Goal: Information Seeking & Learning: Learn about a topic

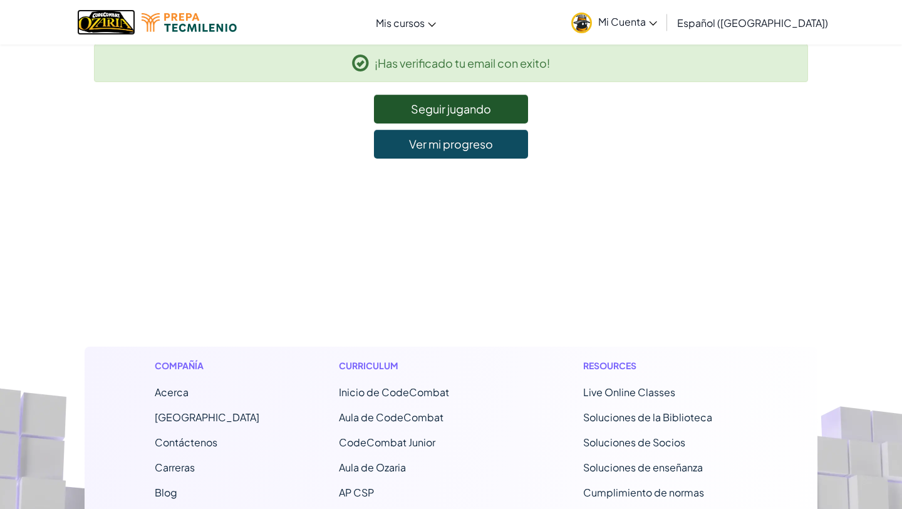
click at [112, 28] on img "Home" at bounding box center [106, 22] width 58 height 26
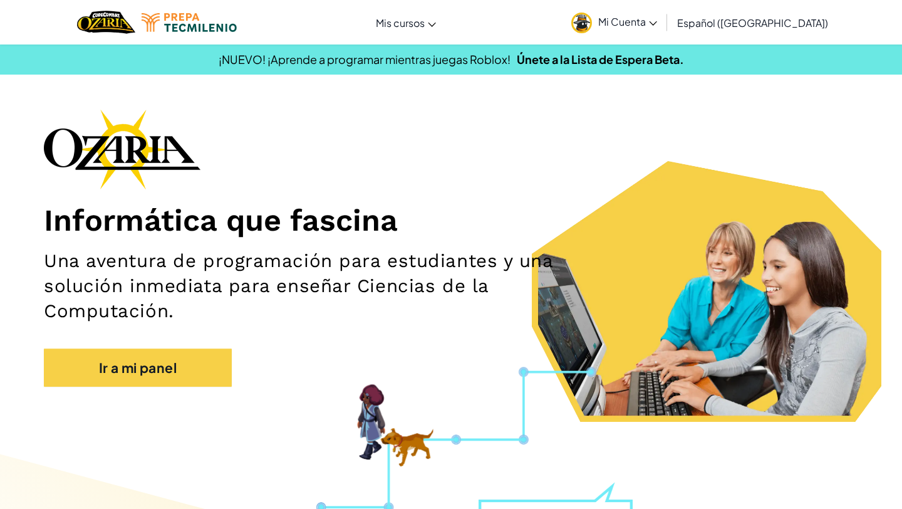
click at [657, 20] on span "Mi Cuenta" at bounding box center [627, 21] width 59 height 13
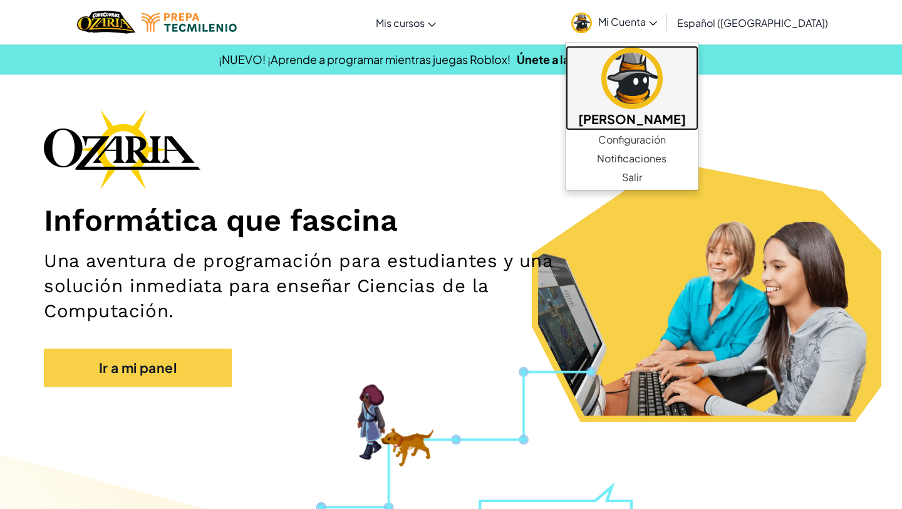
click at [652, 78] on img at bounding box center [632, 78] width 61 height 61
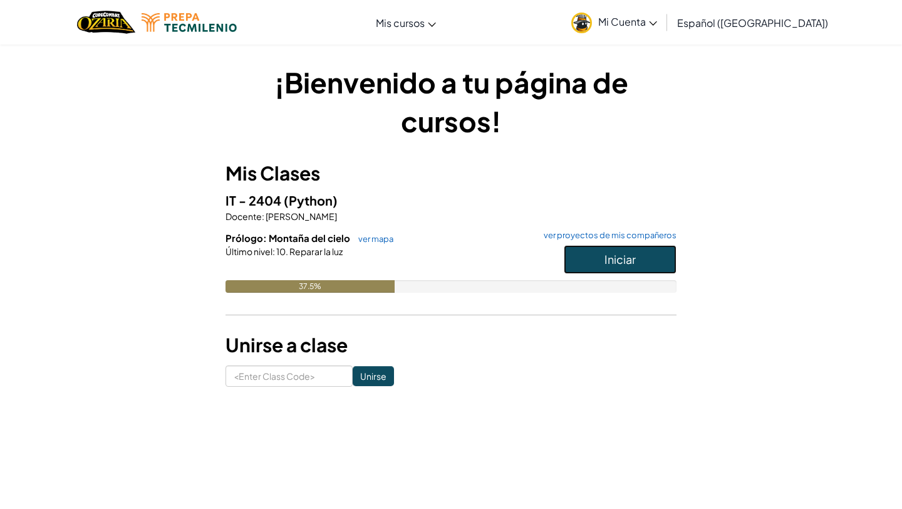
click at [619, 262] on span "Iniciar" at bounding box center [620, 259] width 31 height 14
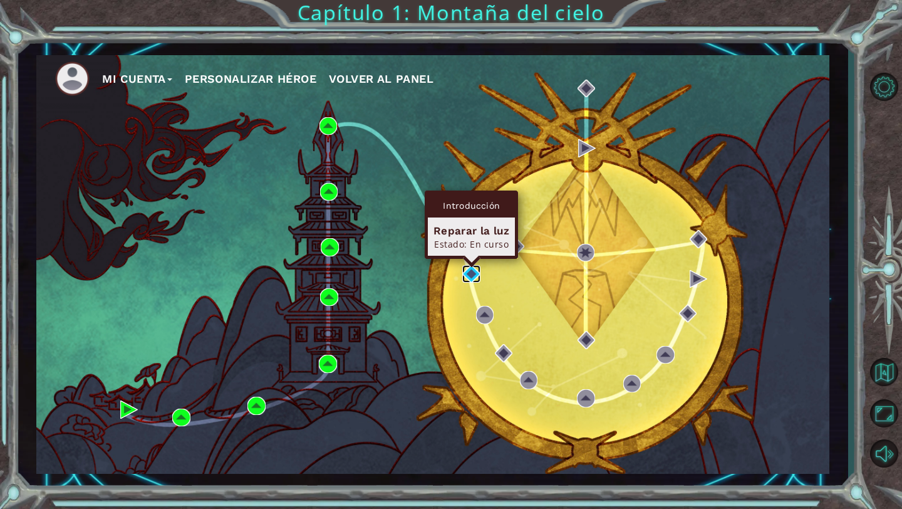
click at [469, 271] on img at bounding box center [471, 274] width 18 height 18
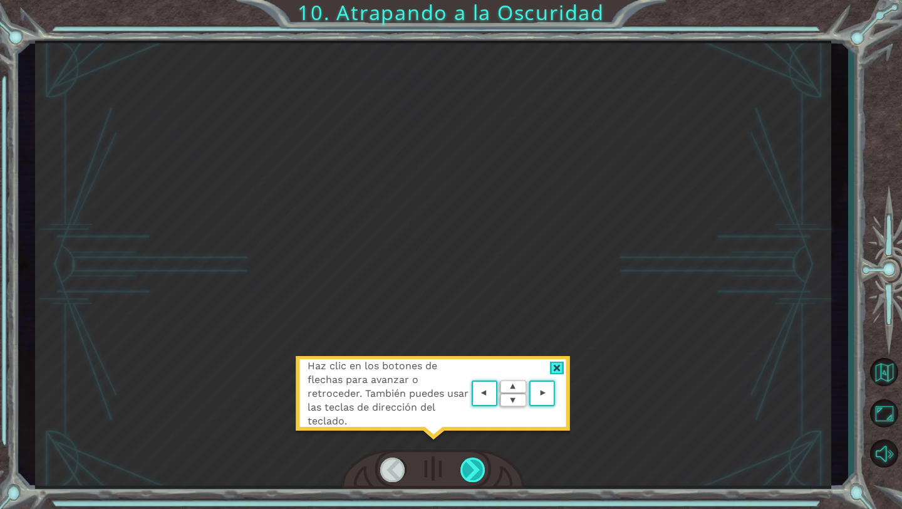
click at [473, 467] on div at bounding box center [474, 469] width 26 height 24
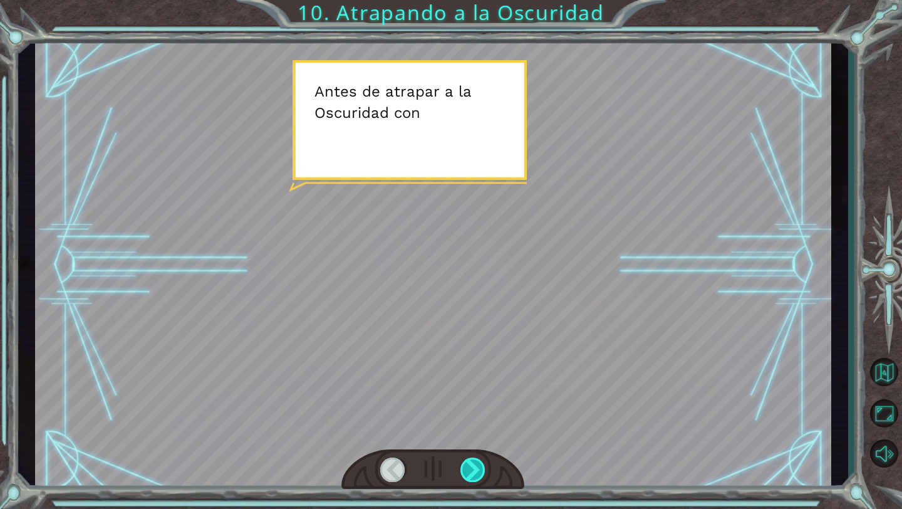
click at [473, 467] on div at bounding box center [474, 469] width 26 height 24
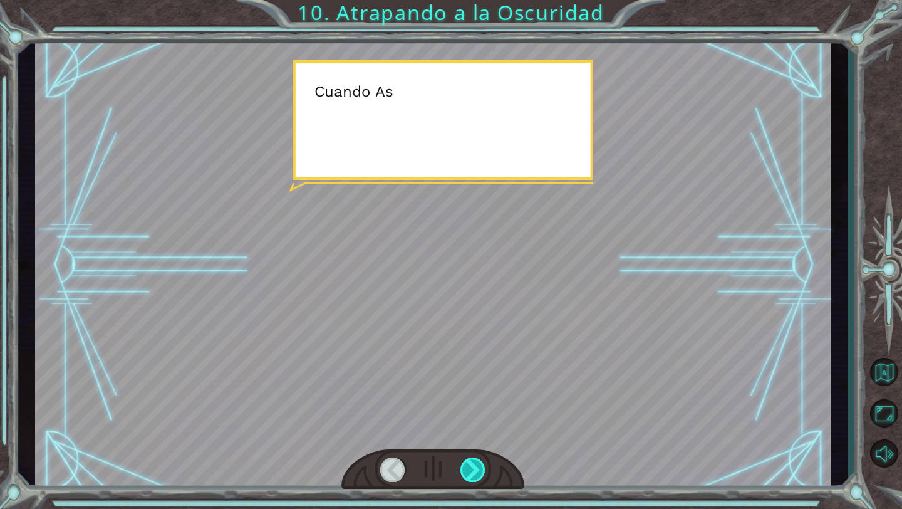
click at [473, 467] on div at bounding box center [474, 469] width 26 height 24
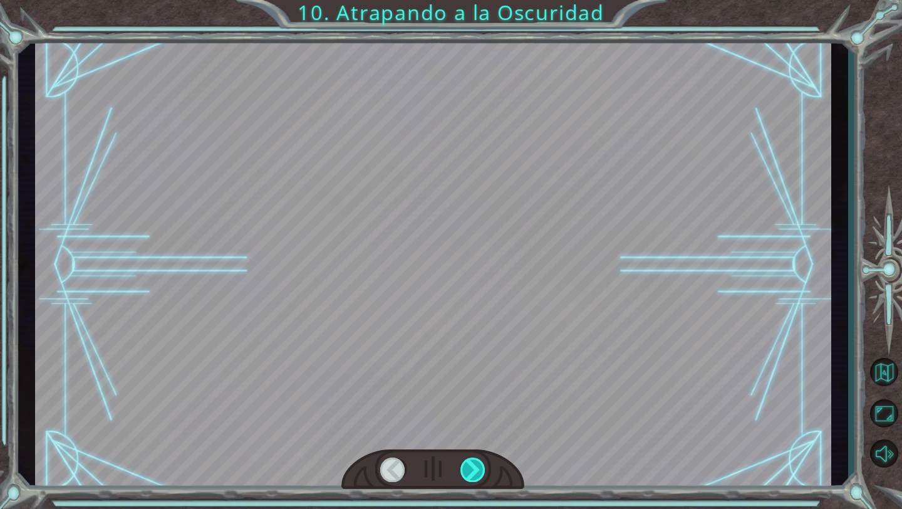
click at [473, 467] on div at bounding box center [474, 469] width 26 height 24
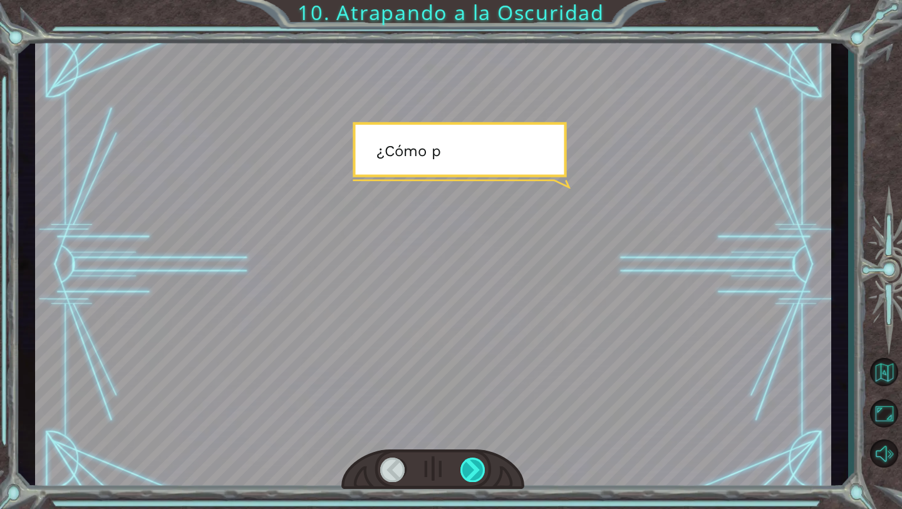
click at [473, 467] on div at bounding box center [474, 469] width 26 height 24
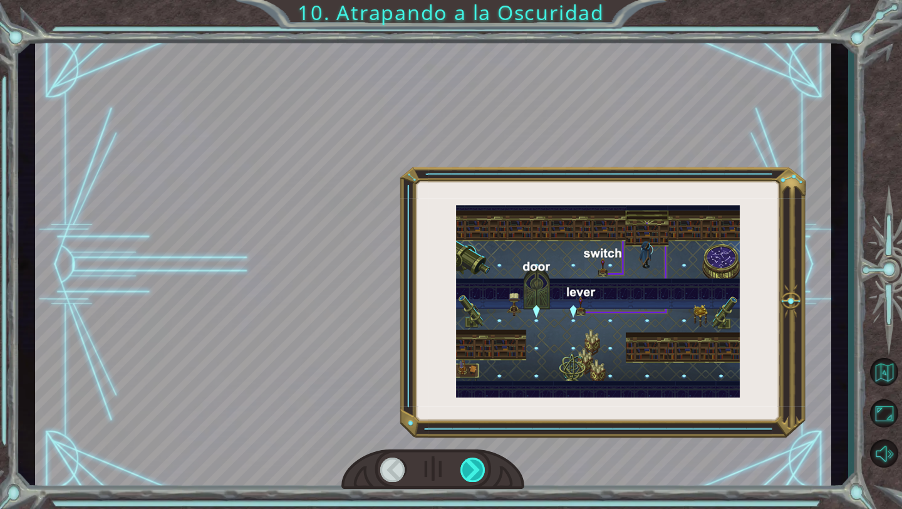
click at [473, 467] on div at bounding box center [474, 469] width 26 height 24
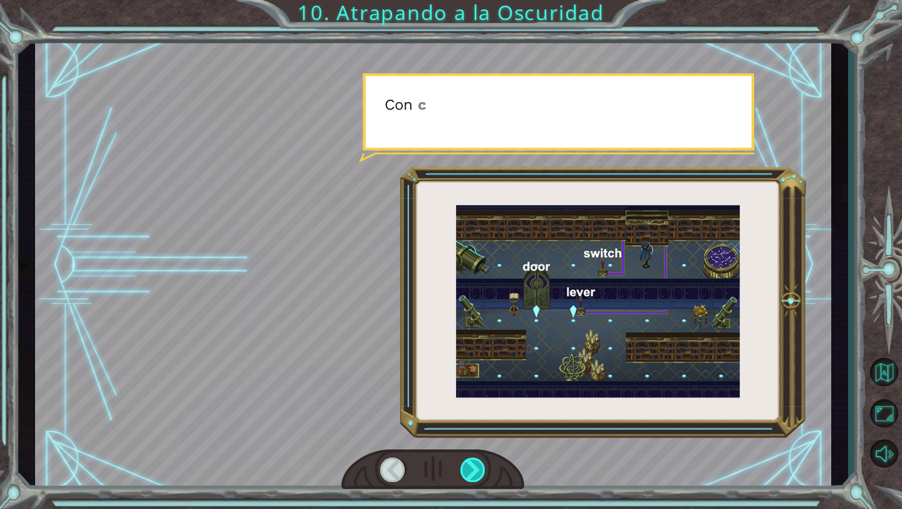
click at [473, 467] on div at bounding box center [474, 469] width 26 height 24
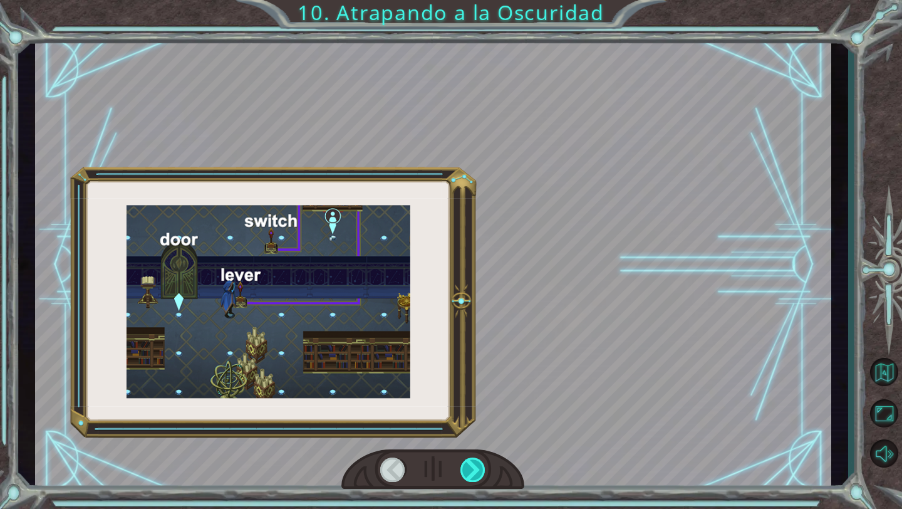
click at [473, 467] on div at bounding box center [474, 469] width 26 height 24
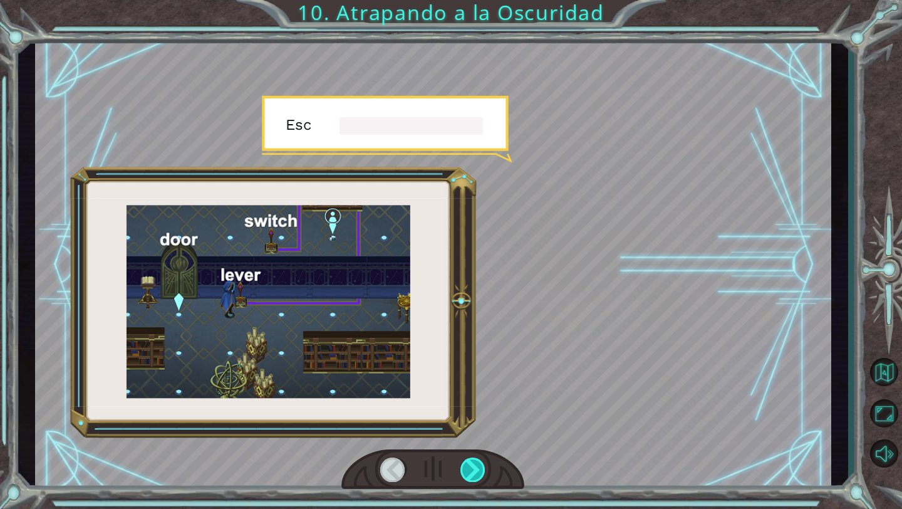
click at [473, 467] on div at bounding box center [474, 469] width 26 height 24
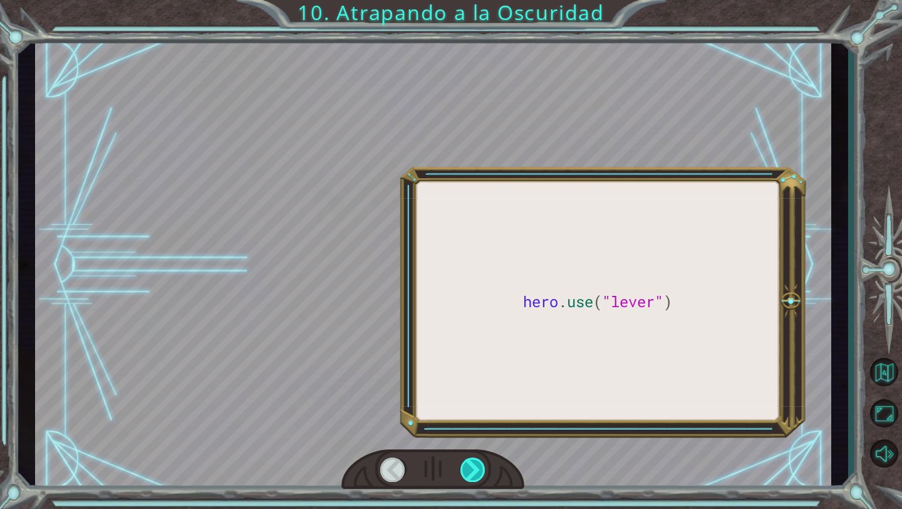
click at [473, 467] on div at bounding box center [474, 469] width 26 height 24
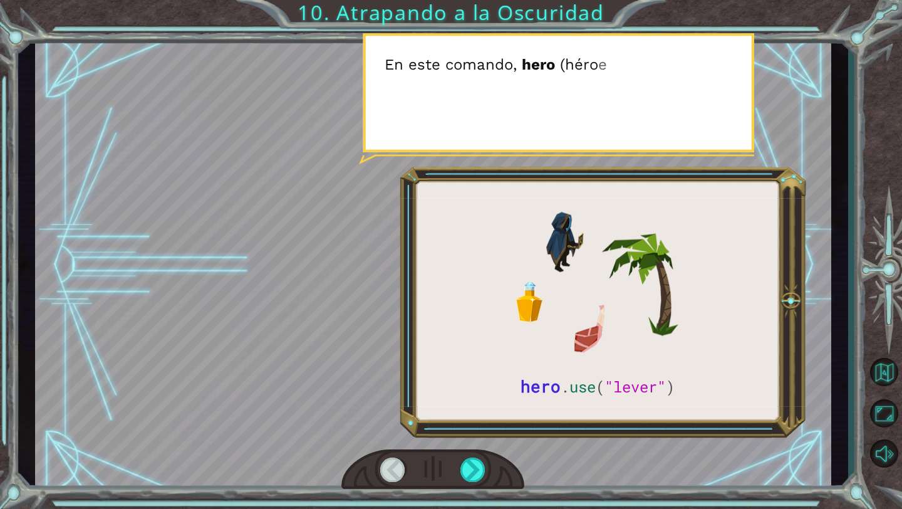
click at [399, 467] on div at bounding box center [393, 469] width 26 height 24
click at [394, 467] on div at bounding box center [393, 469] width 26 height 24
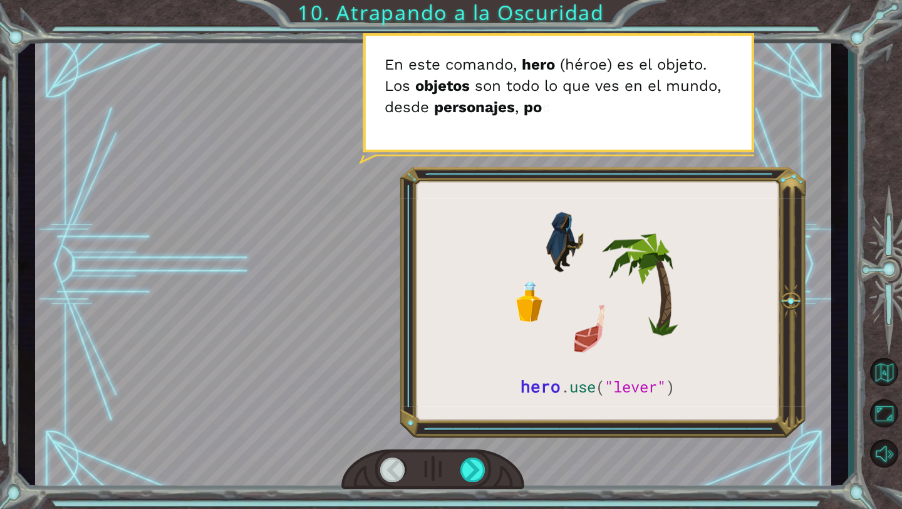
click at [499, 359] on div at bounding box center [433, 265] width 796 height 448
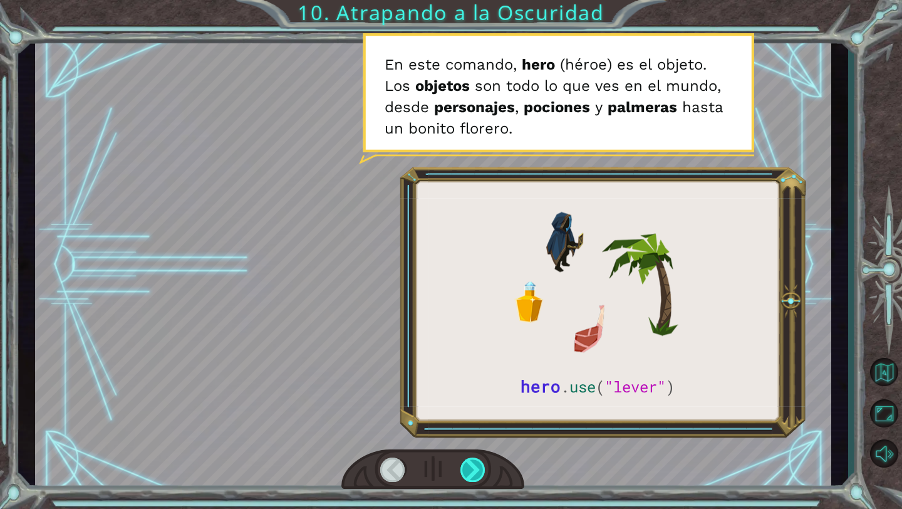
click at [480, 468] on div at bounding box center [474, 469] width 26 height 24
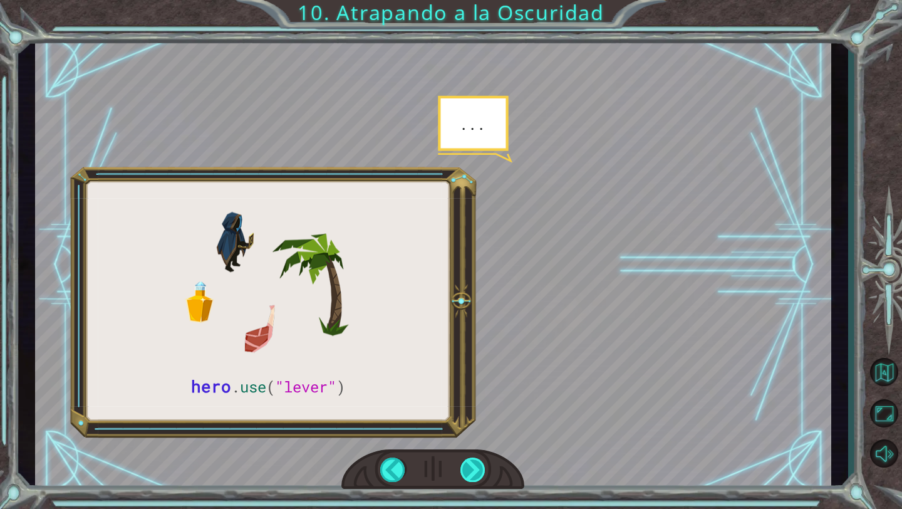
click at [479, 468] on div at bounding box center [474, 469] width 26 height 24
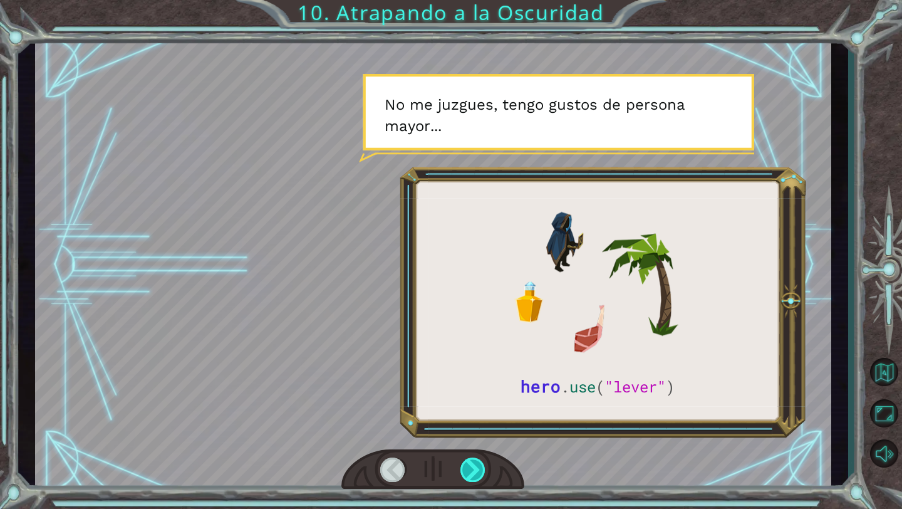
click at [479, 468] on div at bounding box center [474, 469] width 26 height 24
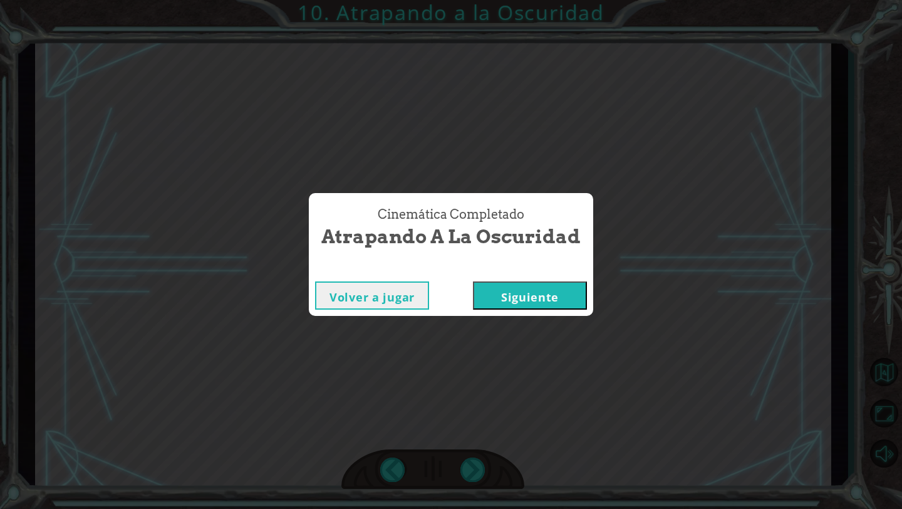
click at [556, 286] on button "Siguiente" at bounding box center [530, 295] width 114 height 28
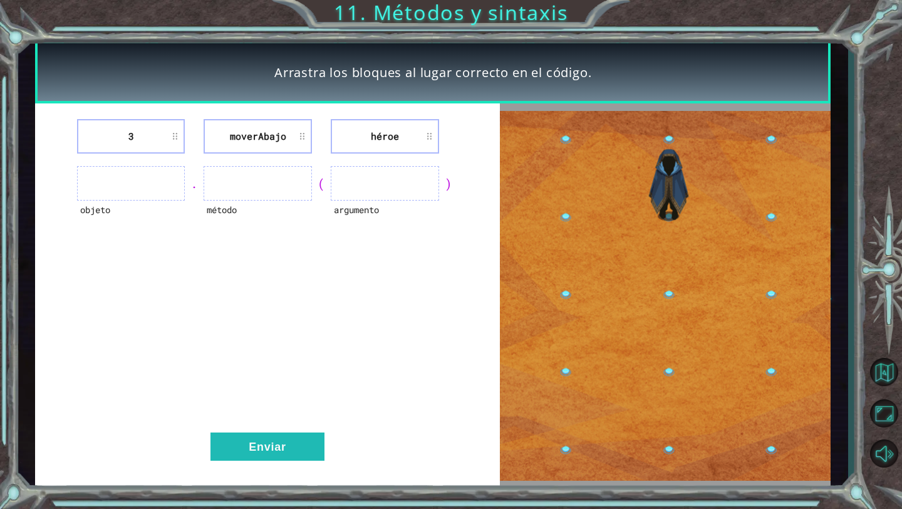
click at [256, 135] on li "moverAbajo" at bounding box center [258, 136] width 108 height 34
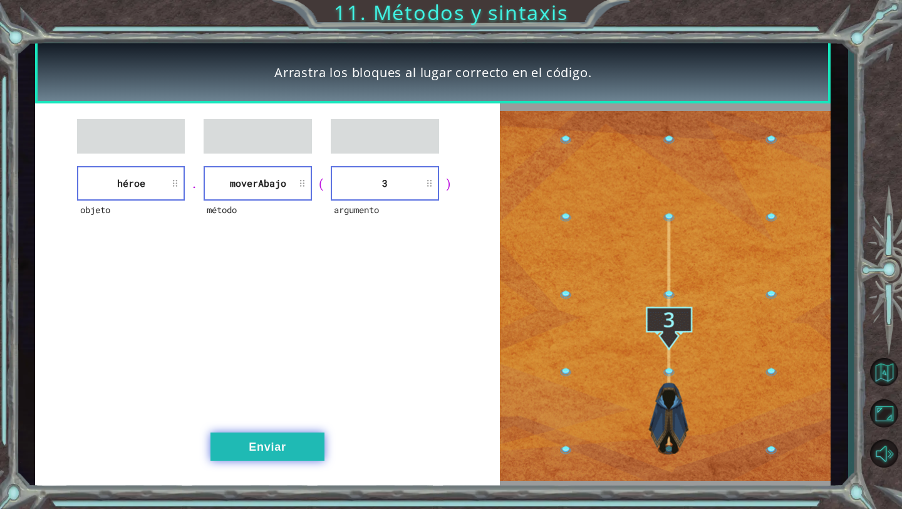
click at [290, 444] on button "Enviar" at bounding box center [268, 446] width 114 height 28
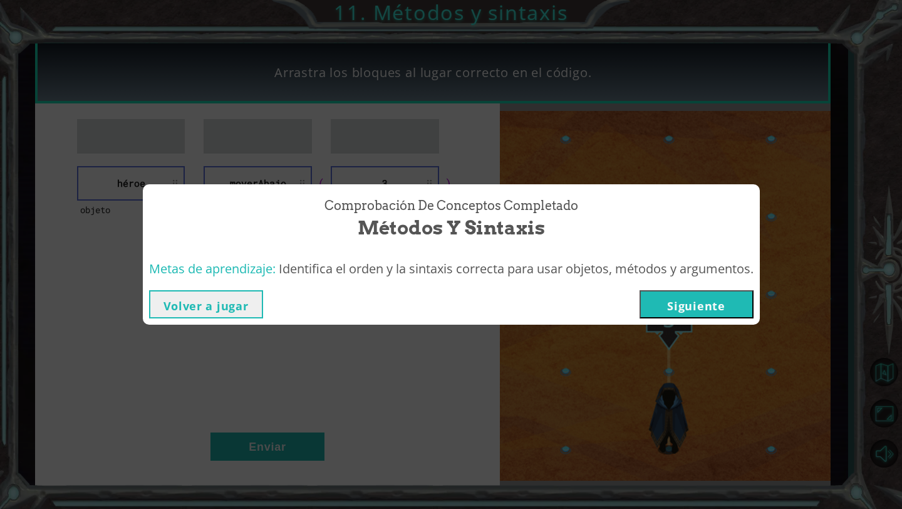
click at [706, 303] on button "Siguiente" at bounding box center [697, 304] width 114 height 28
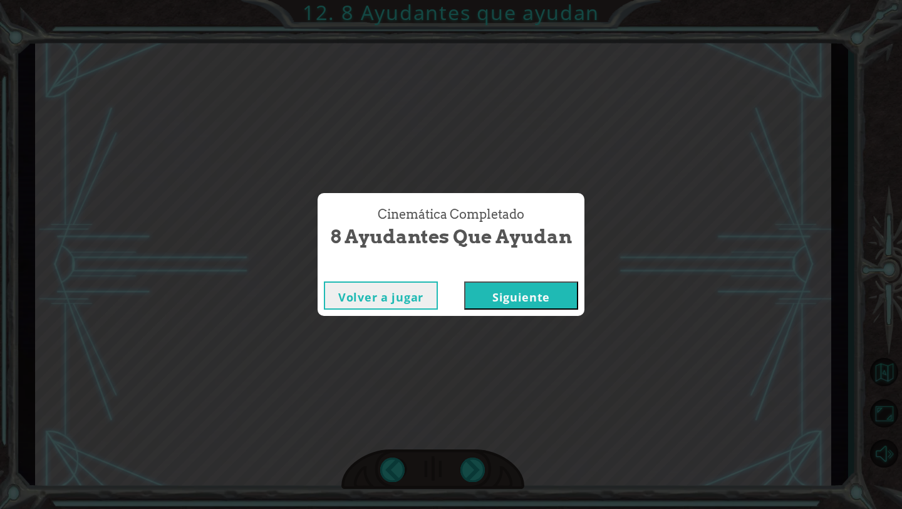
click at [508, 290] on button "Siguiente" at bounding box center [521, 295] width 114 height 28
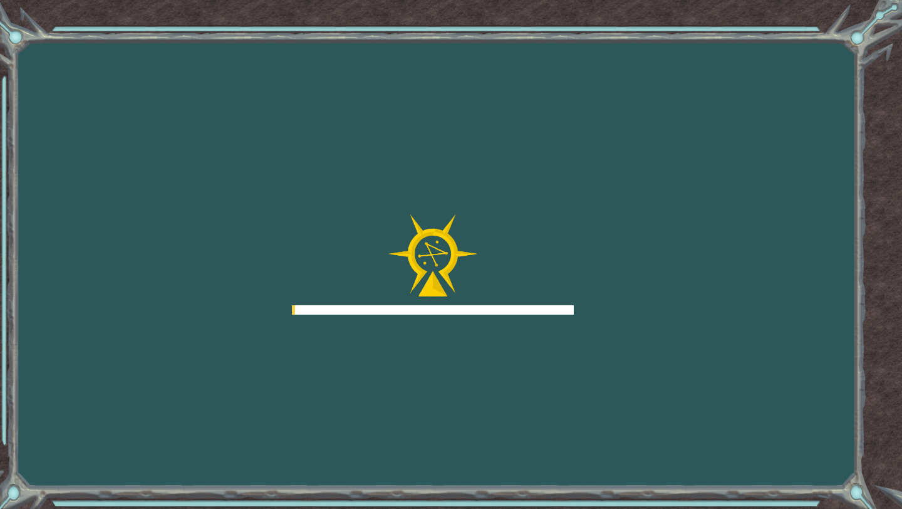
click at [504, 296] on div at bounding box center [433, 264] width 282 height 100
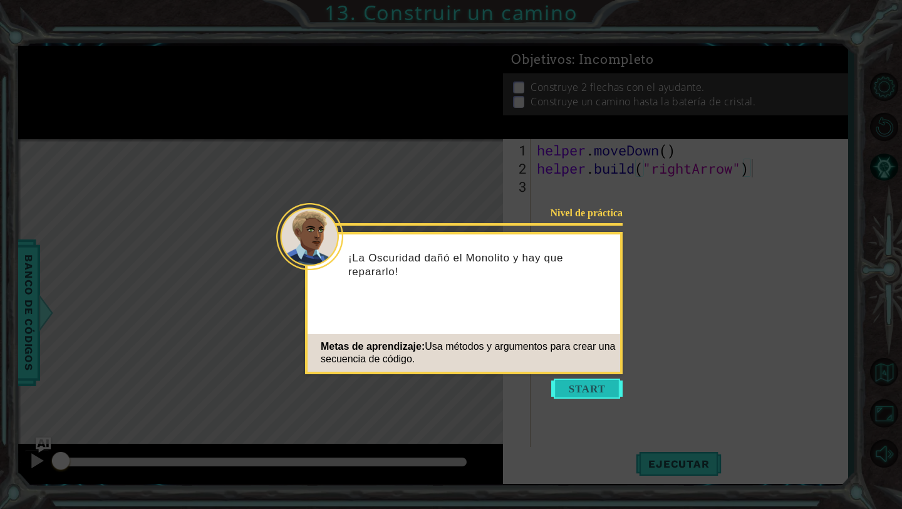
click at [595, 389] on button "Start" at bounding box center [586, 389] width 71 height 20
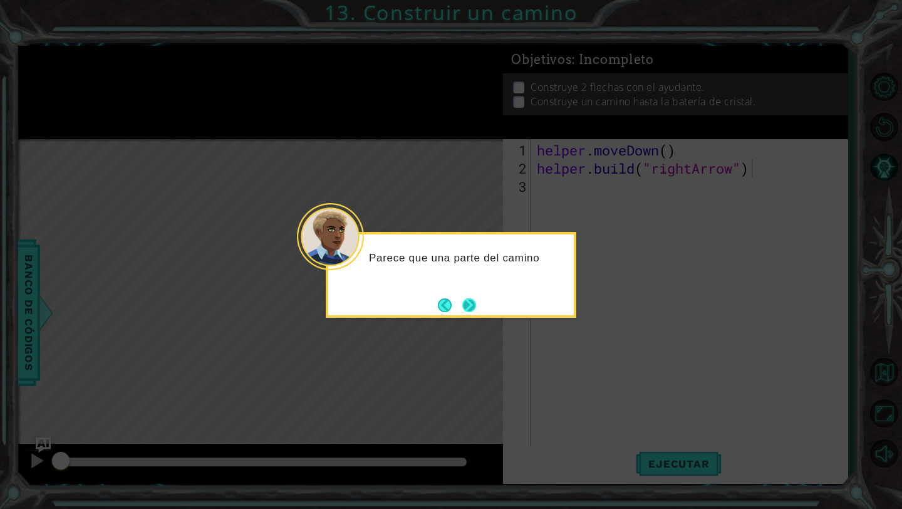
click at [473, 309] on button "Next" at bounding box center [469, 305] width 14 height 14
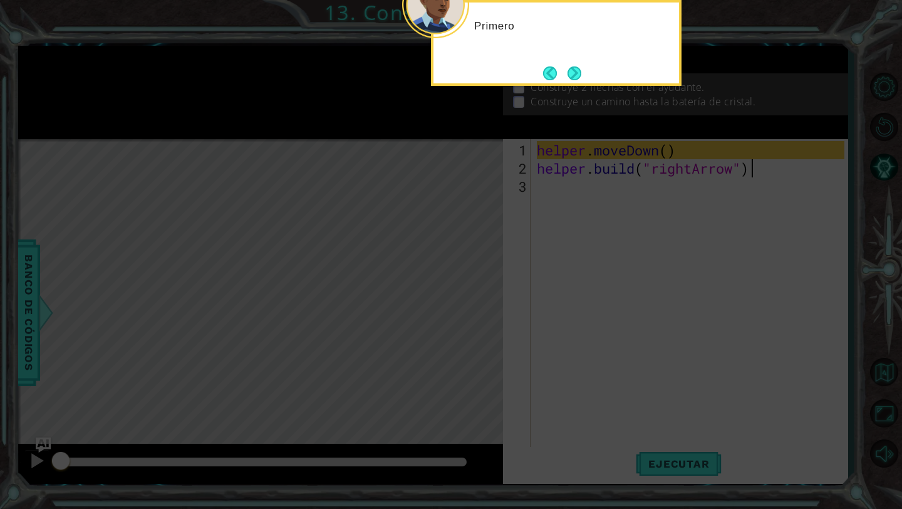
click at [632, 214] on icon at bounding box center [451, 83] width 902 height 852
click at [576, 76] on button "Next" at bounding box center [575, 73] width 14 height 14
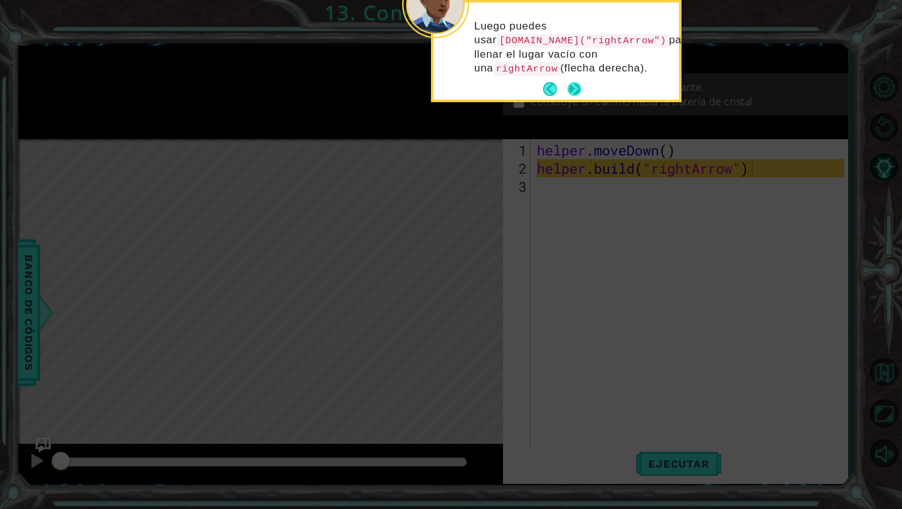
click at [573, 88] on button "Next" at bounding box center [575, 89] width 14 height 14
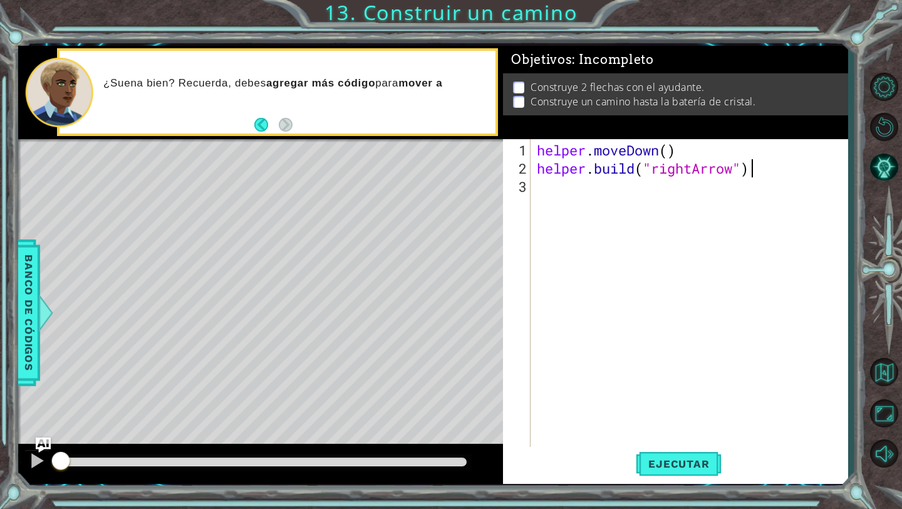
click at [599, 296] on div "helper . moveDown ( ) helper . build ( "rightArrow" )" at bounding box center [693, 313] width 316 height 345
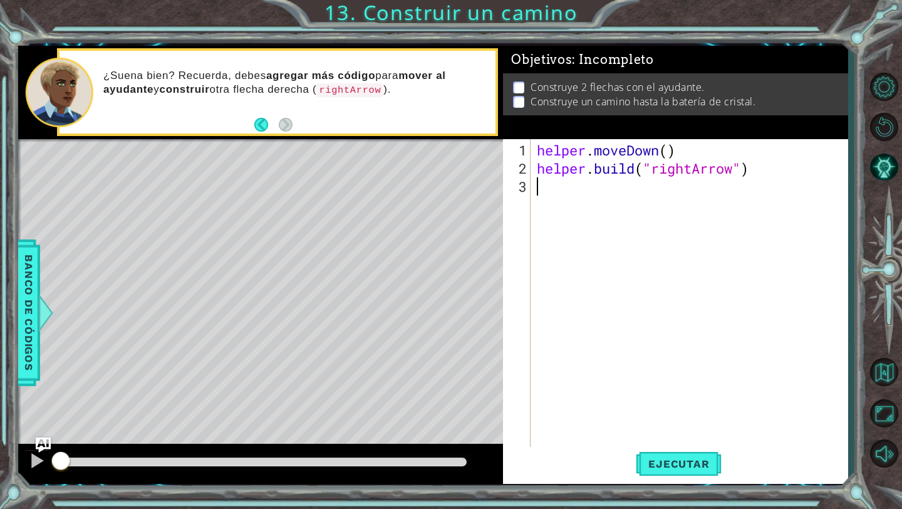
click at [553, 224] on div "helper . moveDown ( ) helper . build ( "rightArrow" )" at bounding box center [693, 313] width 316 height 345
click at [670, 150] on div "helper . moveDown ( ) helper . build ( "rightArrow" )" at bounding box center [693, 313] width 316 height 345
type textarea "helper.moveDown(1)"
click at [662, 450] on button "Ejecutar" at bounding box center [679, 464] width 86 height 34
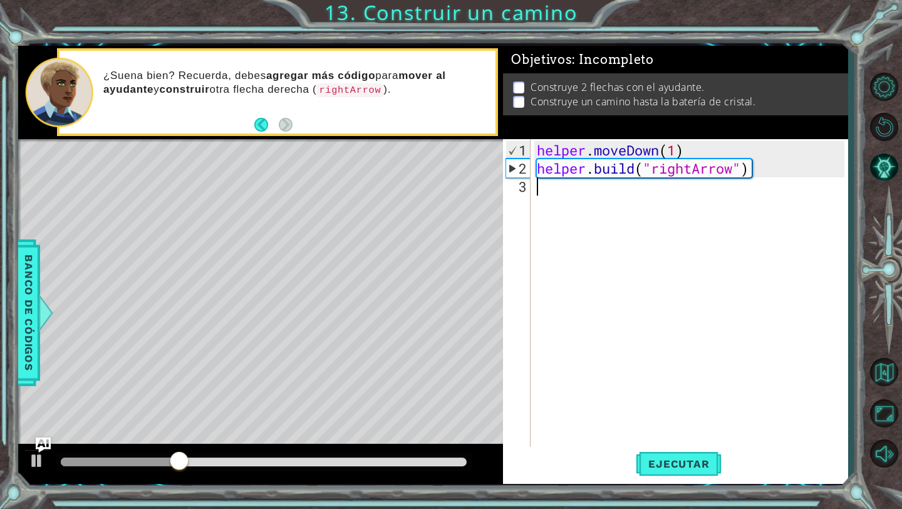
click at [751, 191] on div "helper . moveDown ( 1 ) helper . build ( "rightArrow" )" at bounding box center [693, 313] width 316 height 345
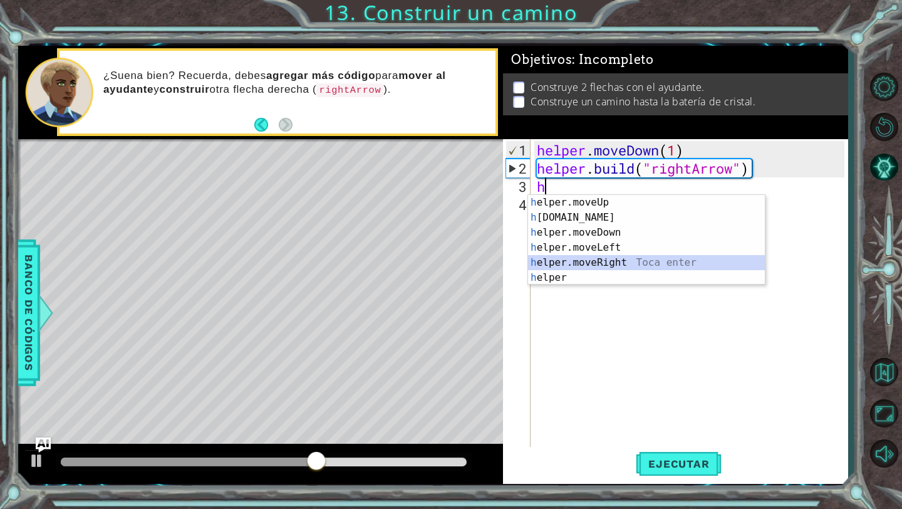
click at [669, 256] on div "h elper.moveUp Toca enter h elper.build Toca enter h elper.moveDown Toca enter …" at bounding box center [646, 255] width 237 height 120
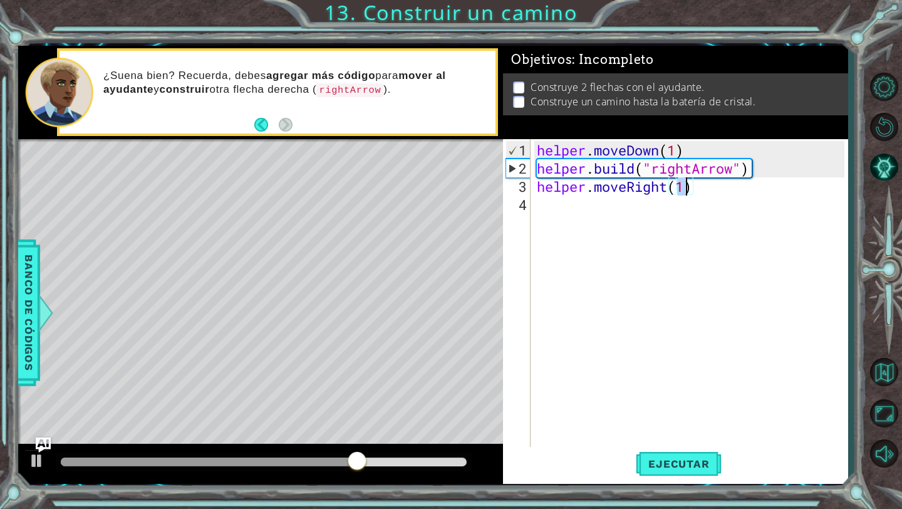
scroll to position [0, 6]
click at [618, 187] on div "helper . moveDown ( 1 ) helper . build ( "rightArrow" ) helper . moveRight ( 4 )" at bounding box center [693, 313] width 316 height 345
click at [652, 481] on div "helper.moveRight(4) 1 2 3 4 helper . moveDown ( 1 ) helper . build ( "rightArro…" at bounding box center [675, 311] width 345 height 345
click at [652, 461] on span "Ejecutar" at bounding box center [679, 463] width 86 height 13
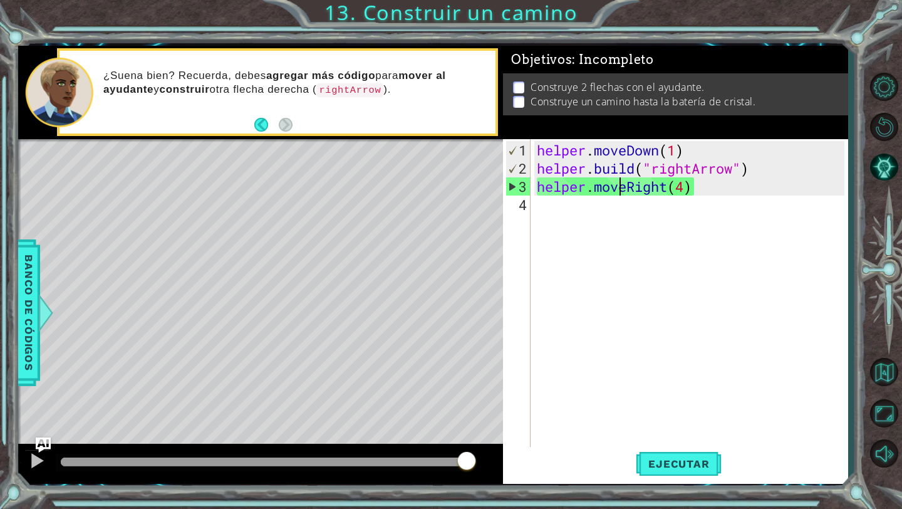
click at [744, 170] on div "helper . moveDown ( 1 ) helper . build ( "rightArrow" ) helper . moveRight ( 4 )" at bounding box center [693, 313] width 316 height 345
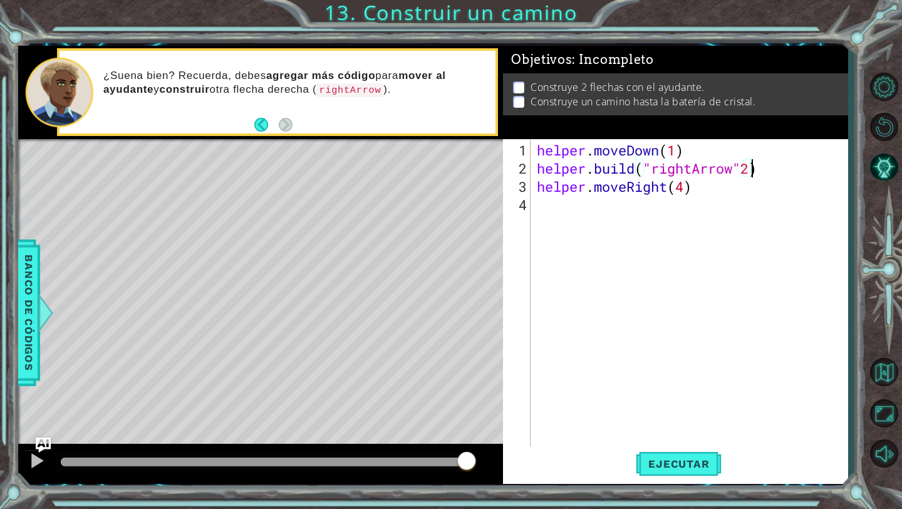
scroll to position [0, 9]
type textarea "helper.build("rightArrow")"
click at [560, 208] on div "helper . moveDown ( 1 ) helper . build ( "rightArrow" ) helper . moveRight ( 4 )" at bounding box center [693, 313] width 316 height 345
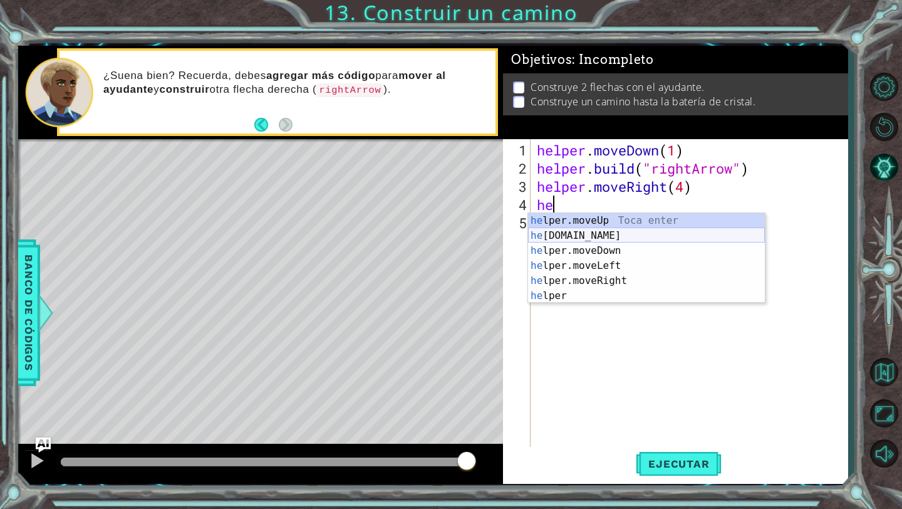
click at [592, 235] on div "he lper.moveUp Toca enter he lper.build Toca enter he lper.moveDown Toca enter …" at bounding box center [646, 273] width 237 height 120
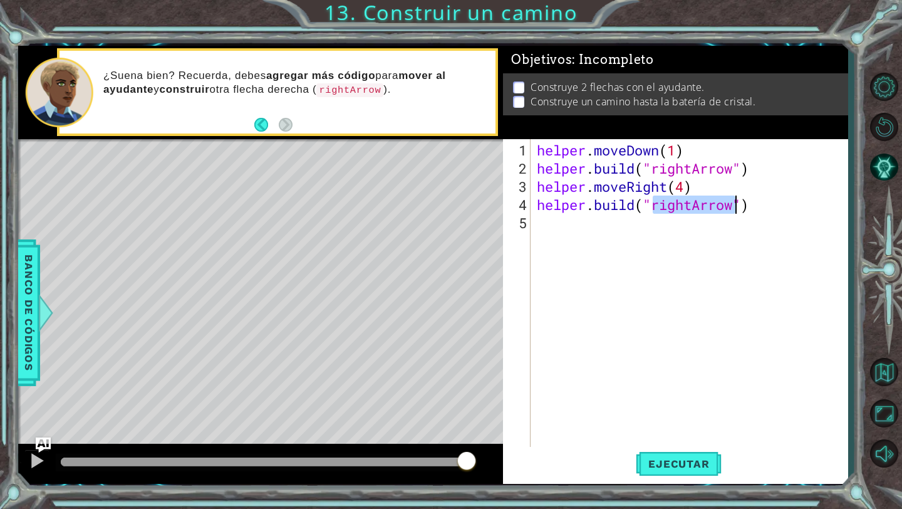
click at [737, 204] on div "helper . moveDown ( 1 ) helper . build ( "rightArrow" ) helper . moveRight ( 4 …" at bounding box center [693, 313] width 316 height 345
click at [656, 471] on button "Ejecutar" at bounding box center [679, 464] width 86 height 34
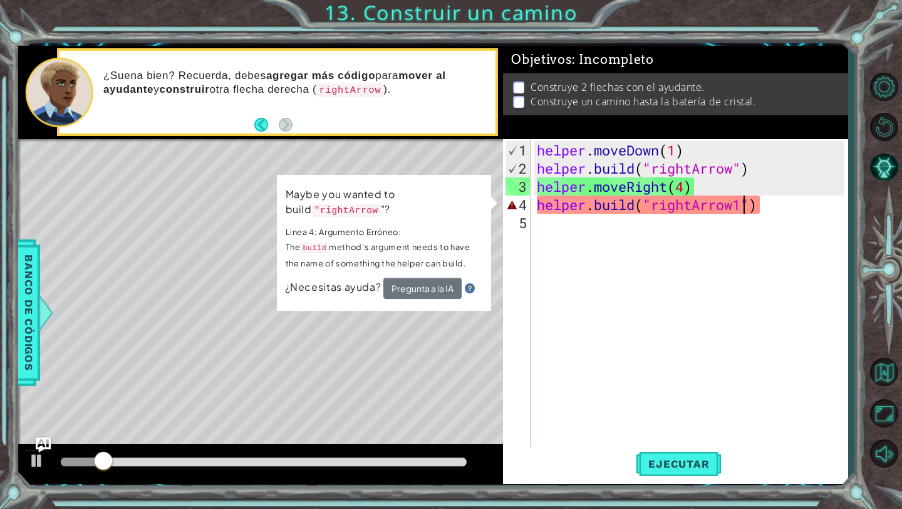
type textarea "helper.build("rightArrow")"
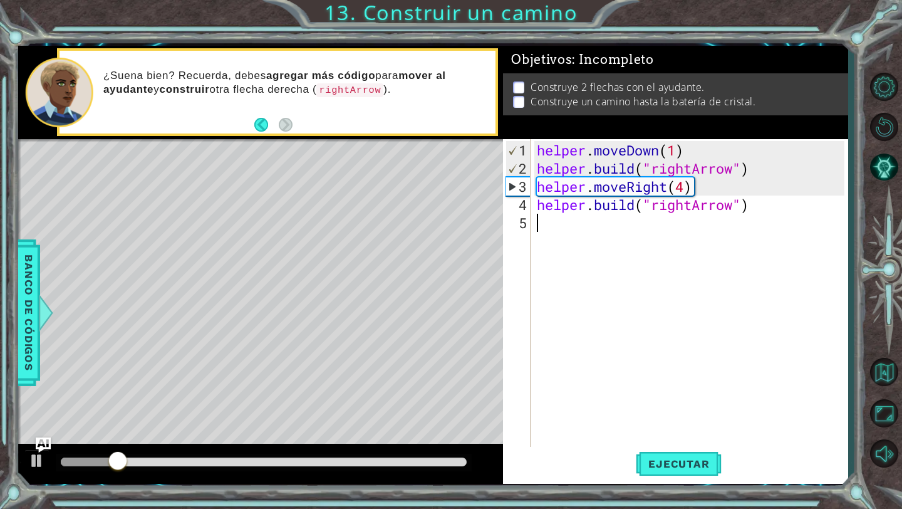
click at [732, 288] on div "helper . moveDown ( 1 ) helper . build ( "rightArrow" ) helper . moveRight ( 4 …" at bounding box center [693, 313] width 316 height 345
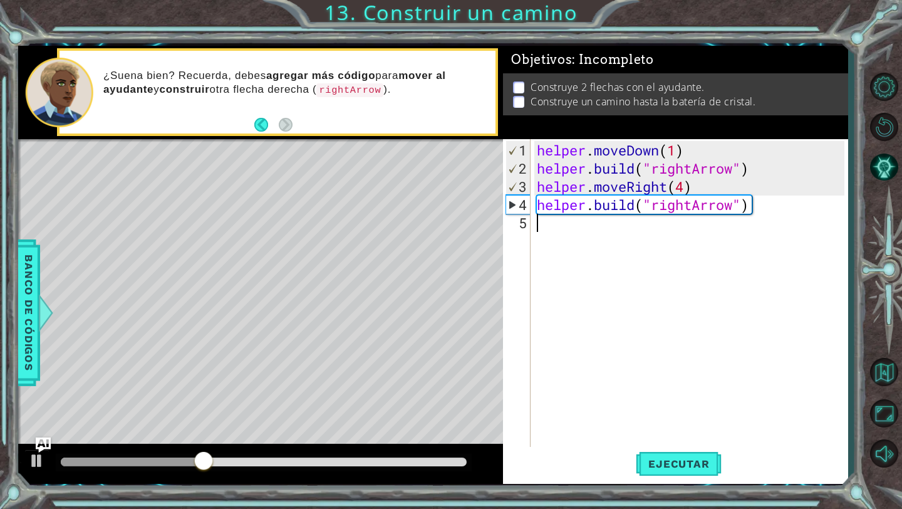
click at [687, 191] on div "helper . moveDown ( 1 ) helper . build ( "rightArrow" ) helper . moveRight ( 4 …" at bounding box center [693, 313] width 316 height 345
type textarea "helper.moveRight(3)"
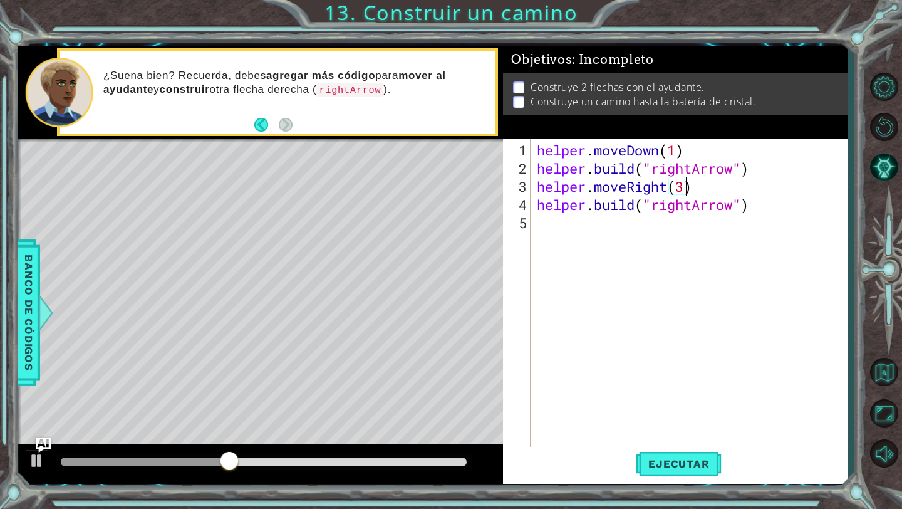
scroll to position [0, 6]
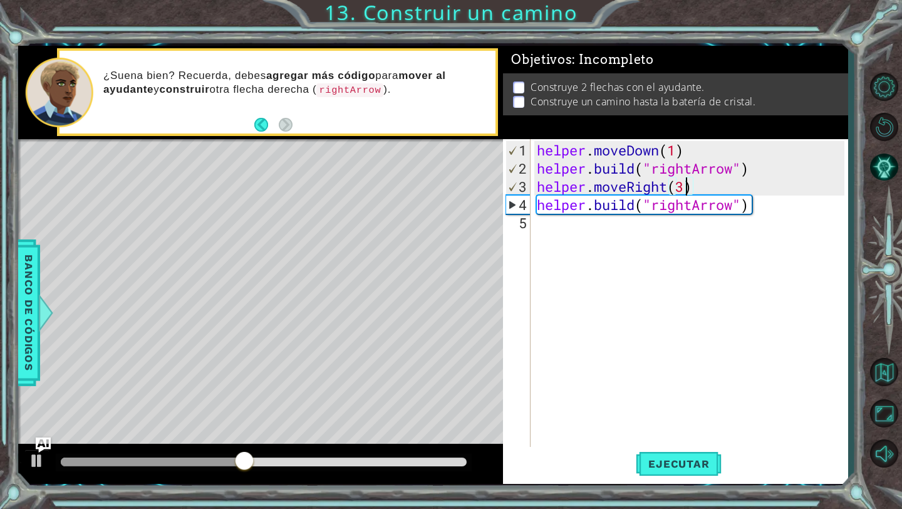
click at [691, 227] on div "helper . moveDown ( 1 ) helper . build ( "rightArrow" ) helper . moveRight ( 3 …" at bounding box center [693, 313] width 316 height 345
click at [669, 363] on div "helper . moveDown ( 1 ) helper . build ( "rightArrow" ) helper . moveRight ( 3 …" at bounding box center [693, 313] width 316 height 345
click at [670, 437] on div "helper . moveDown ( 1 ) helper . build ( "rightArrow" ) helper . moveRight ( 3 …" at bounding box center [693, 313] width 316 height 345
click at [670, 454] on button "Ejecutar" at bounding box center [679, 464] width 86 height 34
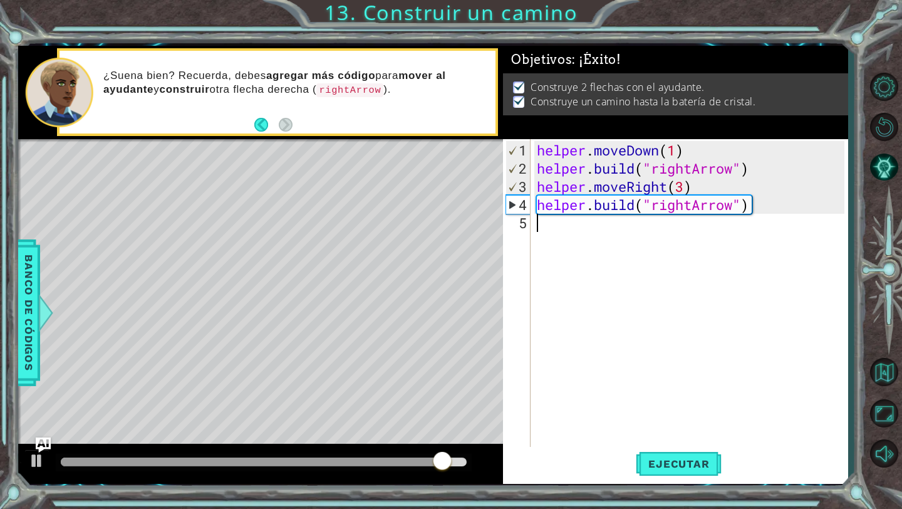
click at [575, 244] on div "helper . moveDown ( 1 ) helper . build ( "rightArrow" ) helper . moveRight ( 3 …" at bounding box center [693, 313] width 316 height 345
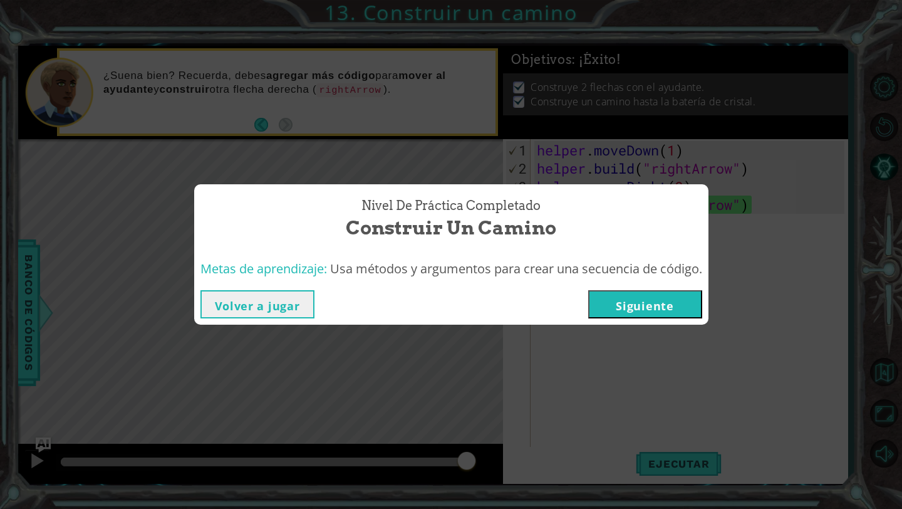
click at [634, 311] on button "Siguiente" at bounding box center [645, 304] width 114 height 28
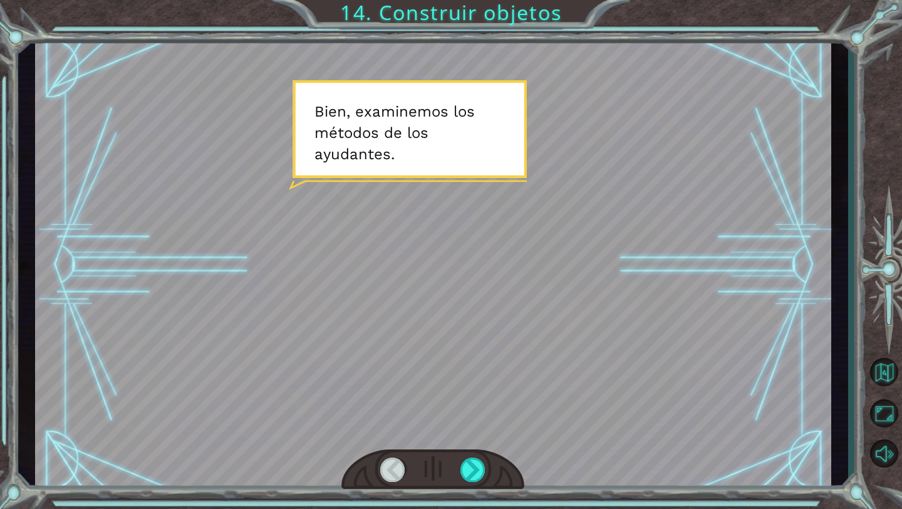
click at [477, 312] on div at bounding box center [433, 265] width 796 height 448
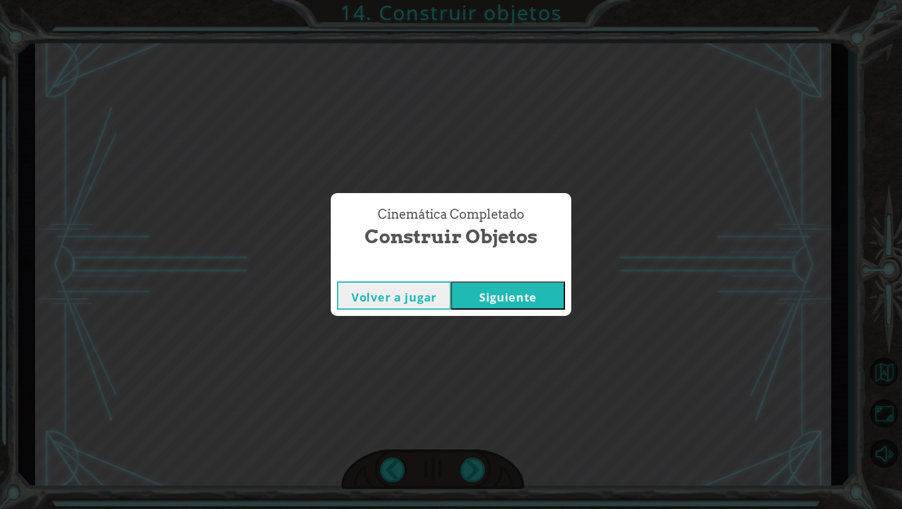
click at [487, 300] on button "Siguiente" at bounding box center [508, 295] width 114 height 28
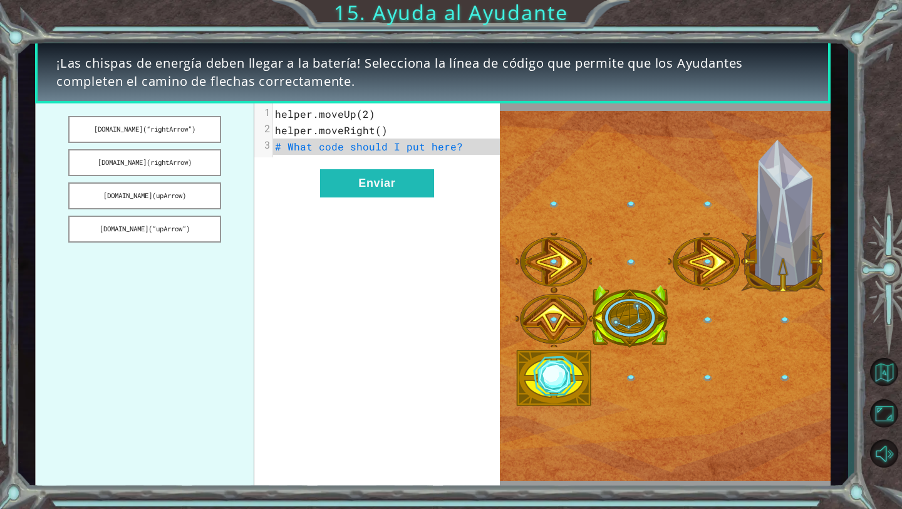
click at [554, 379] on img at bounding box center [665, 296] width 331 height 370
click at [554, 329] on img at bounding box center [665, 296] width 331 height 370
click at [378, 119] on pre "helper.moveUp(2)" at bounding box center [386, 114] width 227 height 16
click at [368, 112] on span "helper.moveUp(2)" at bounding box center [325, 113] width 100 height 13
click at [394, 142] on span "# What code should I put here?" at bounding box center [369, 146] width 188 height 13
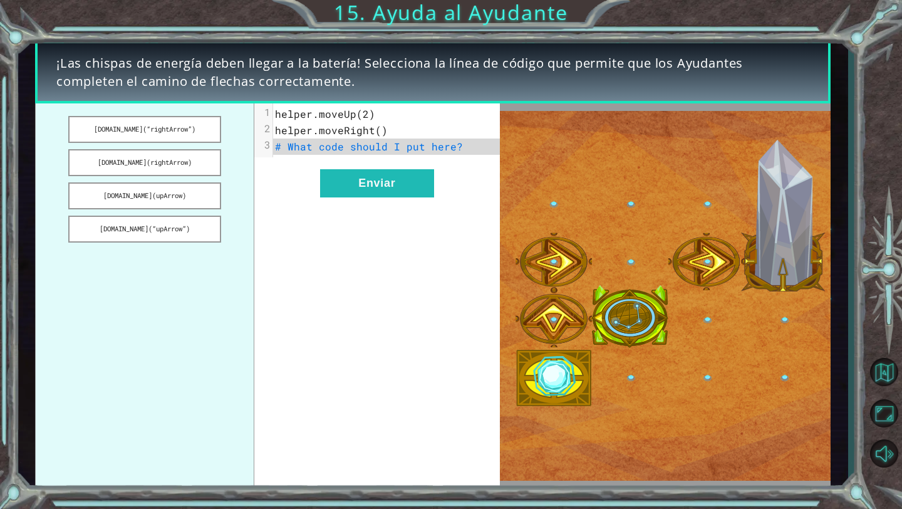
click at [394, 149] on span "# What code should I put here?" at bounding box center [369, 146] width 188 height 13
click at [395, 147] on span "# What code should I put here?" at bounding box center [369, 146] width 188 height 13
drag, startPoint x: 192, startPoint y: 129, endPoint x: 400, endPoint y: 150, distance: 209.1
click at [400, 150] on div "helper.build(“rightArrow”) helper.build(rightArrow) helper.build(upArrow) helpe…" at bounding box center [267, 295] width 465 height 385
click at [188, 125] on button "helper.build(“rightArrow”)" at bounding box center [144, 129] width 152 height 27
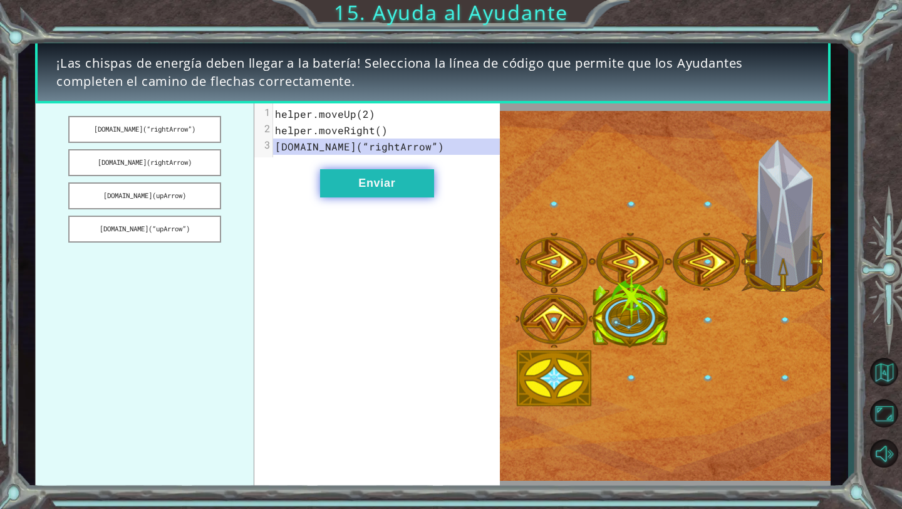
click at [350, 182] on button "Enviar" at bounding box center [377, 183] width 114 height 28
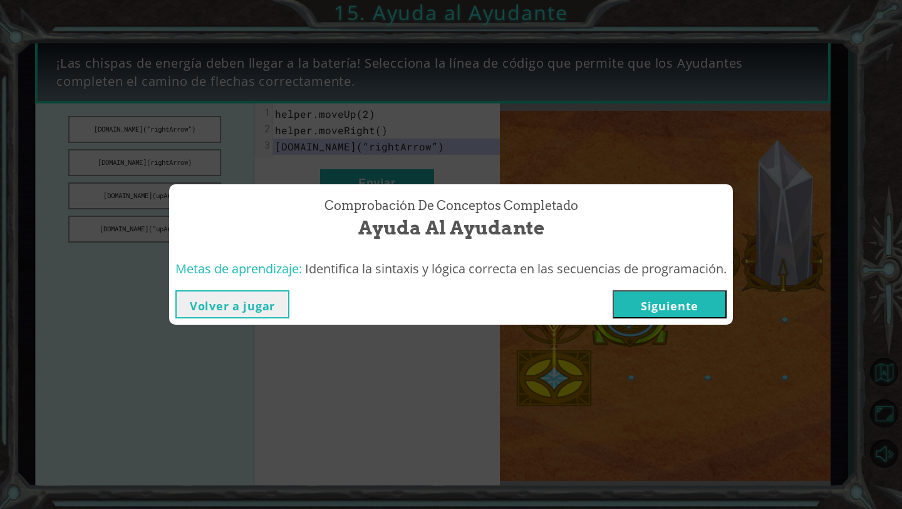
click at [656, 302] on button "Siguiente" at bounding box center [670, 304] width 114 height 28
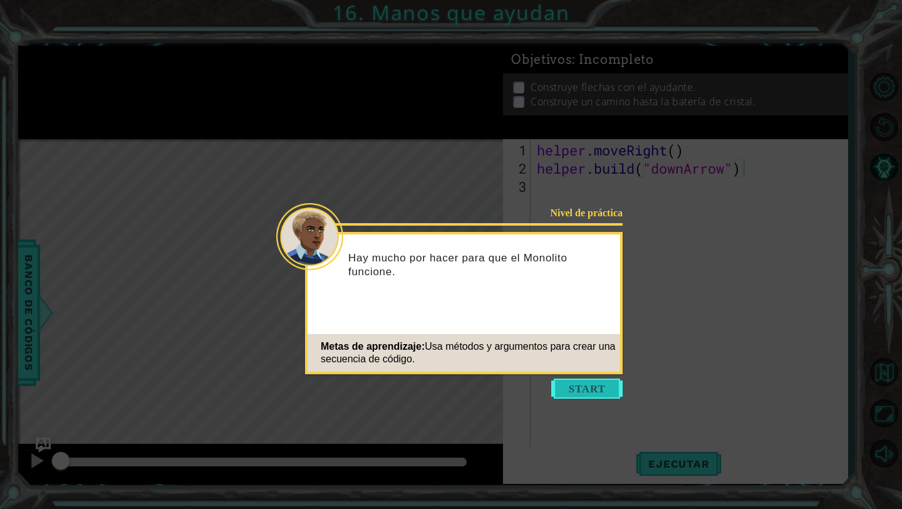
click at [573, 390] on button "Start" at bounding box center [586, 389] width 71 height 20
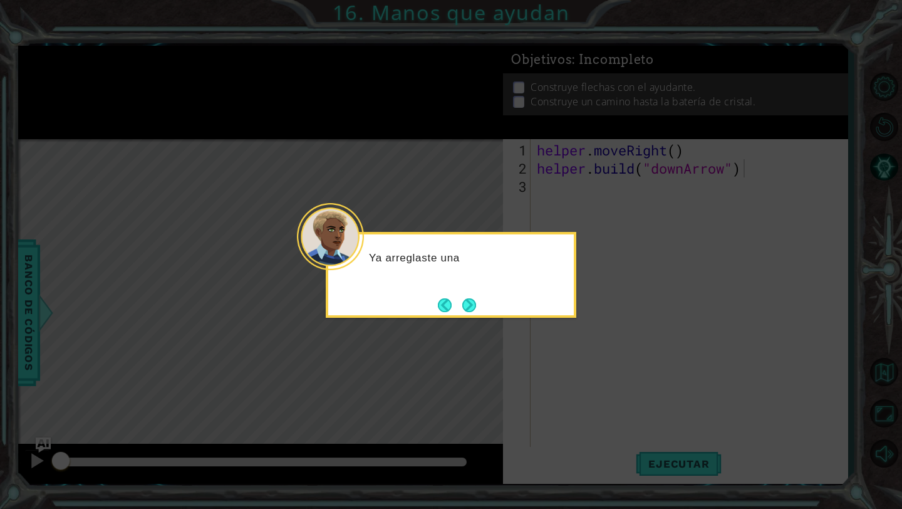
click at [478, 292] on div "Ya arreglaste una" at bounding box center [451, 275] width 251 height 86
click at [474, 299] on button "Next" at bounding box center [469, 305] width 14 height 14
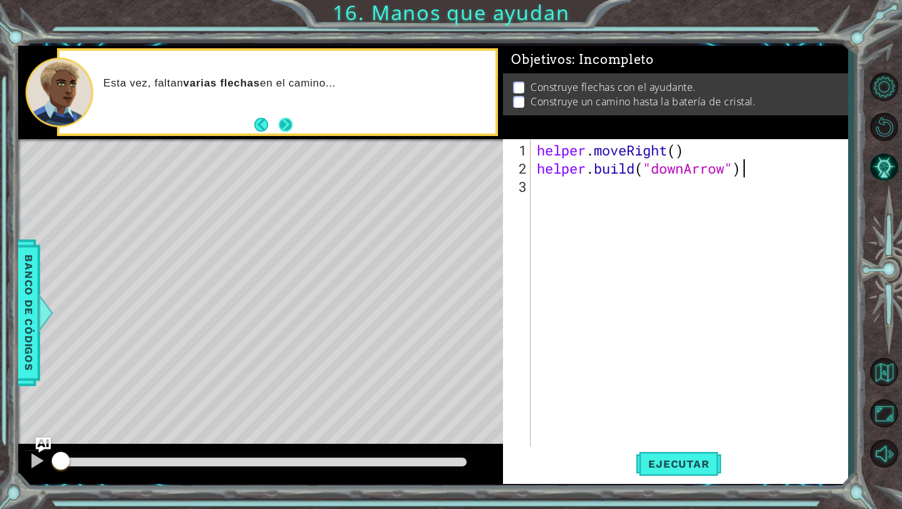
click at [284, 124] on button "Next" at bounding box center [286, 125] width 14 height 14
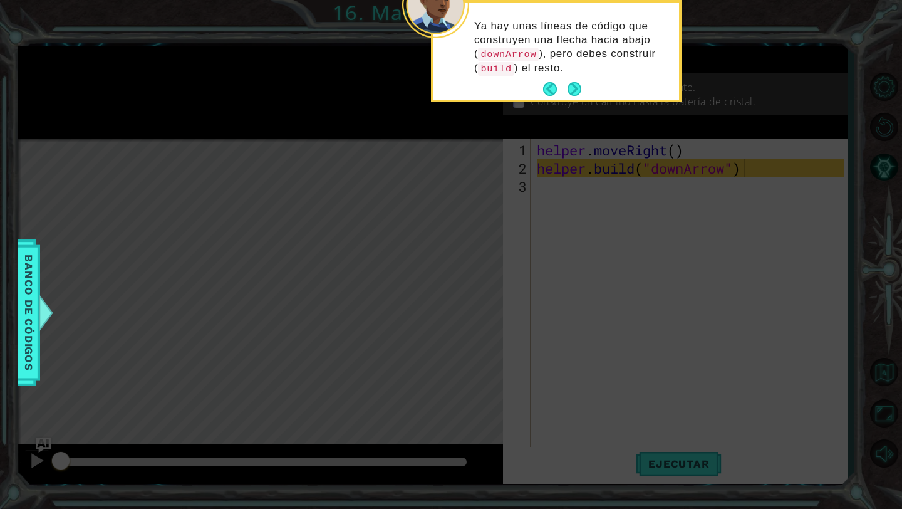
click at [311, 128] on icon at bounding box center [451, 83] width 902 height 852
click at [575, 91] on button "Next" at bounding box center [575, 89] width 14 height 14
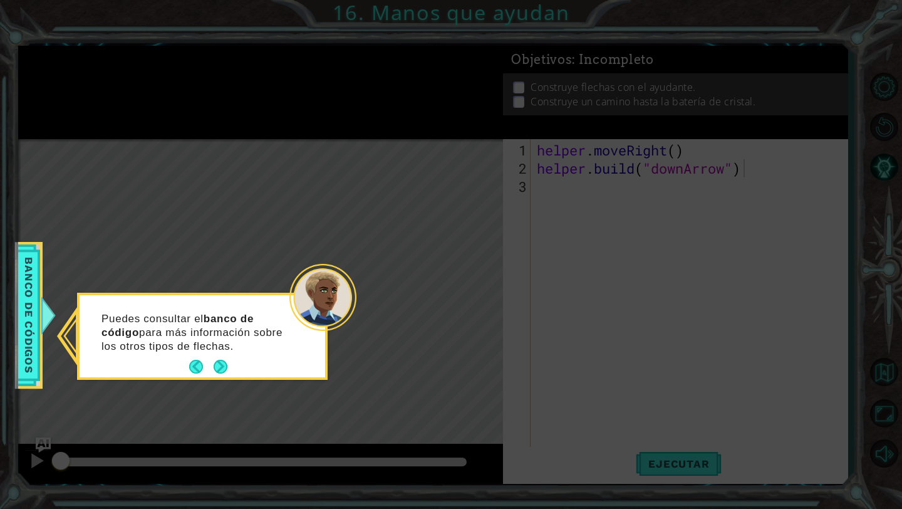
click at [471, 287] on icon at bounding box center [451, 254] width 902 height 509
click at [218, 377] on div "Puedes consultar el banco de código para más información sobre los otros tipos …" at bounding box center [202, 336] width 251 height 87
click at [217, 372] on button "Next" at bounding box center [221, 367] width 14 height 14
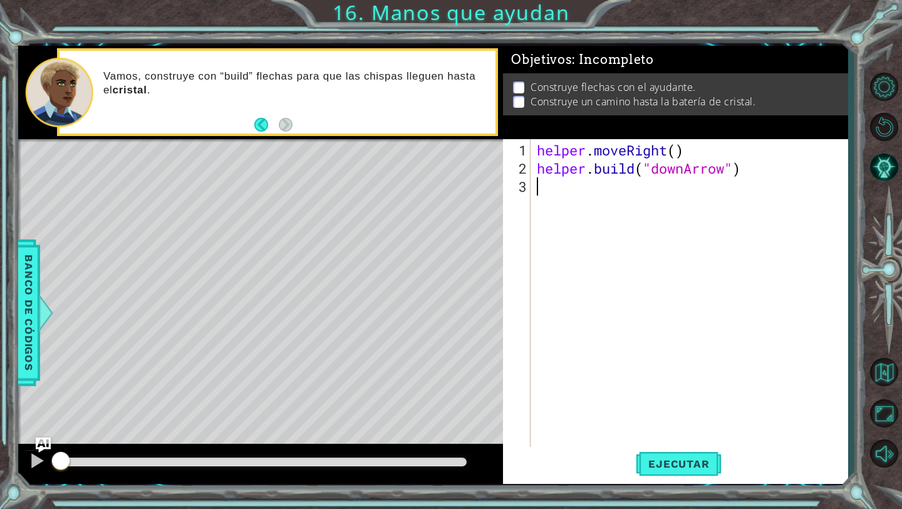
click at [677, 187] on div "helper . moveRight ( ) helper . build ( "downArrow" )" at bounding box center [693, 313] width 316 height 345
click at [702, 459] on span "Ejecutar" at bounding box center [679, 463] width 86 height 13
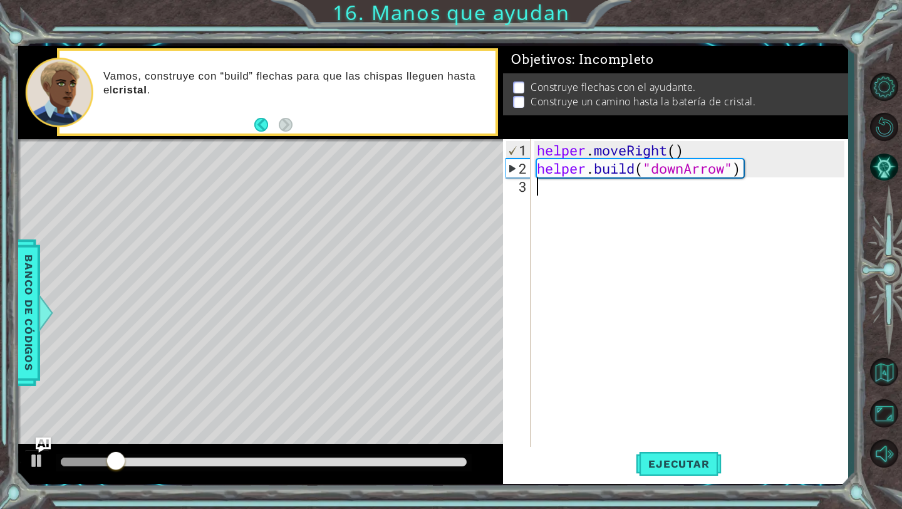
click at [629, 197] on div "helper . moveRight ( ) helper . build ( "downArrow" )" at bounding box center [693, 313] width 316 height 345
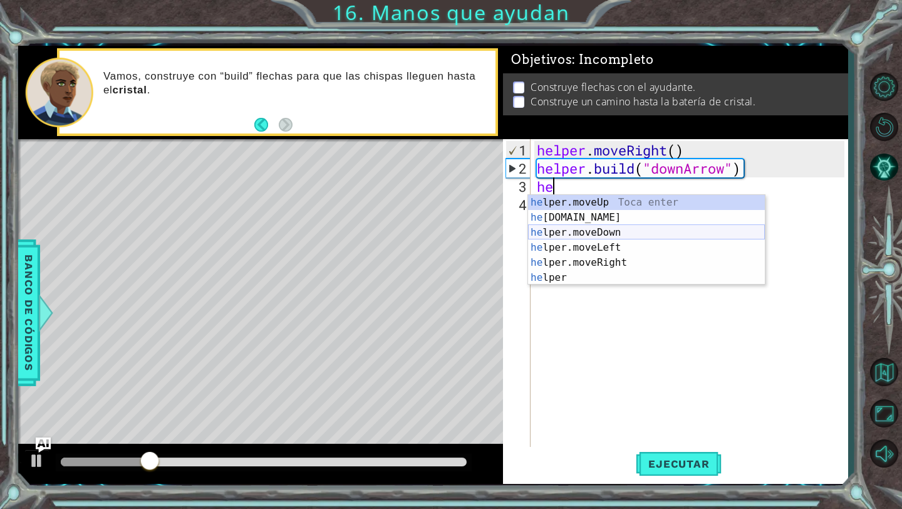
click at [639, 238] on div "he lper.moveUp Toca enter he lper.build Toca enter he lper.moveDown Toca enter …" at bounding box center [646, 255] width 237 height 120
type textarea "helper.moveDown(1)"
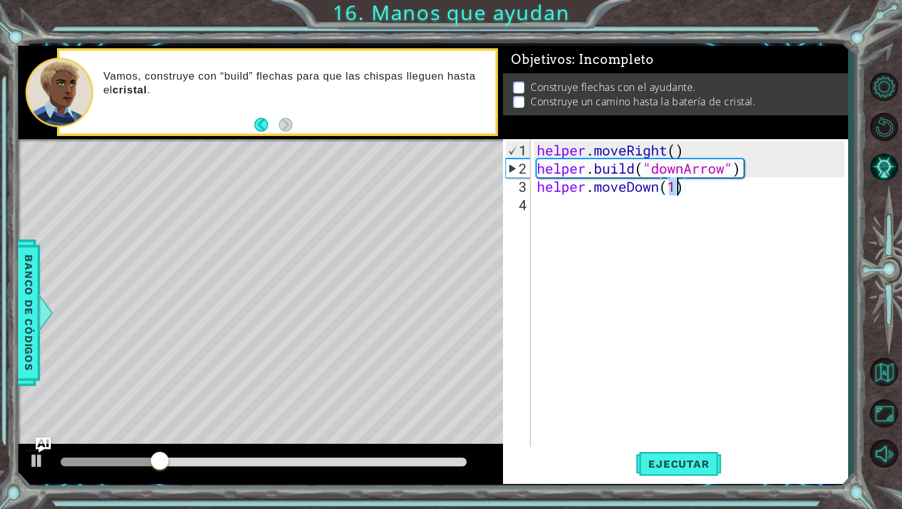
click at [608, 207] on div "helper . moveRight ( ) helper . build ( "downArrow" ) helper . moveDown ( 1 )" at bounding box center [693, 313] width 316 height 345
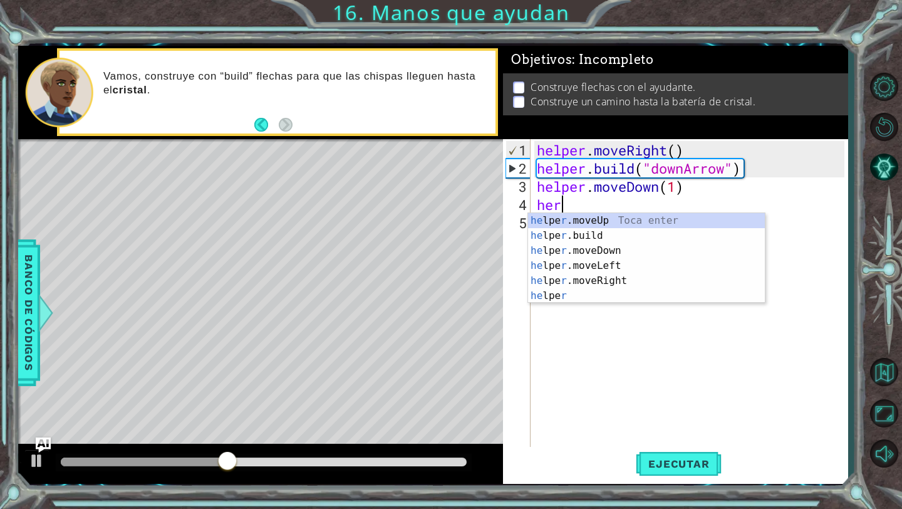
scroll to position [0, 1]
click at [640, 238] on div "he lpe r .moveUp Toca enter he lpe r .build Toca enter he lpe r .moveDown Toca …" at bounding box center [646, 273] width 237 height 120
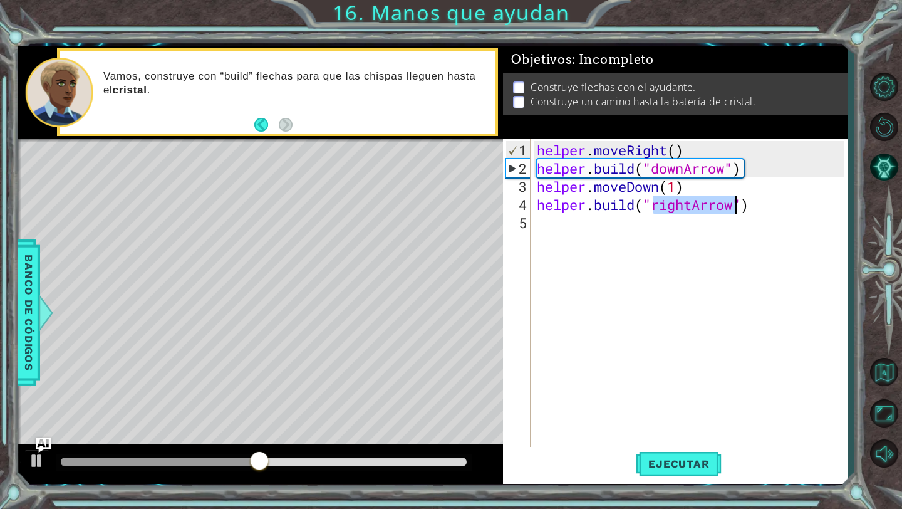
click at [684, 209] on div "helper . moveRight ( ) helper . build ( "downArrow" ) helper . moveDown ( 1 ) h…" at bounding box center [693, 313] width 316 height 345
click at [692, 204] on div "helper . moveRight ( ) helper . build ( "downArrow" ) helper . moveDown ( 1 ) h…" at bounding box center [693, 313] width 316 height 345
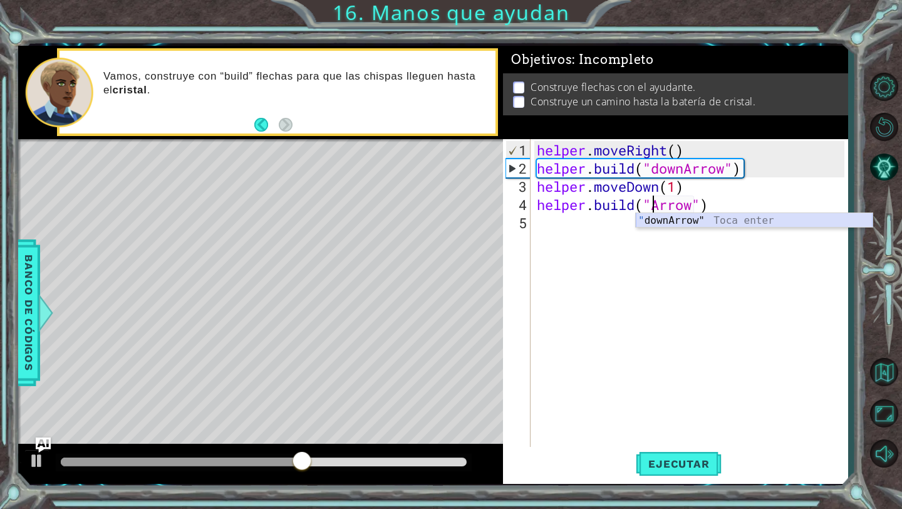
click at [695, 224] on div "" downArrow" Toca enter" at bounding box center [754, 235] width 237 height 45
type textarea "helper.build("downArrow")"
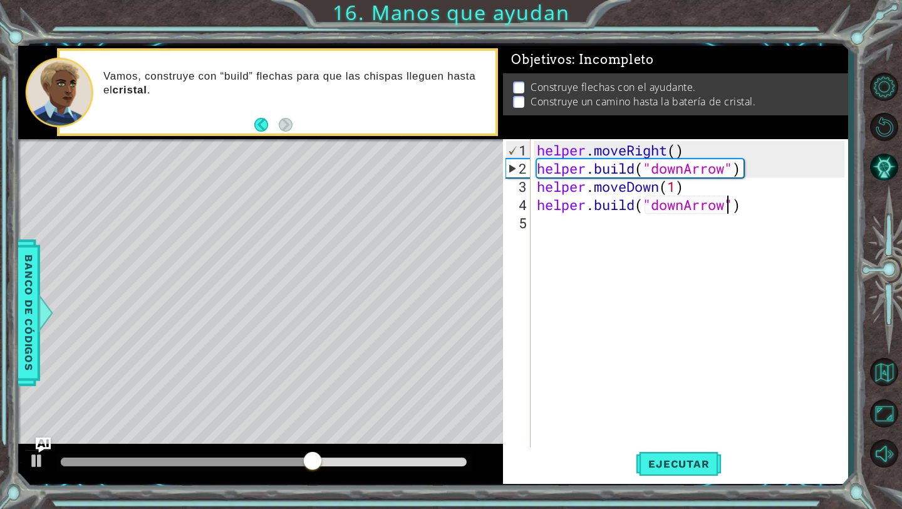
click at [667, 213] on div "helper . moveRight ( ) helper . build ( "downArrow" ) helper . moveDown ( 1 ) h…" at bounding box center [693, 313] width 316 height 345
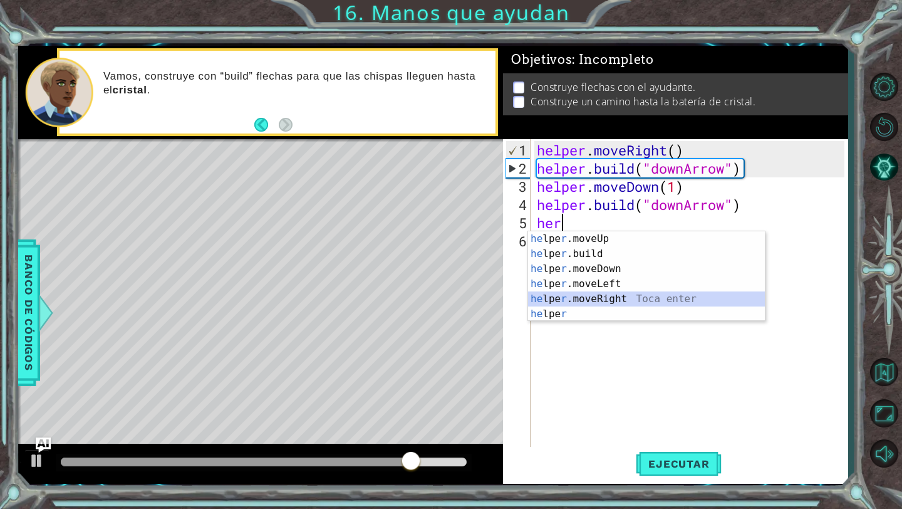
click at [601, 300] on div "he lpe r .moveUp Toca enter he lpe r .build Toca enter he lpe r .moveDown Toca …" at bounding box center [646, 291] width 237 height 120
type textarea "helper.moveRight(1)"
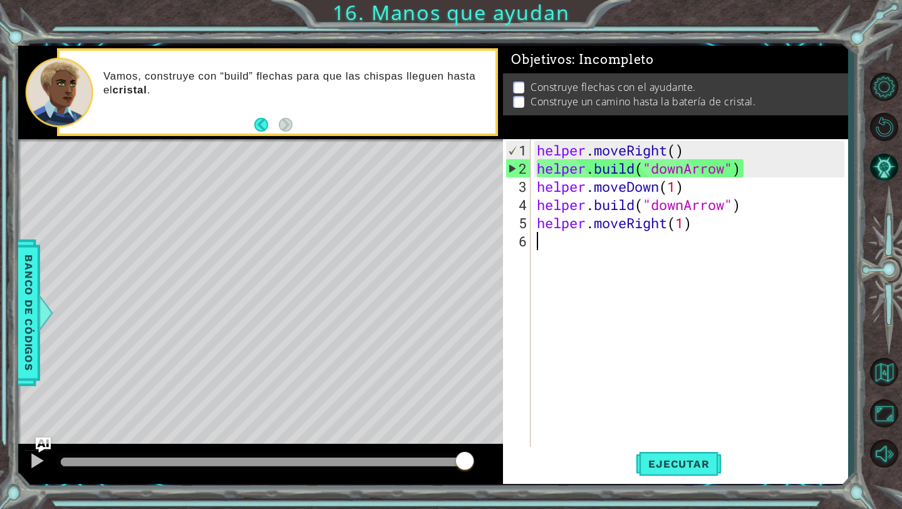
click at [625, 250] on div "helper . moveRight ( ) helper . build ( "downArrow" ) helper . moveDown ( 1 ) h…" at bounding box center [693, 313] width 316 height 345
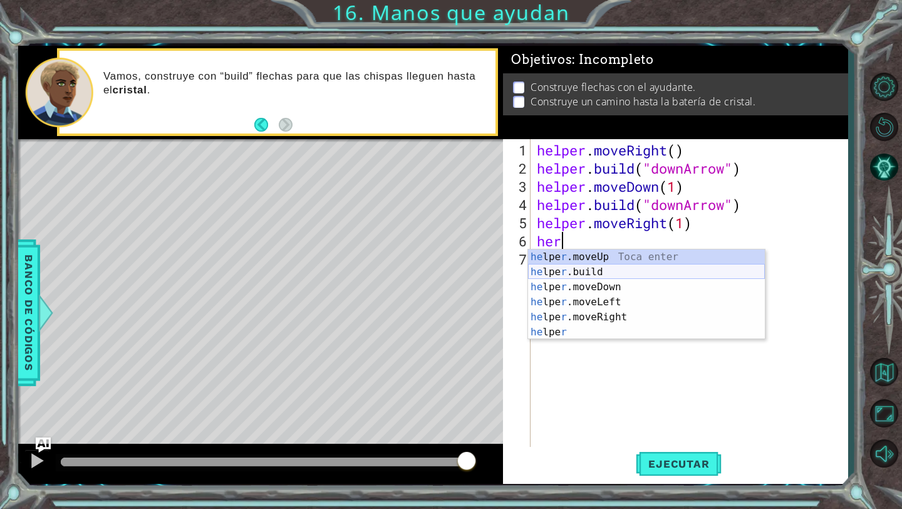
click at [633, 272] on div "he lpe r .moveUp Toca enter he lpe r .build Toca enter he lpe r .moveDown Toca …" at bounding box center [646, 309] width 237 height 120
type textarea "helper.build("rightArrow")"
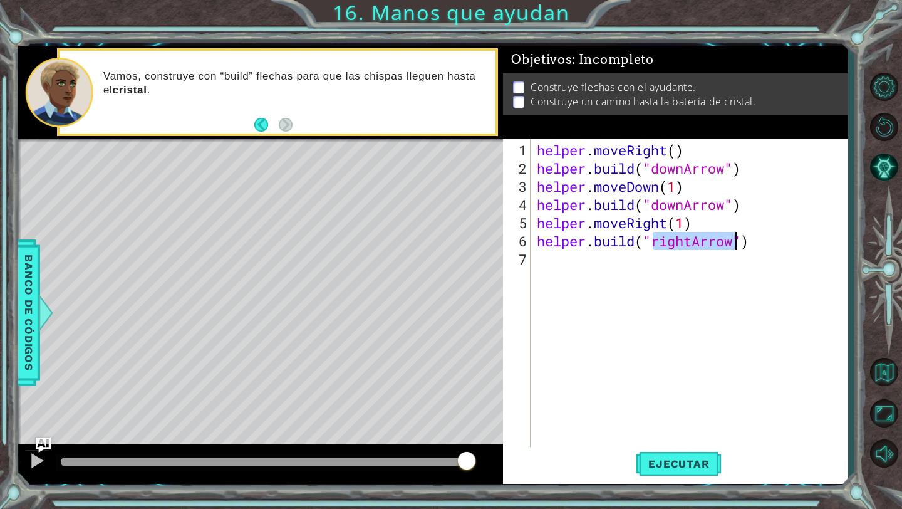
click at [661, 270] on div "helper . moveRight ( ) helper . build ( "downArrow" ) helper . moveDown ( 1 ) h…" at bounding box center [693, 313] width 316 height 345
click at [691, 241] on div "helper . moveRight ( ) helper . build ( "downArrow" ) helper . moveDown ( 1 ) h…" at bounding box center [693, 313] width 316 height 345
type textarea "helper.build("rightArrow")"
click at [633, 272] on div "helper . moveRight ( ) helper . build ( "downArrow" ) helper . moveDown ( 1 ) h…" at bounding box center [693, 313] width 316 height 345
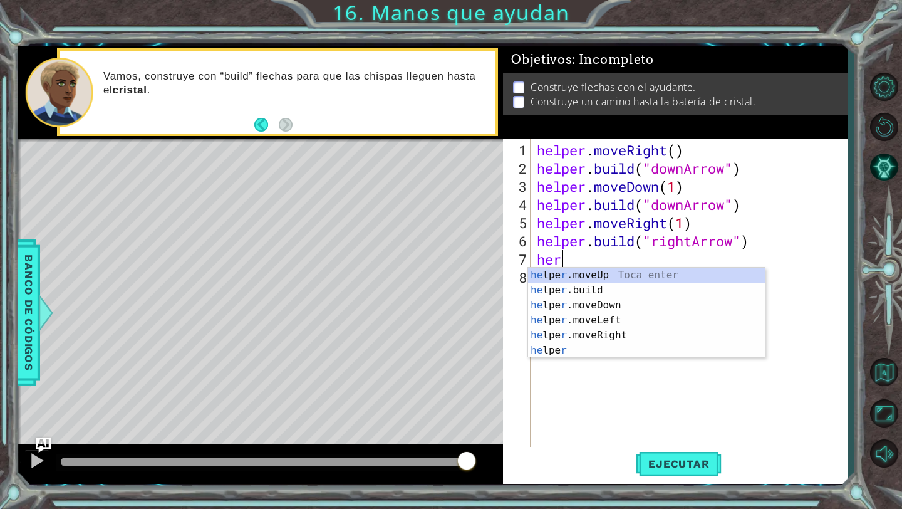
scroll to position [0, 1]
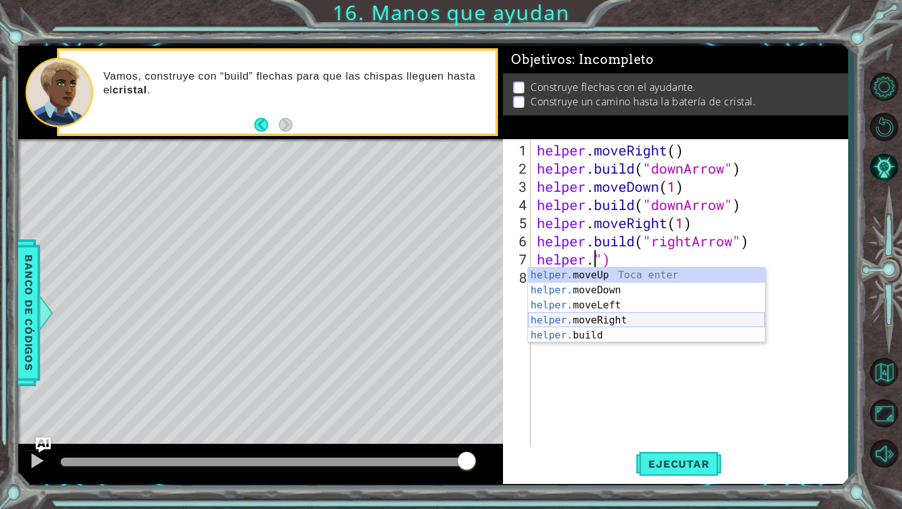
click at [638, 323] on div "helper. moveUp Toca enter helper. moveDown Toca enter helper. moveLeft Toca ent…" at bounding box center [646, 320] width 237 height 105
type textarea "helper.moveRight(1)")"
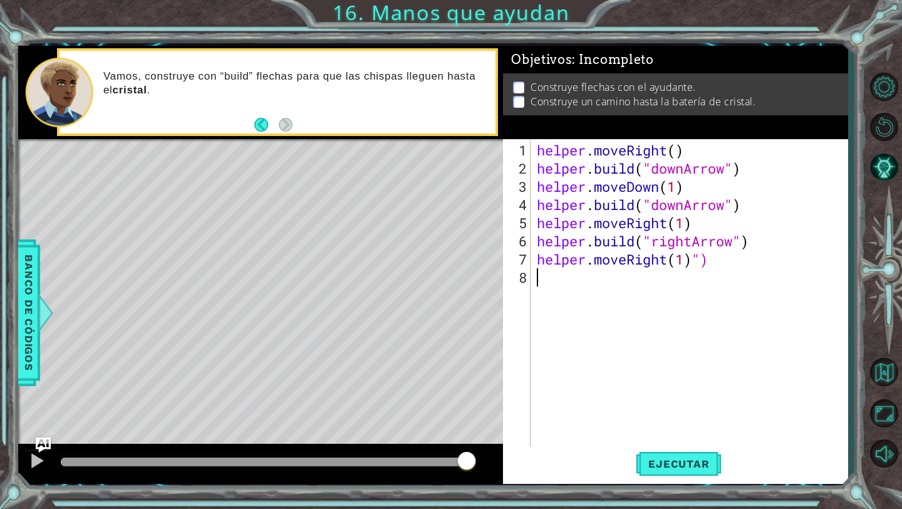
click at [668, 278] on div "helper . moveRight ( ) helper . build ( "downArrow" ) helper . moveDown ( 1 ) h…" at bounding box center [693, 313] width 316 height 345
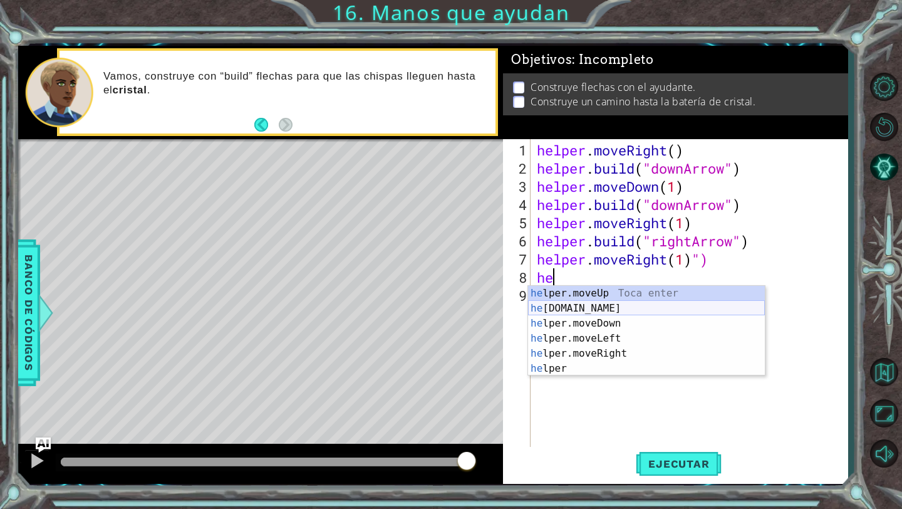
click at [655, 303] on div "he lper.moveUp Toca enter he lper.build Toca enter he lper.moveDown Toca enter …" at bounding box center [646, 346] width 237 height 120
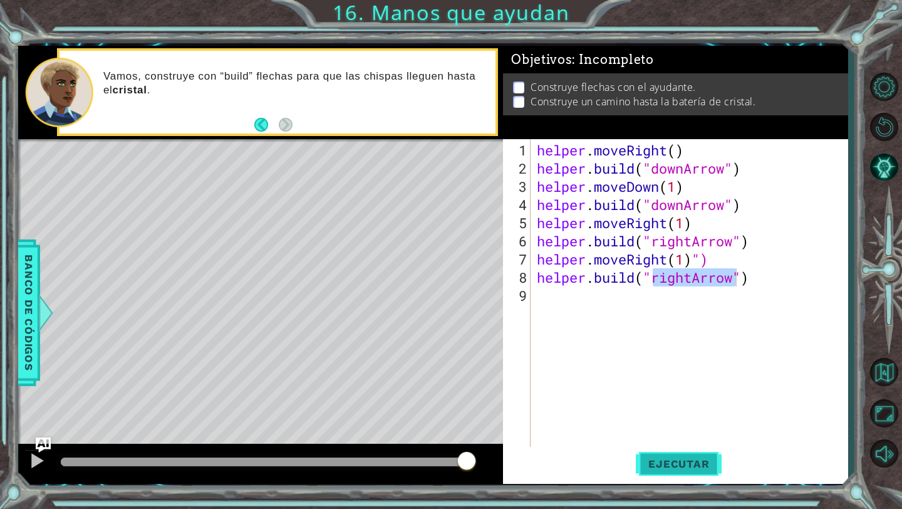
click at [687, 461] on span "Ejecutar" at bounding box center [679, 463] width 86 height 13
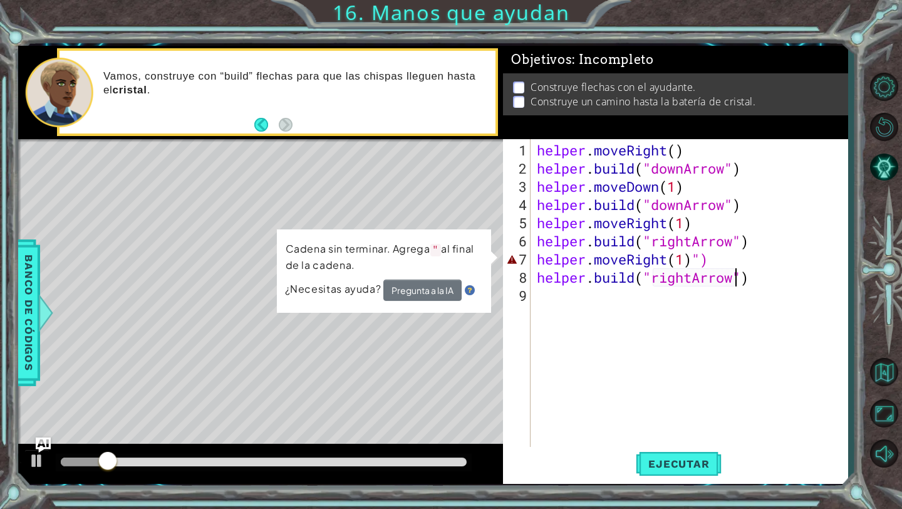
click at [702, 256] on div "helper . moveRight ( ) helper . build ( "downArrow" ) helper . moveDown ( 1 ) h…" at bounding box center [693, 313] width 316 height 345
type textarea "helper.moveRight(1))"
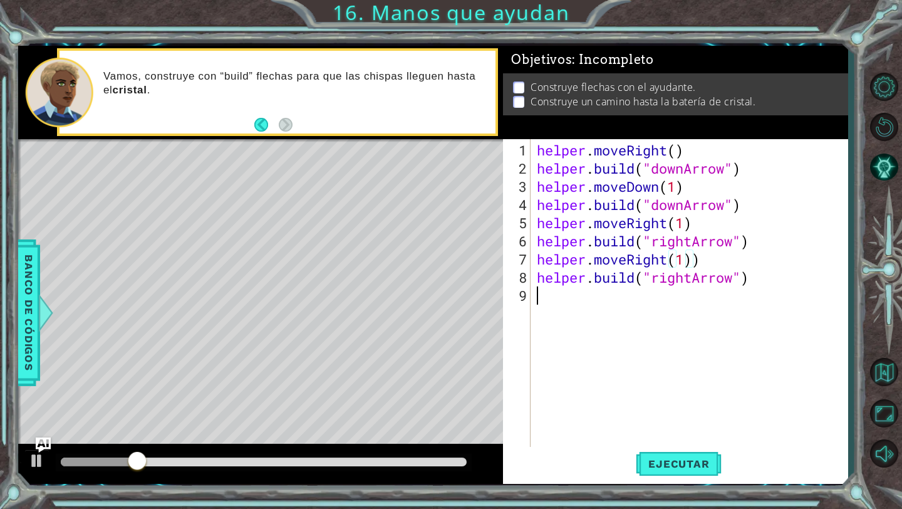
click at [579, 396] on div "helper . moveRight ( ) helper . build ( "downArrow" ) helper . moveDown ( 1 ) h…" at bounding box center [693, 313] width 316 height 345
click at [654, 464] on span "Ejecutar" at bounding box center [679, 463] width 86 height 13
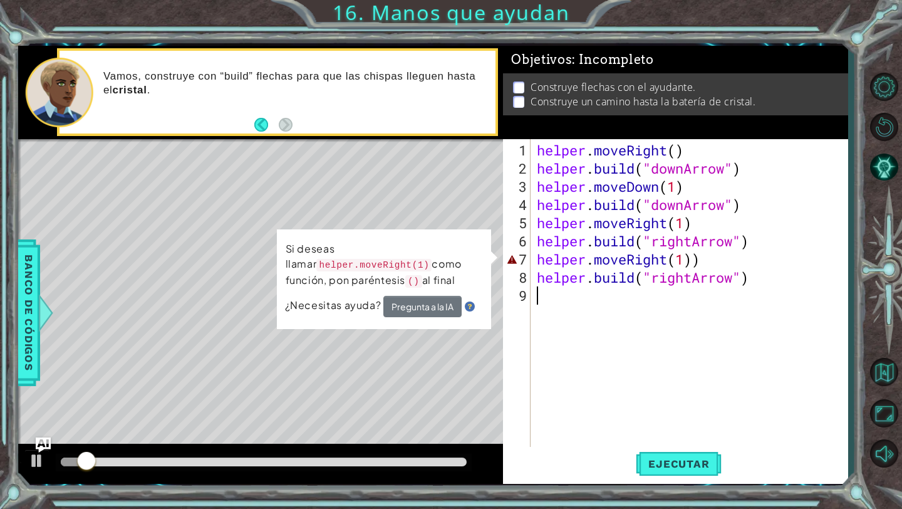
click at [687, 269] on div "helper . moveRight ( ) helper . build ( "downArrow" ) helper . moveDown ( 1 ) h…" at bounding box center [693, 313] width 316 height 345
click at [686, 256] on div "helper . moveRight ( ) helper . build ( "downArrow" ) helper . moveDown ( 1 ) h…" at bounding box center [693, 313] width 316 height 345
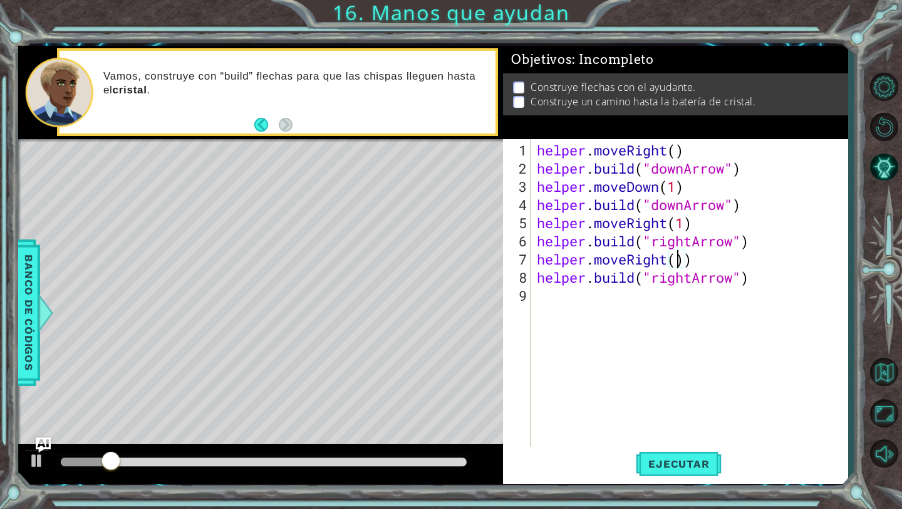
type textarea "helper.moveRight))"
click at [676, 263] on div "helper . moveRight ( ) helper . build ( "downArrow" ) helper . moveDown ( 1 ) h…" at bounding box center [693, 313] width 316 height 345
click at [672, 334] on div "helper . moveRight ( ) helper . build ( "downArrow" ) helper . moveDown ( 1 ) h…" at bounding box center [693, 313] width 316 height 345
click at [674, 452] on button "Ejecutar" at bounding box center [679, 464] width 86 height 34
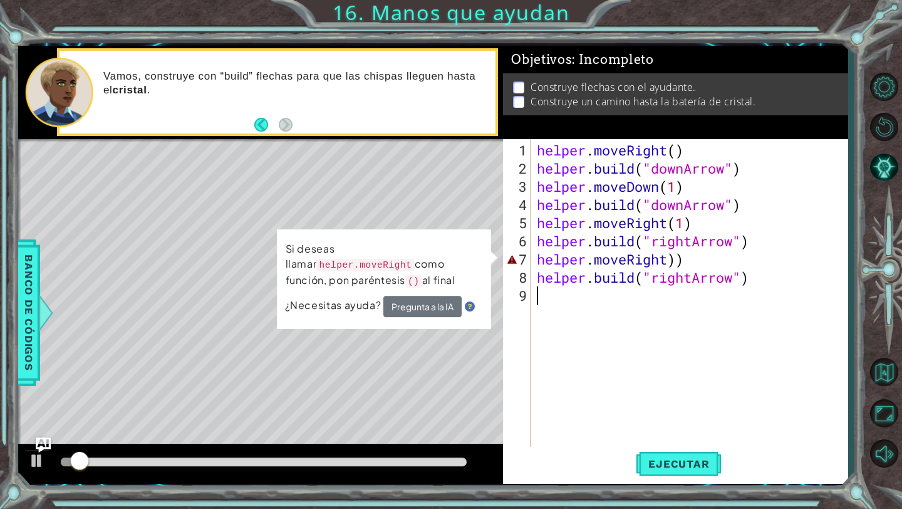
click at [669, 269] on div "helper . moveRight ( ) helper . build ( "downArrow" ) helper . moveDown ( 1 ) h…" at bounding box center [693, 313] width 316 height 345
click at [675, 260] on div "helper . moveRight ( ) helper . build ( "downArrow" ) helper . moveDown ( 1 ) h…" at bounding box center [693, 313] width 316 height 345
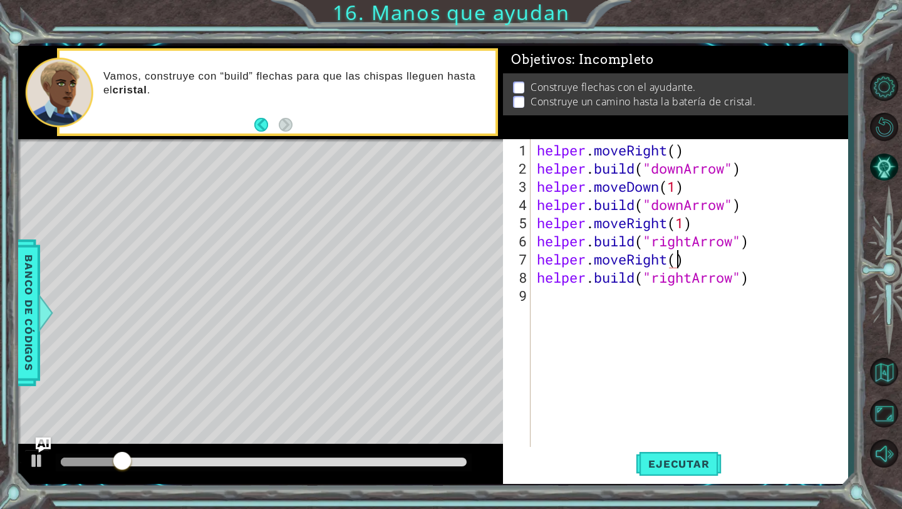
scroll to position [0, 6]
type textarea "helper.moveRight()"
click at [717, 477] on button "Ejecutar" at bounding box center [679, 464] width 86 height 34
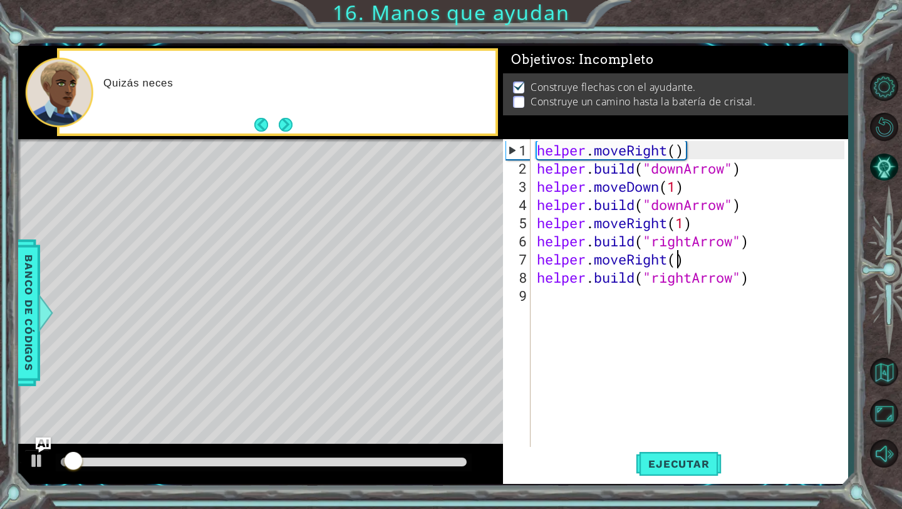
click at [705, 262] on div "helper . moveRight ( ) helper . build ( "downArrow" ) helper . moveDown ( 1 ) h…" at bounding box center [693, 313] width 316 height 345
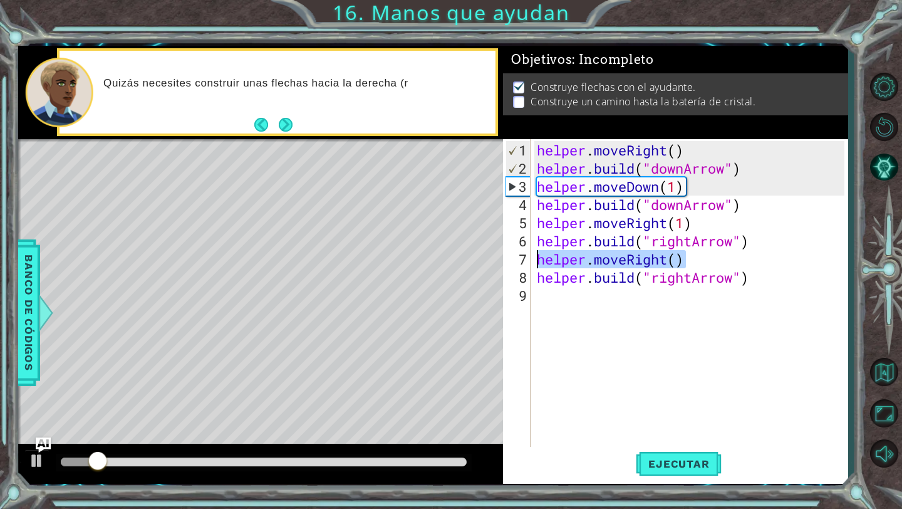
drag, startPoint x: 705, startPoint y: 262, endPoint x: 529, endPoint y: 251, distance: 176.4
click at [529, 251] on div "helper.moveRight() 1 2 3 4 5 6 7 8 9 helper . moveRight ( ) helper . build ( "d…" at bounding box center [674, 293] width 342 height 309
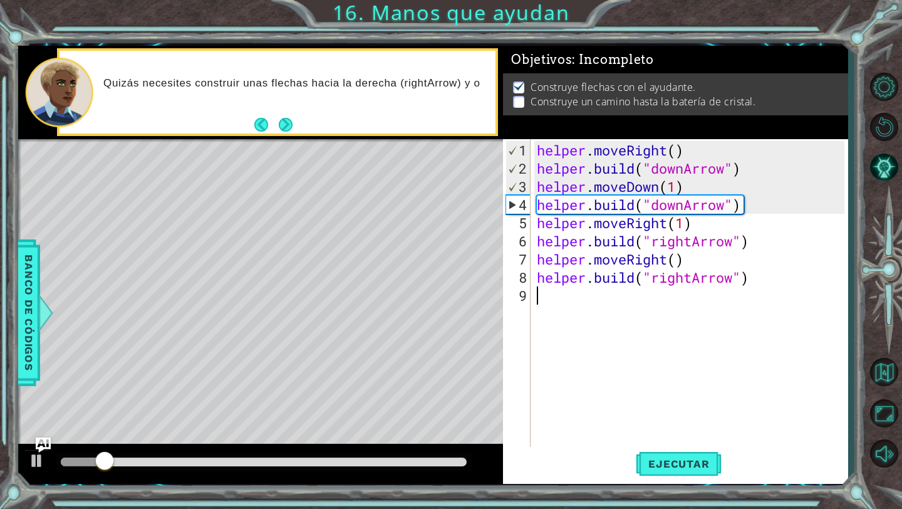
click at [589, 329] on div "helper . moveRight ( ) helper . build ( "downArrow" ) helper . moveDown ( 1 ) h…" at bounding box center [693, 313] width 316 height 345
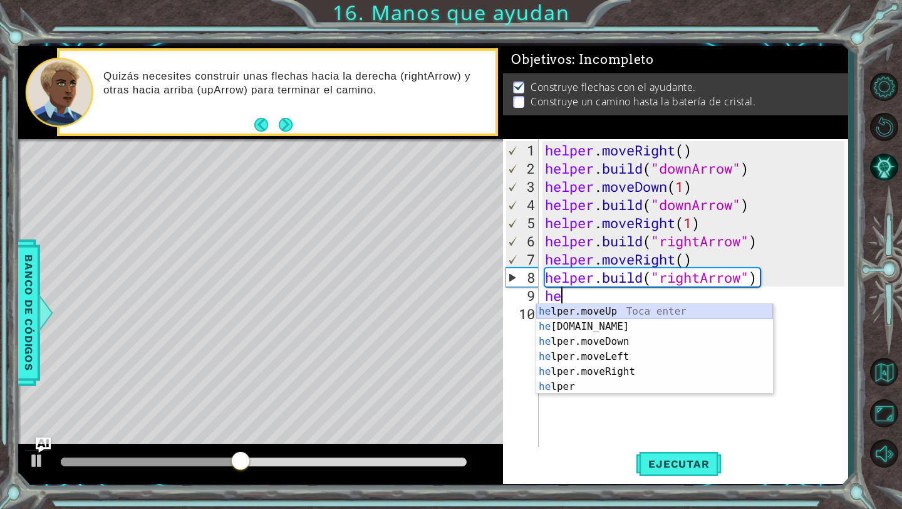
click at [623, 314] on div "he lper.moveUp Toca enter he lper.build Toca enter he lper.moveDown Toca enter …" at bounding box center [654, 364] width 237 height 120
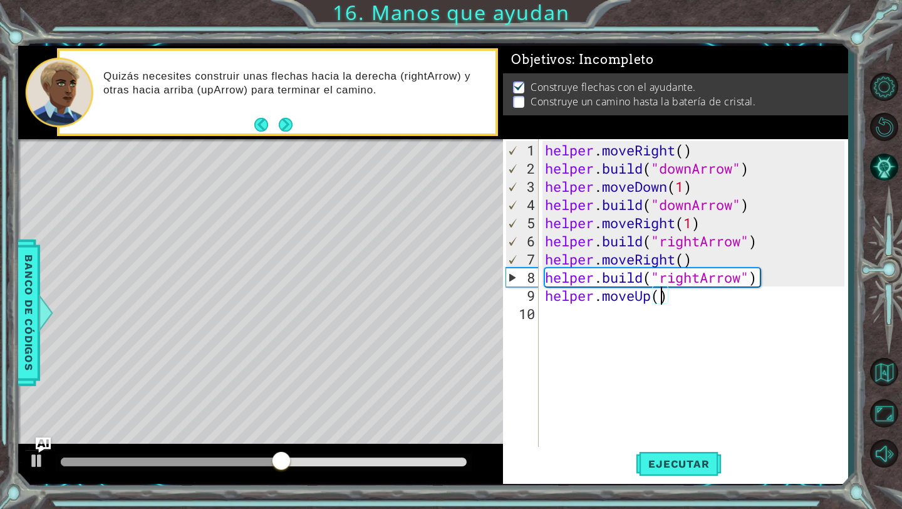
scroll to position [0, 5]
click at [671, 460] on span "Ejecutar" at bounding box center [679, 463] width 86 height 13
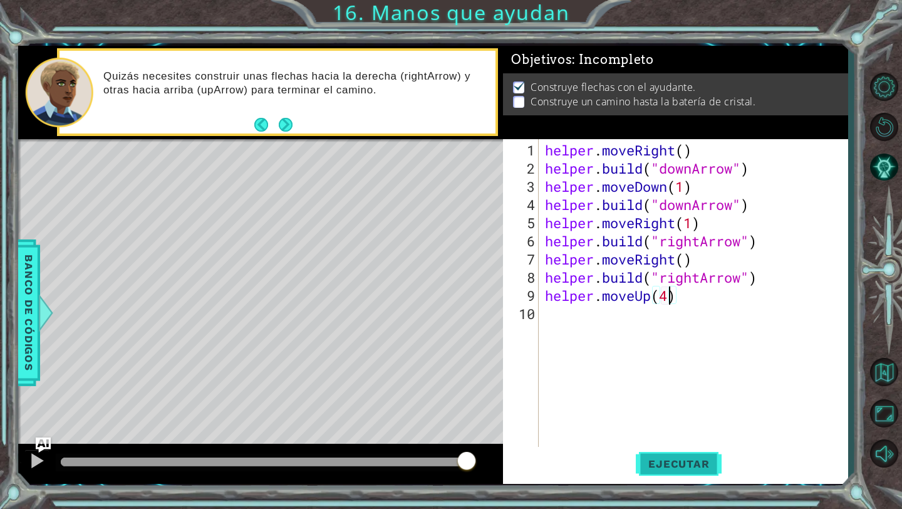
type textarea "helper.moveUp(4)"
click at [672, 448] on button "Ejecutar" at bounding box center [679, 464] width 86 height 34
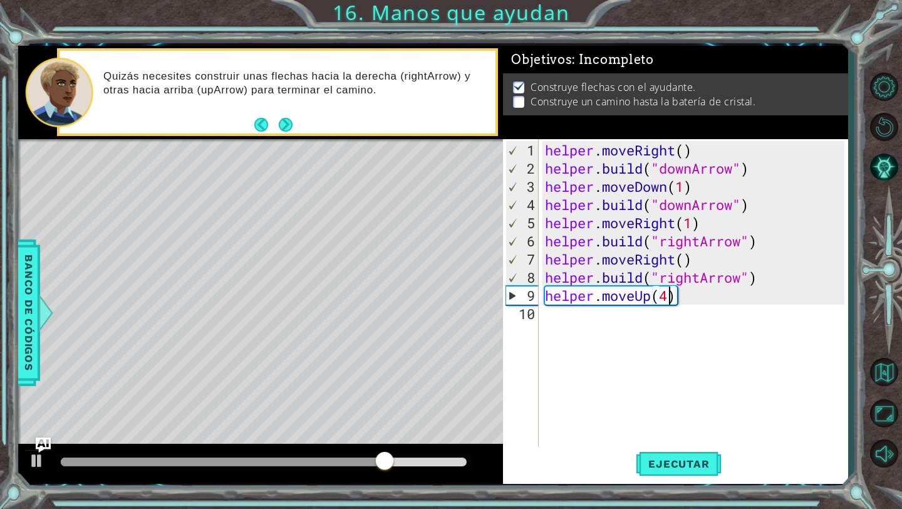
click at [676, 319] on div "helper . moveRight ( ) helper . build ( "downArrow" ) helper . moveDown ( 1 ) h…" at bounding box center [697, 313] width 309 height 345
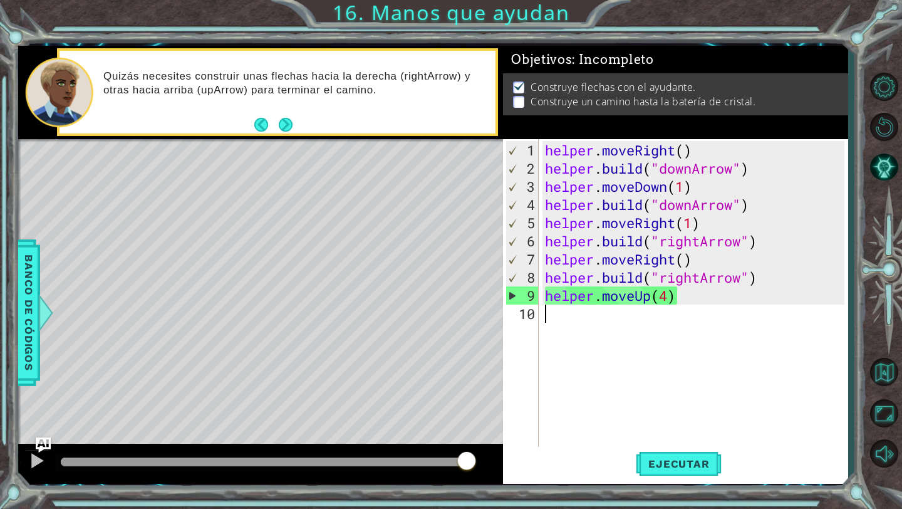
click at [663, 247] on div "helper . moveRight ( ) helper . build ( "downArrow" ) helper . moveDown ( 1 ) h…" at bounding box center [697, 313] width 309 height 345
click at [683, 466] on span "Ejecutar" at bounding box center [679, 463] width 86 height 13
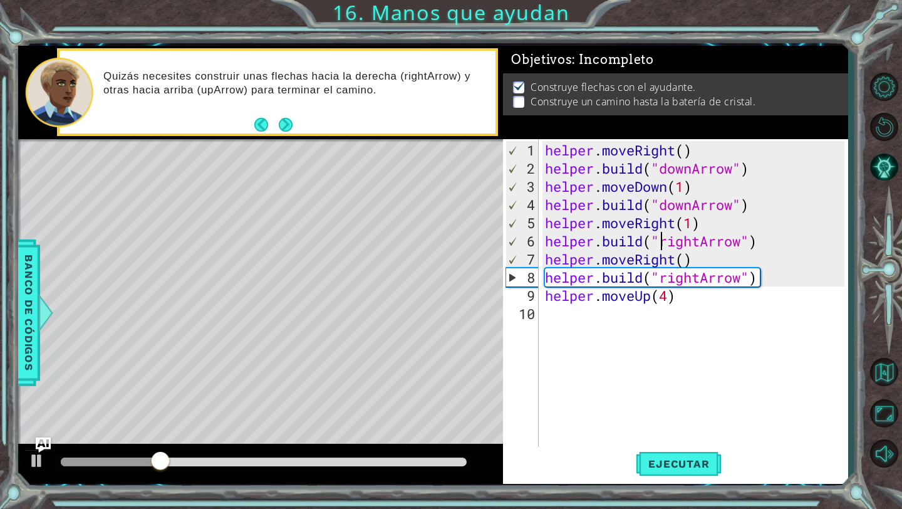
click at [746, 288] on div "helper . moveRight ( ) helper . build ( "downArrow" ) helper . moveDown ( 1 ) h…" at bounding box center [697, 313] width 309 height 345
click at [754, 279] on div "helper . moveRight ( ) helper . build ( "downArrow" ) helper . moveDown ( 1 ) h…" at bounding box center [697, 313] width 309 height 345
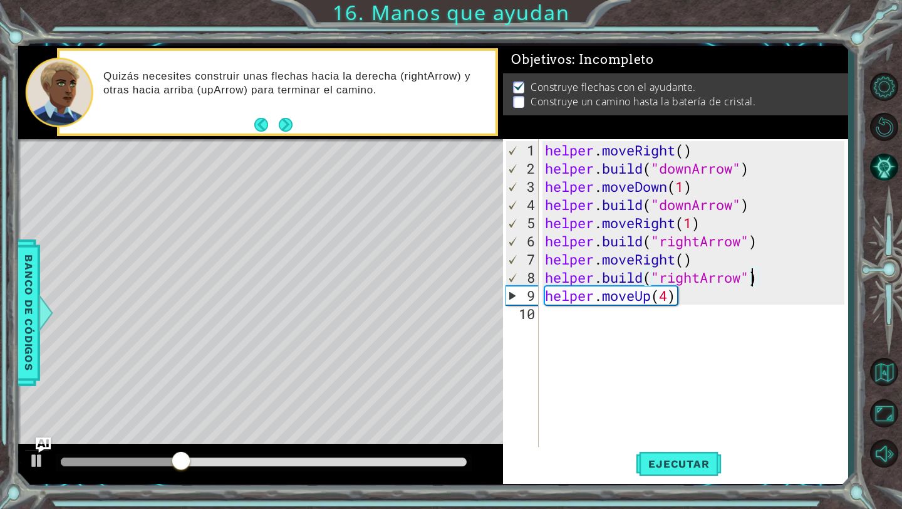
click at [706, 274] on div "helper . moveRight ( ) helper . build ( "downArrow" ) helper . moveDown ( 1 ) h…" at bounding box center [697, 313] width 309 height 345
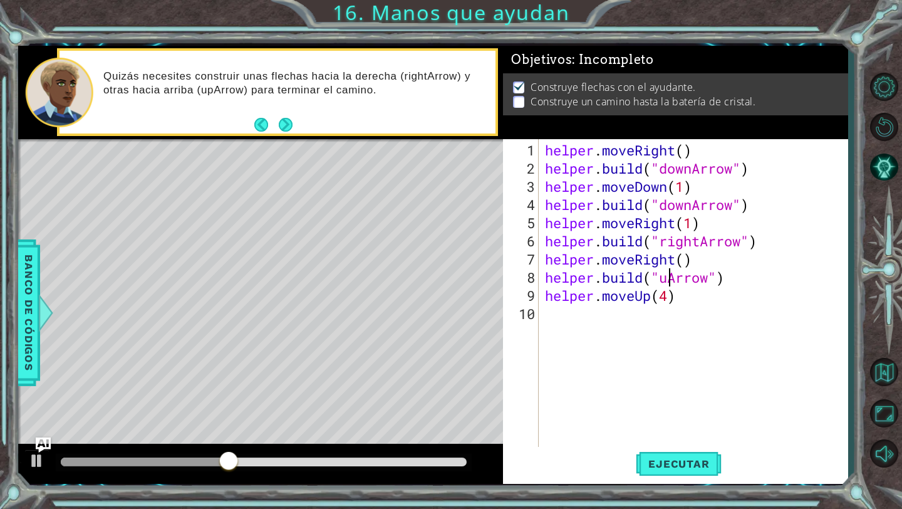
scroll to position [0, 6]
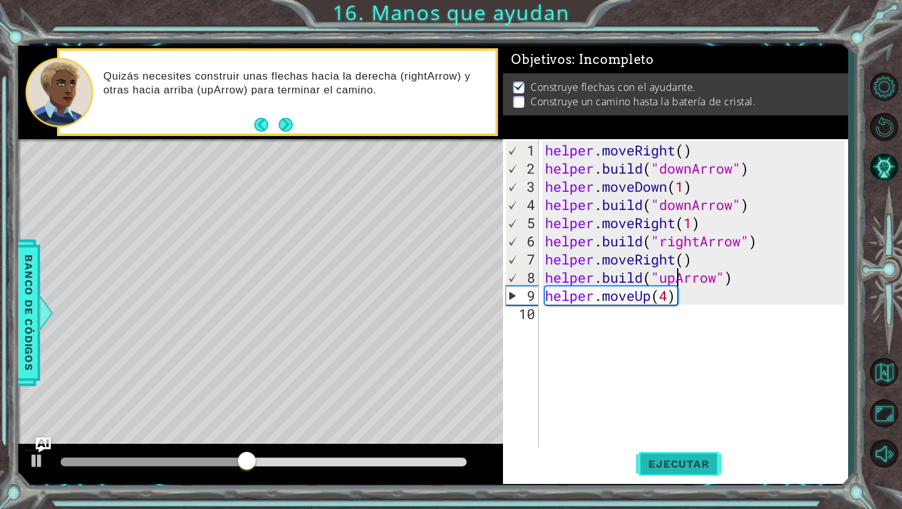
click at [664, 451] on button "Ejecutar" at bounding box center [679, 464] width 86 height 34
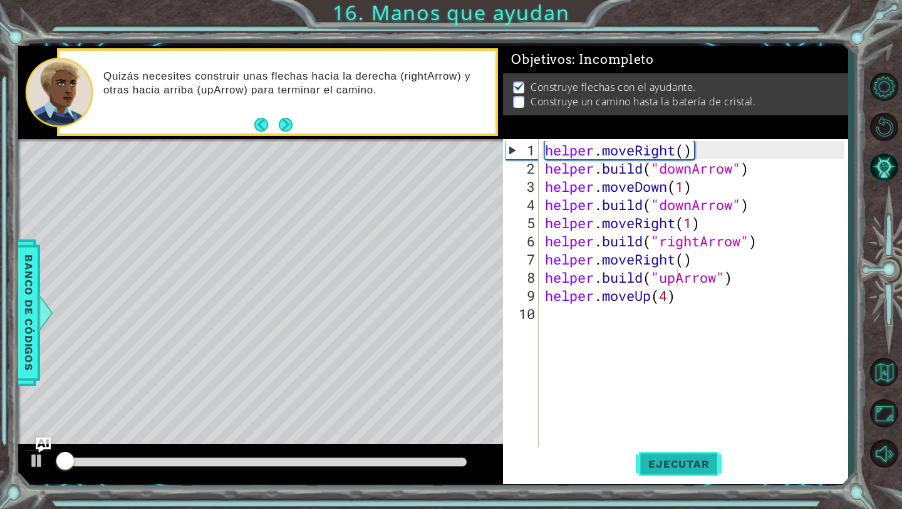
click at [660, 472] on button "Ejecutar" at bounding box center [679, 464] width 86 height 34
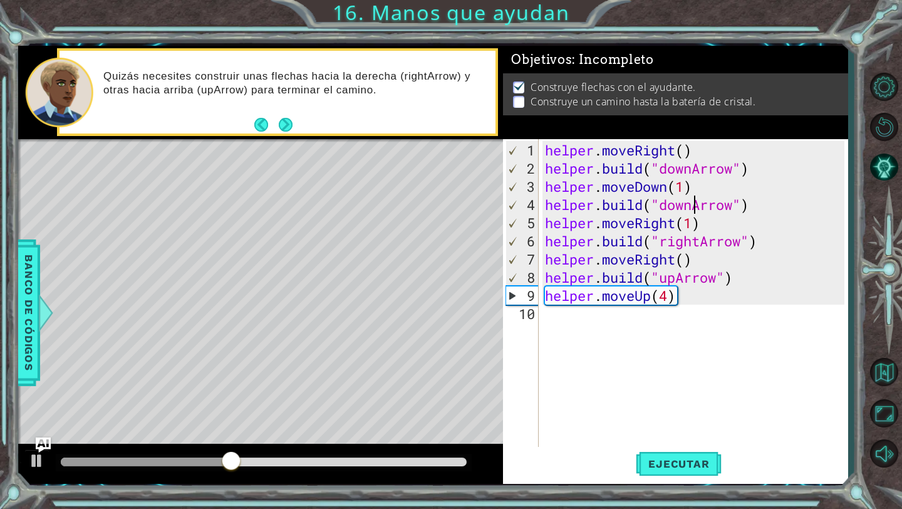
click at [694, 203] on div "helper . moveRight ( ) helper . build ( "downArrow" ) helper . moveDown ( 1 ) h…" at bounding box center [697, 313] width 309 height 345
type textarea "helper.build("rightArrow")"
click at [677, 469] on span "Ejecutar" at bounding box center [679, 463] width 86 height 13
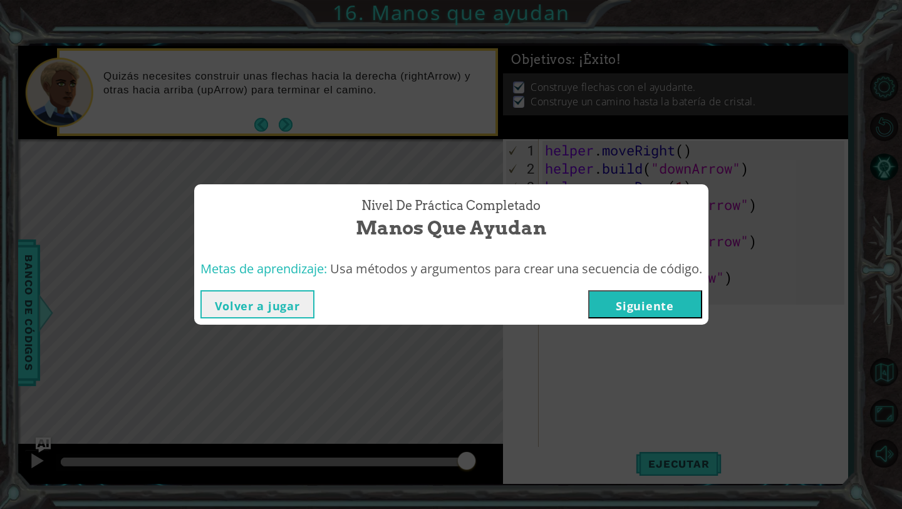
click at [639, 300] on button "Siguiente" at bounding box center [645, 304] width 114 height 28
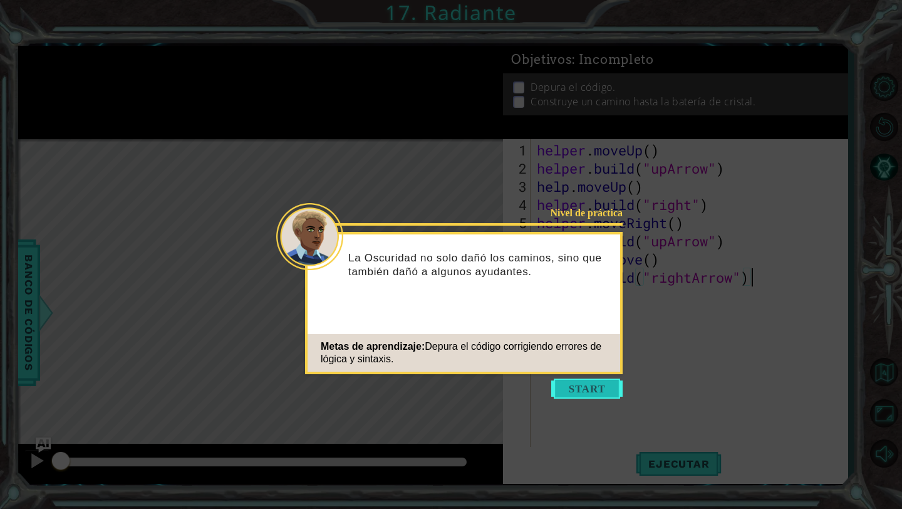
click at [580, 380] on button "Start" at bounding box center [586, 389] width 71 height 20
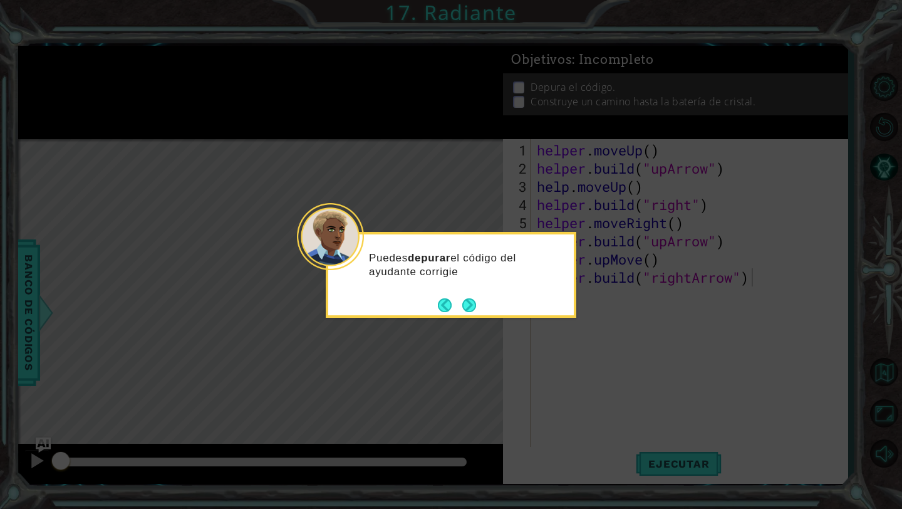
click at [474, 291] on div "Puedes depurar el código del ayudante corrigie" at bounding box center [451, 270] width 246 height 63
click at [467, 306] on button "Next" at bounding box center [469, 306] width 14 height 14
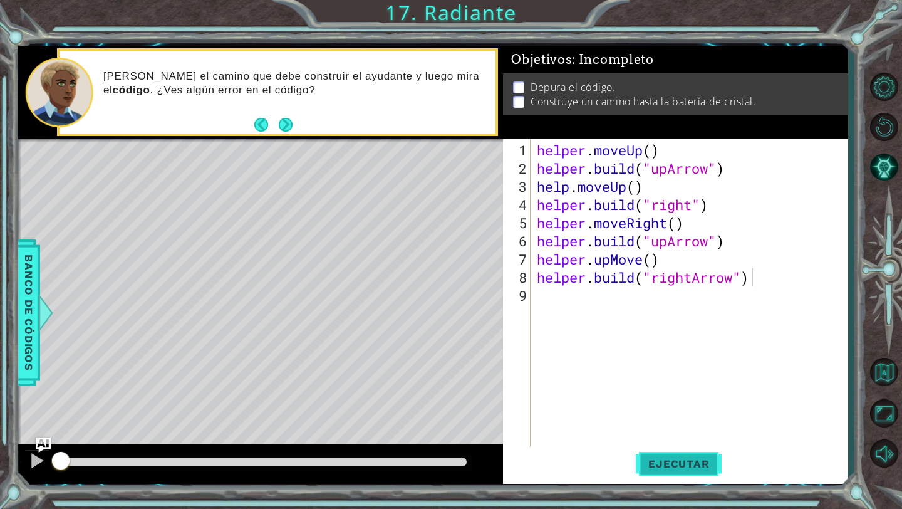
click at [674, 459] on span "Ejecutar" at bounding box center [679, 463] width 86 height 13
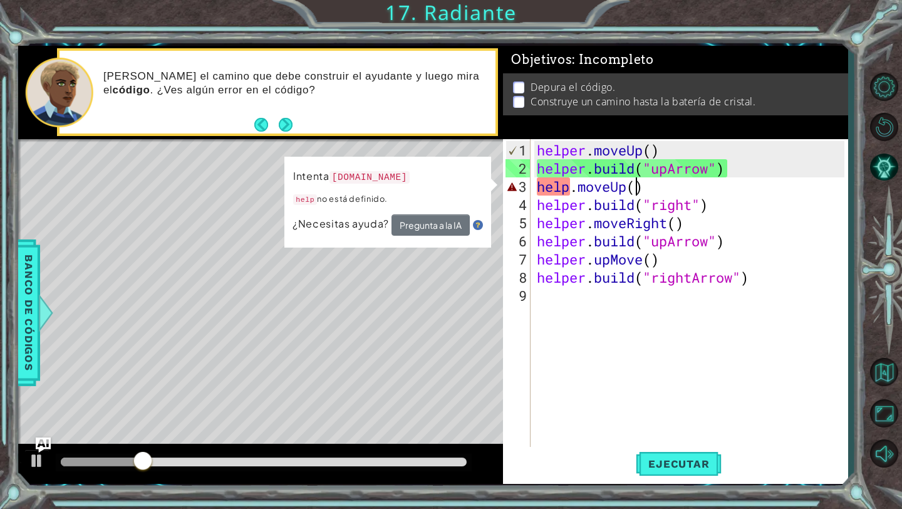
click at [637, 186] on div "helper . moveUp ( ) helper . build ( "upArrow" ) help . moveUp ( ) helper . bui…" at bounding box center [693, 313] width 316 height 345
type textarea "help.moveUp(2)"
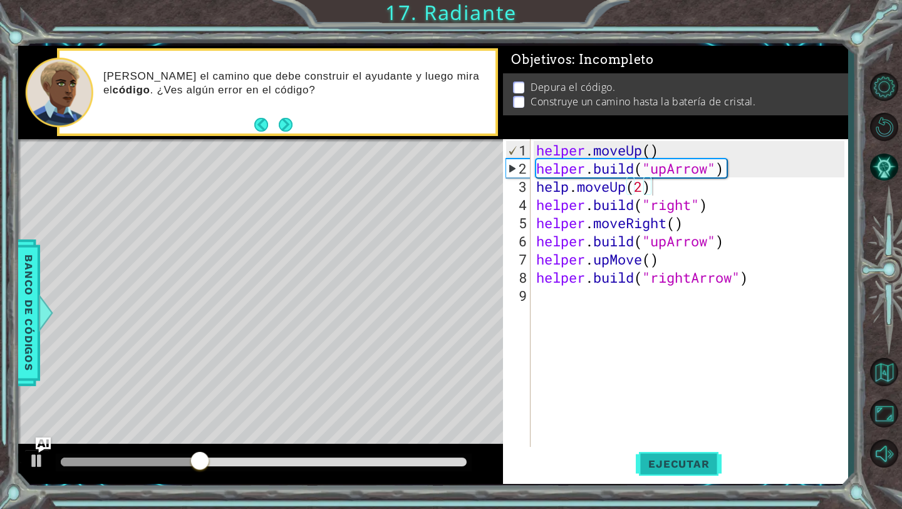
click at [662, 464] on span "Ejecutar" at bounding box center [679, 463] width 86 height 13
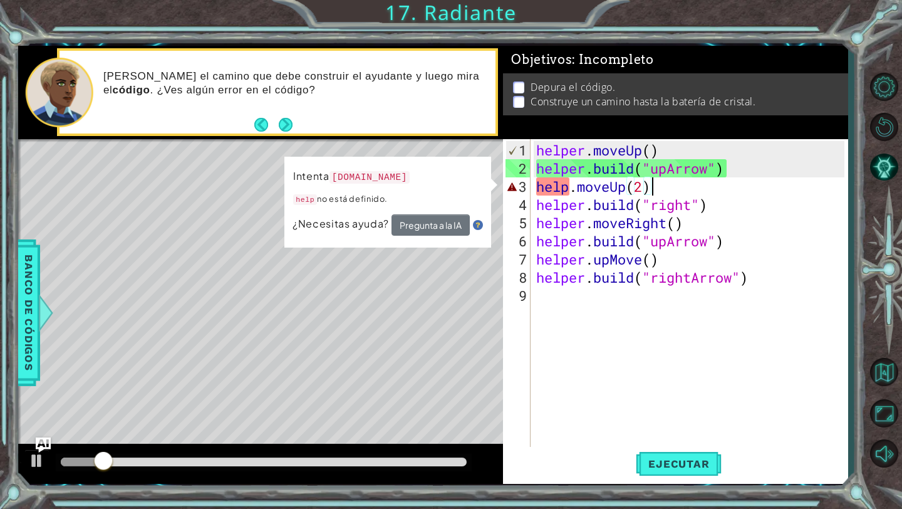
click at [570, 192] on div "helper . moveUp ( ) helper . build ( "upArrow" ) help . moveUp ( 2 ) helper . b…" at bounding box center [692, 313] width 317 height 345
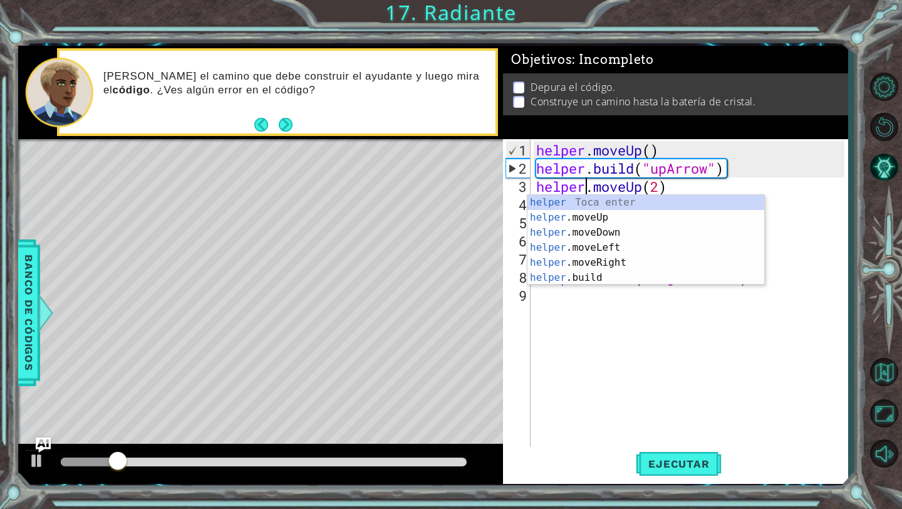
scroll to position [0, 2]
click at [667, 456] on button "Ejecutar" at bounding box center [679, 464] width 86 height 34
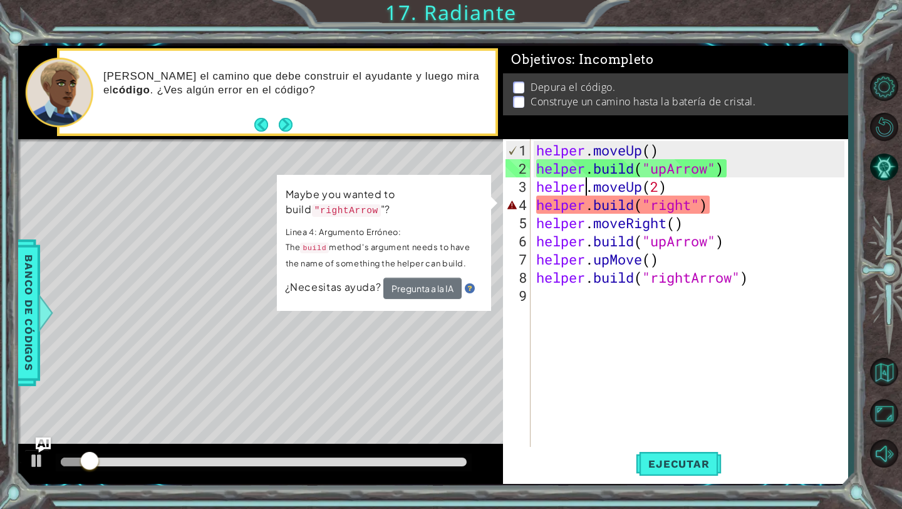
click at [684, 209] on div "helper . moveUp ( ) helper . build ( "upArrow" ) helper . moveUp ( 2 ) helper .…" at bounding box center [692, 313] width 317 height 345
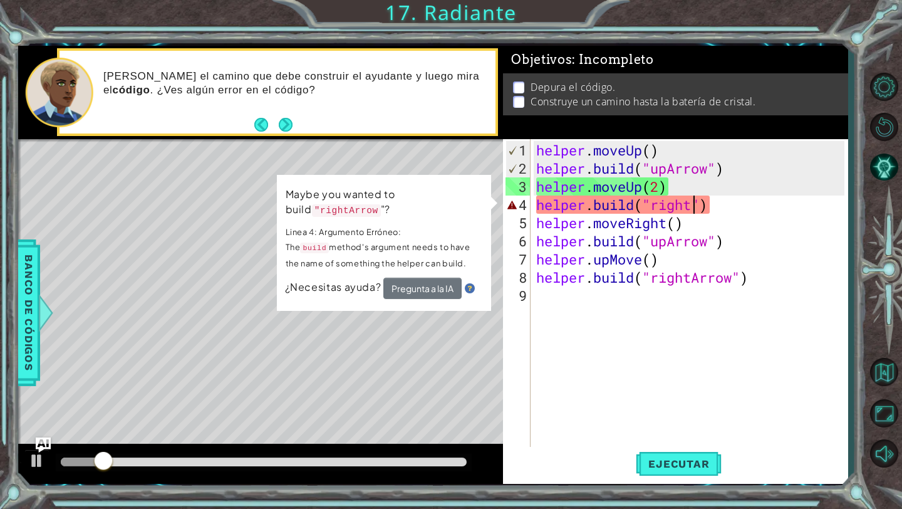
click at [694, 209] on div "helper . moveUp ( ) helper . build ( "upArrow" ) helper . moveUp ( 2 ) helper .…" at bounding box center [692, 313] width 317 height 345
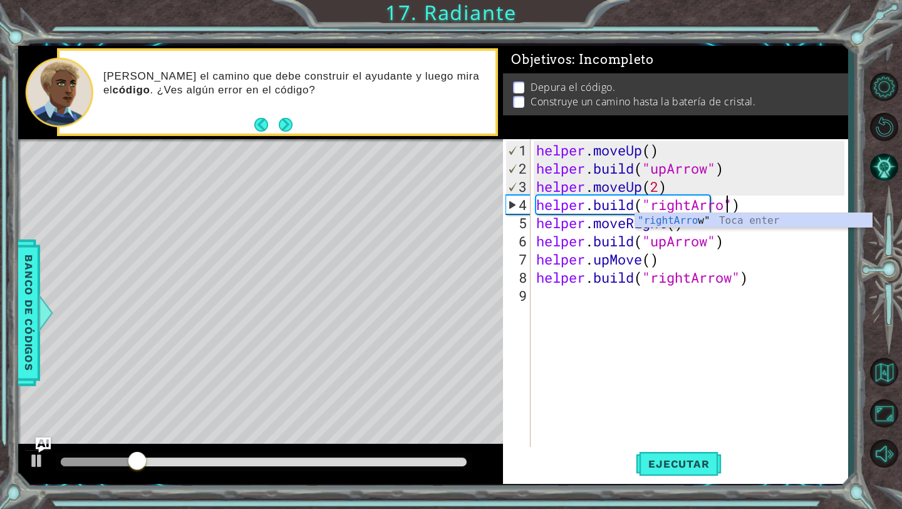
scroll to position [0, 9]
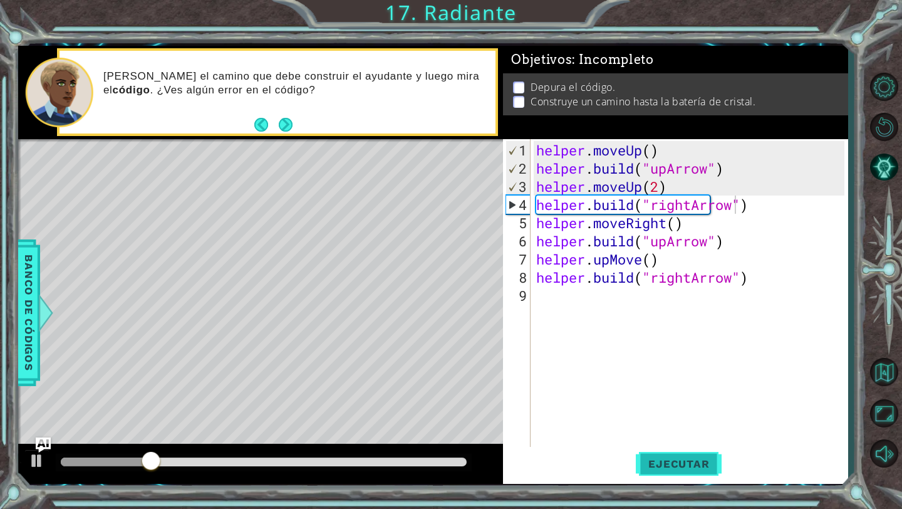
click at [670, 461] on span "Ejecutar" at bounding box center [679, 463] width 86 height 13
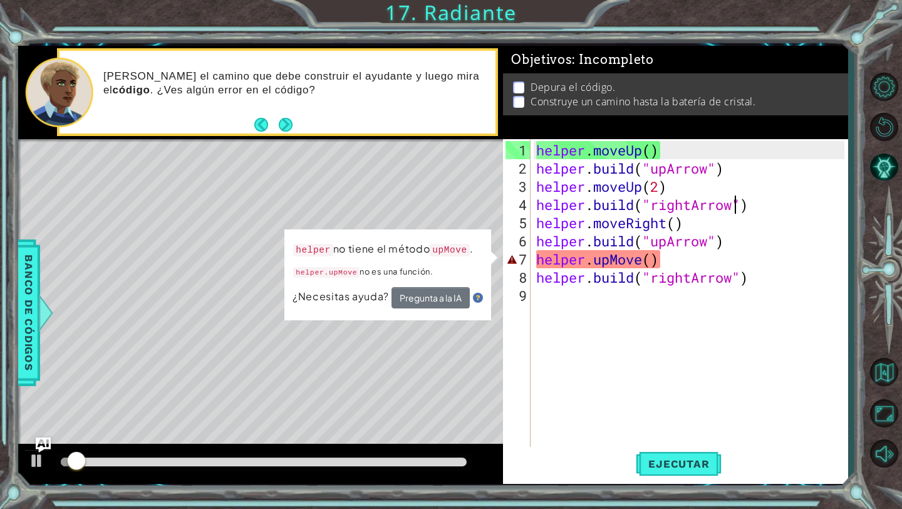
click at [642, 263] on div "helper . moveUp ( ) helper . build ( "upArrow" ) helper . moveUp ( 2 ) helper .…" at bounding box center [692, 313] width 317 height 345
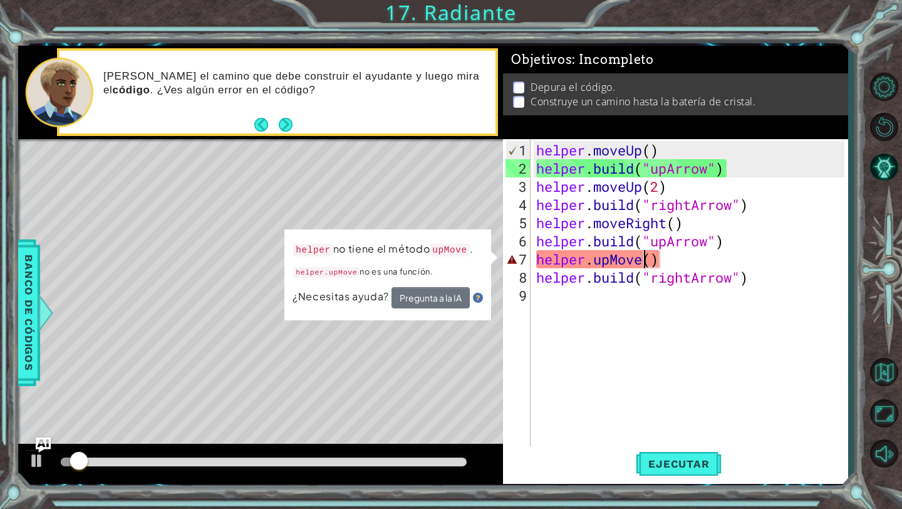
scroll to position [0, 5]
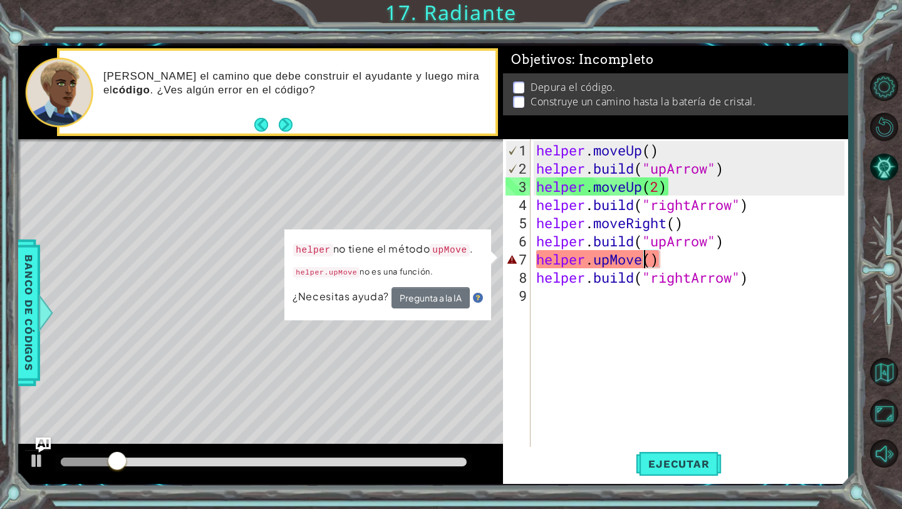
click at [610, 261] on div "helper . moveUp ( ) helper . build ( "upArrow" ) helper . moveUp ( 2 ) helper .…" at bounding box center [692, 313] width 317 height 345
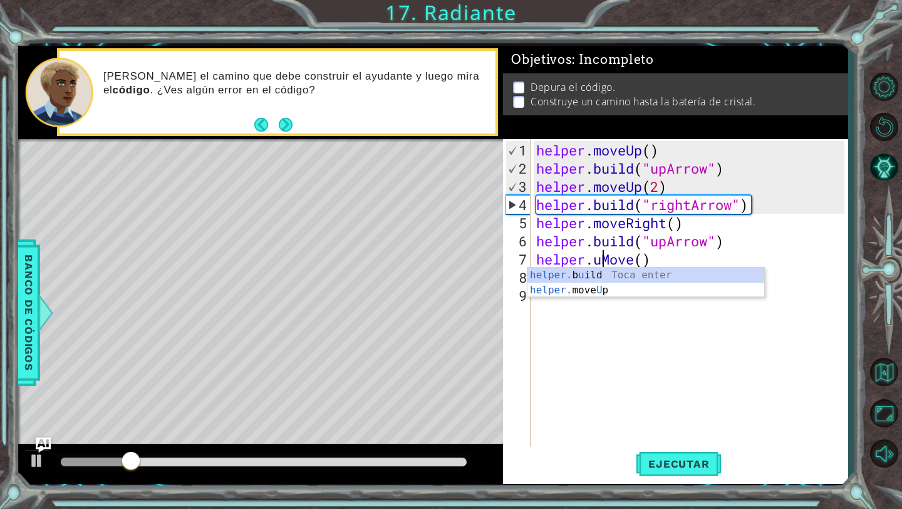
scroll to position [0, 4]
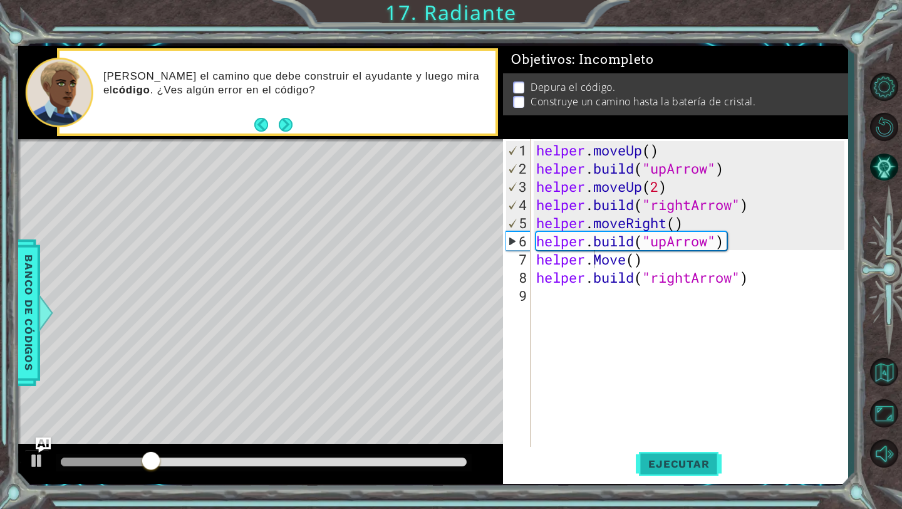
click at [640, 462] on span "Ejecutar" at bounding box center [679, 463] width 86 height 13
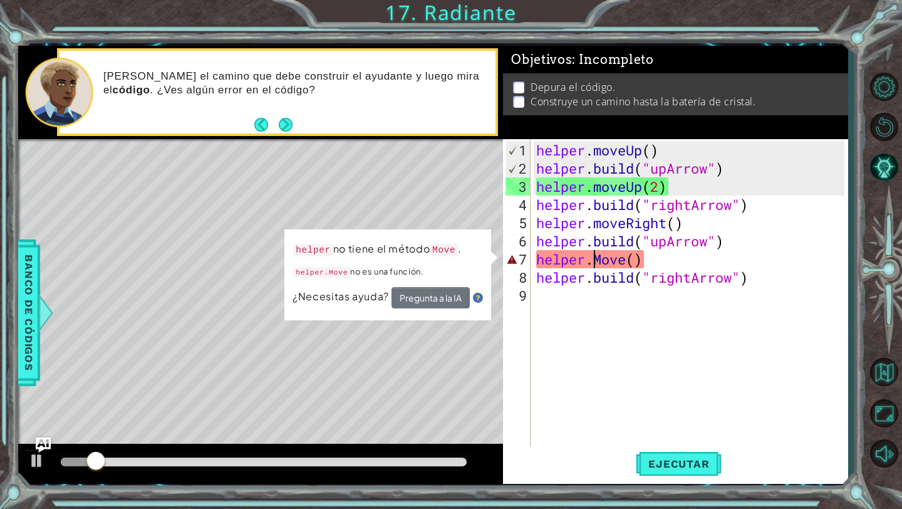
click at [603, 264] on div "helper . moveUp ( ) helper . build ( "upArrow" ) helper . moveUp ( 2 ) helper .…" at bounding box center [692, 313] width 317 height 345
drag, startPoint x: 630, startPoint y: 261, endPoint x: 540, endPoint y: 257, distance: 90.3
click at [540, 257] on div "helper . moveUp ( ) helper . build ( "upArrow" ) helper . moveUp ( 2 ) helper .…" at bounding box center [692, 313] width 317 height 345
type textarea "()"
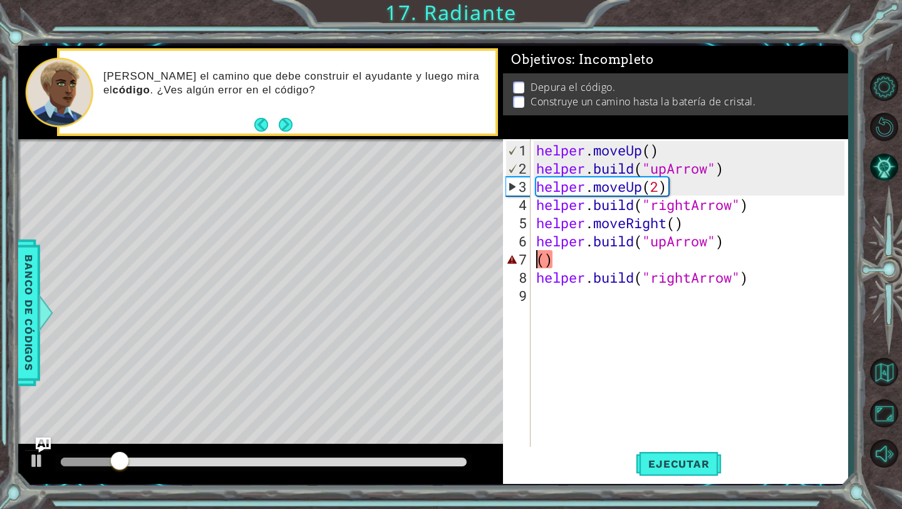
scroll to position [0, 0]
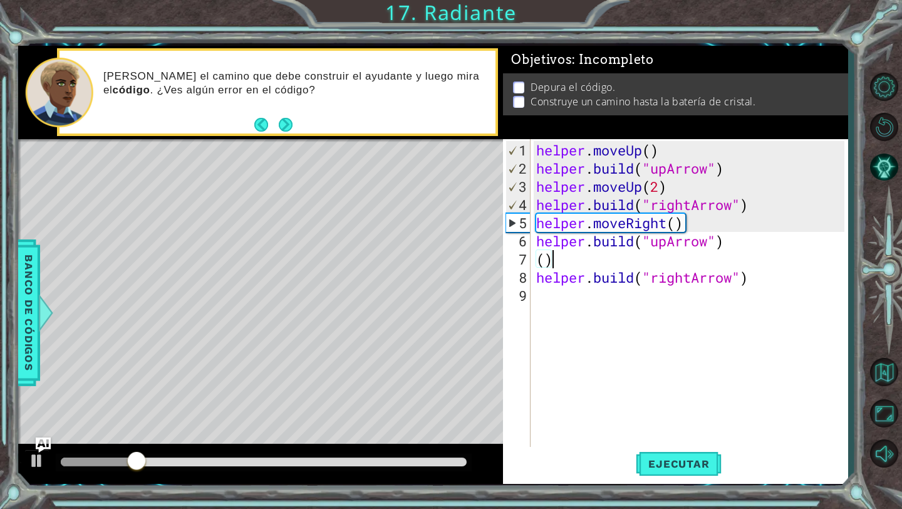
drag, startPoint x: 552, startPoint y: 263, endPoint x: 531, endPoint y: 262, distance: 20.7
click at [532, 262] on div "() 1 2 3 4 5 6 7 8 9 helper . moveUp ( ) helper . build ( "upArrow" ) helper . …" at bounding box center [674, 293] width 342 height 309
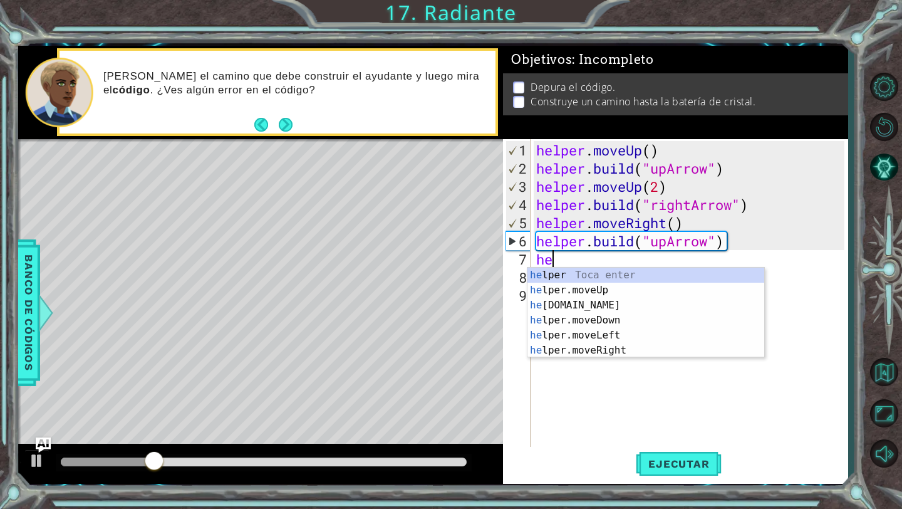
scroll to position [0, 1]
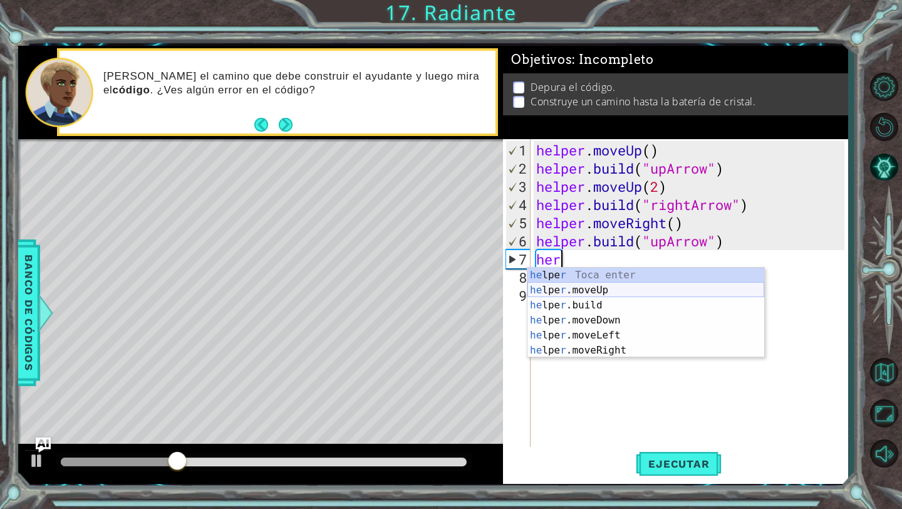
click at [587, 293] on div "he lpe r Toca enter he lpe r .moveUp Toca enter he lpe r .build Toca enter he l…" at bounding box center [646, 328] width 237 height 120
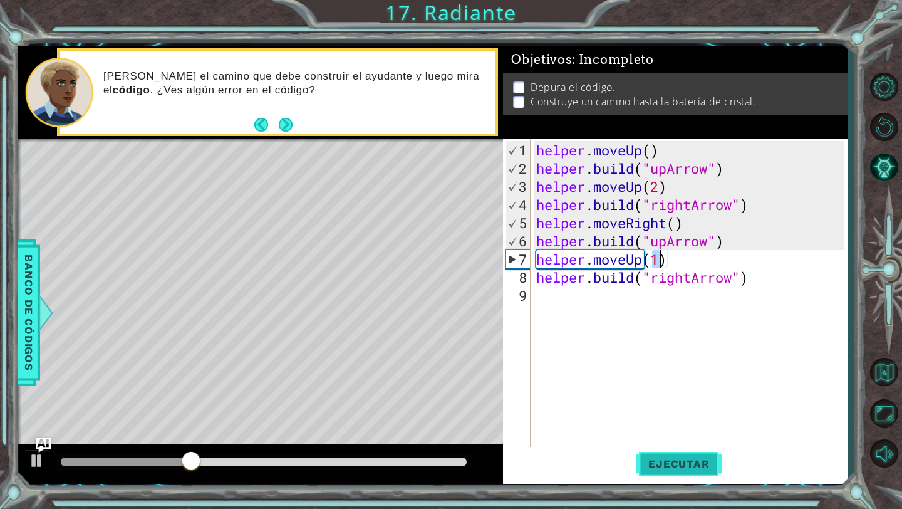
click at [669, 455] on button "Ejecutar" at bounding box center [679, 464] width 86 height 34
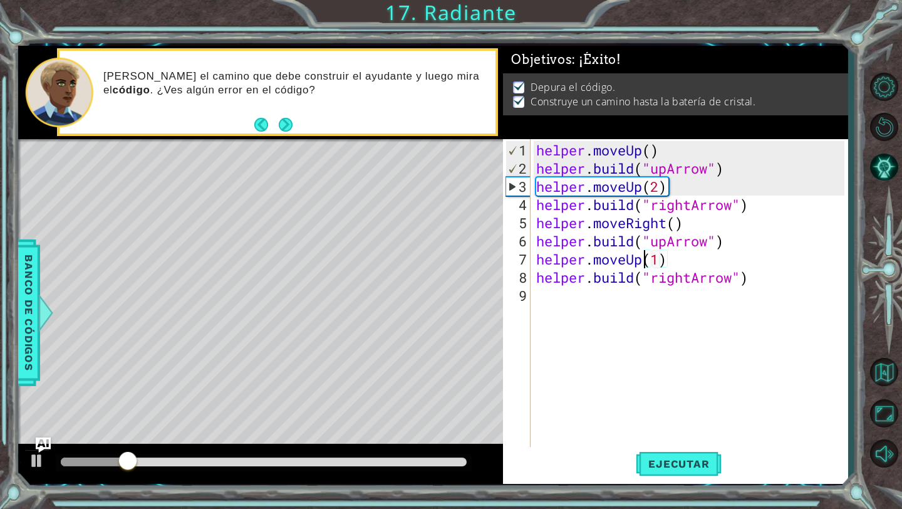
click at [642, 262] on div "helper . moveUp ( ) helper . build ( "upArrow" ) helper . moveUp ( 2 ) helper .…" at bounding box center [692, 313] width 317 height 345
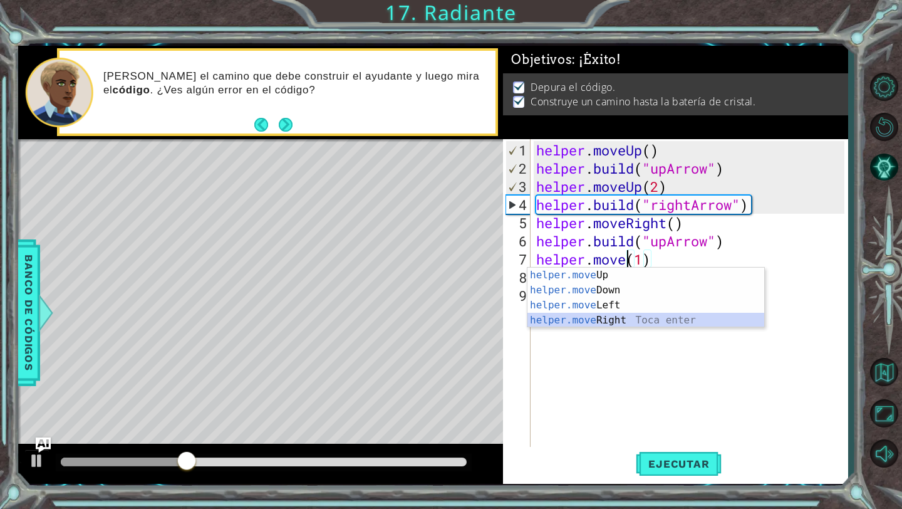
click at [633, 318] on div "helper.move Up Toca enter helper.move Down Toca enter helper.move Left Toca ent…" at bounding box center [646, 313] width 237 height 90
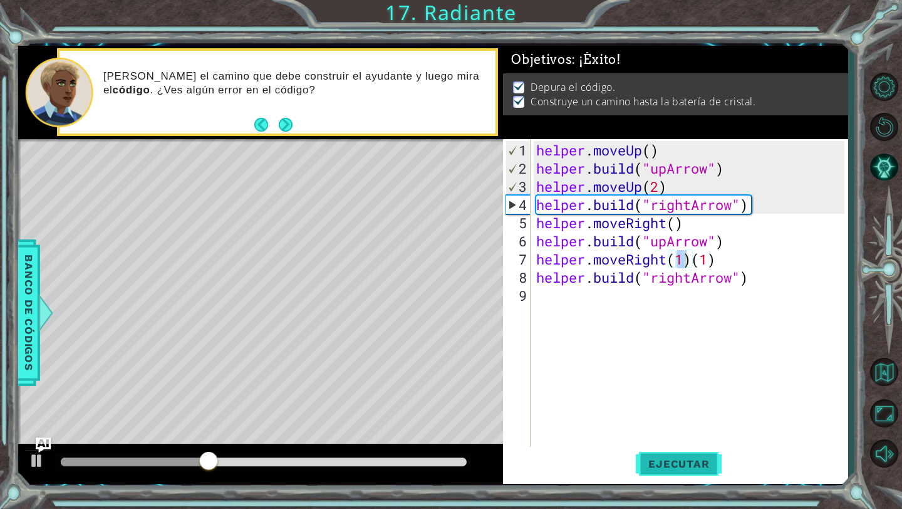
click at [699, 466] on span "Ejecutar" at bounding box center [679, 463] width 86 height 13
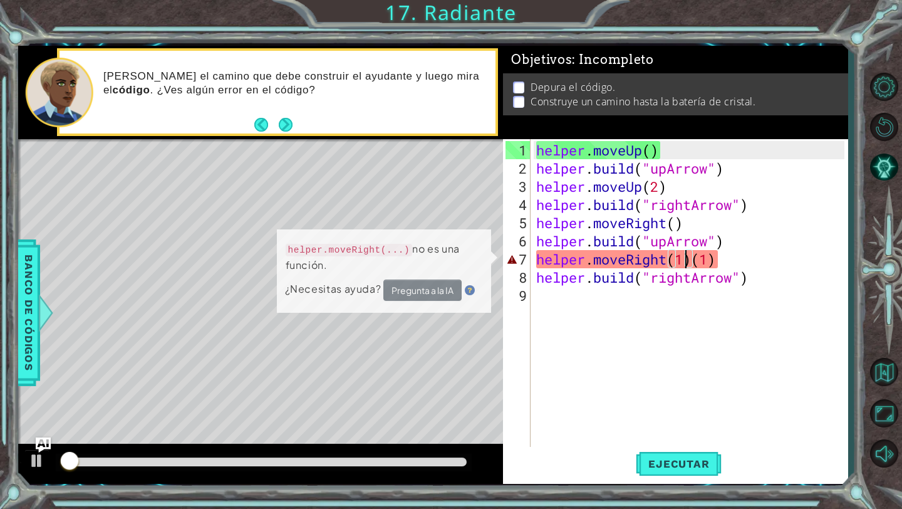
click at [709, 263] on div "helper . moveUp ( ) helper . build ( "upArrow" ) helper . moveUp ( 2 ) helper .…" at bounding box center [692, 313] width 317 height 345
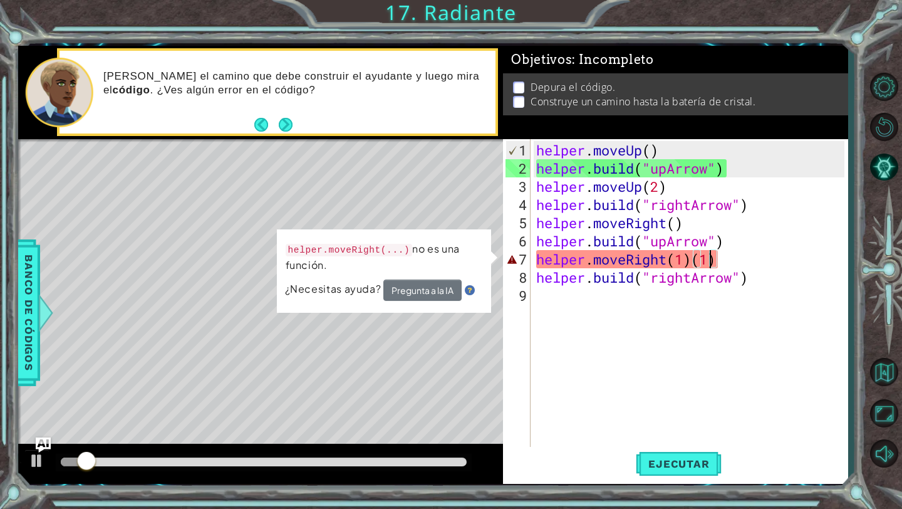
click at [721, 263] on div "helper . moveUp ( ) helper . build ( "upArrow" ) helper . moveUp ( 2 ) helper .…" at bounding box center [692, 313] width 317 height 345
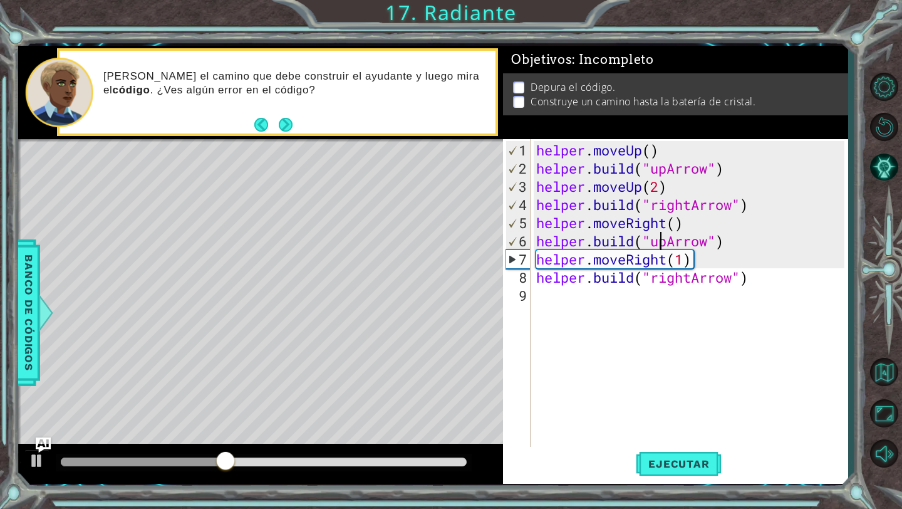
click at [664, 245] on div "helper . moveUp ( ) helper . build ( "upArrow" ) helper . moveUp ( 2 ) helper .…" at bounding box center [692, 313] width 317 height 345
click at [667, 245] on div "helper . moveUp ( ) helper . build ( "upArrow" ) helper . moveUp ( 2 ) helper .…" at bounding box center [692, 313] width 317 height 345
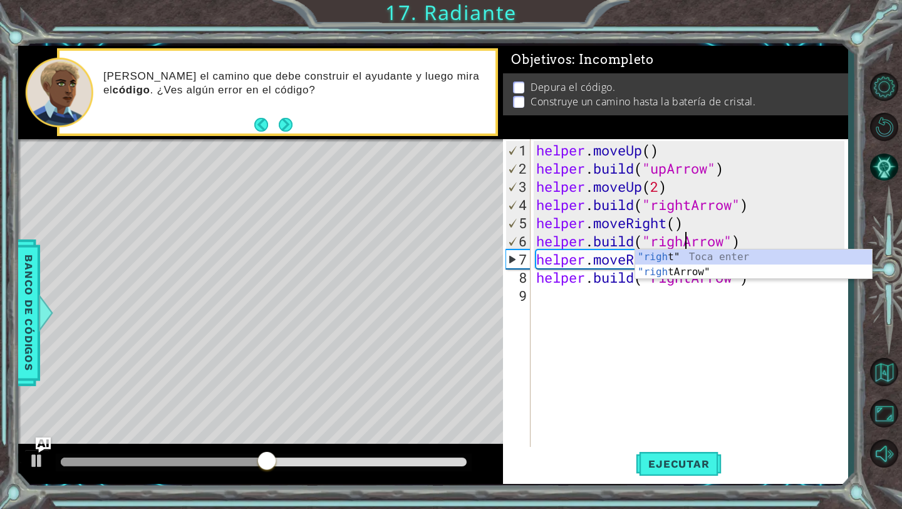
scroll to position [0, 7]
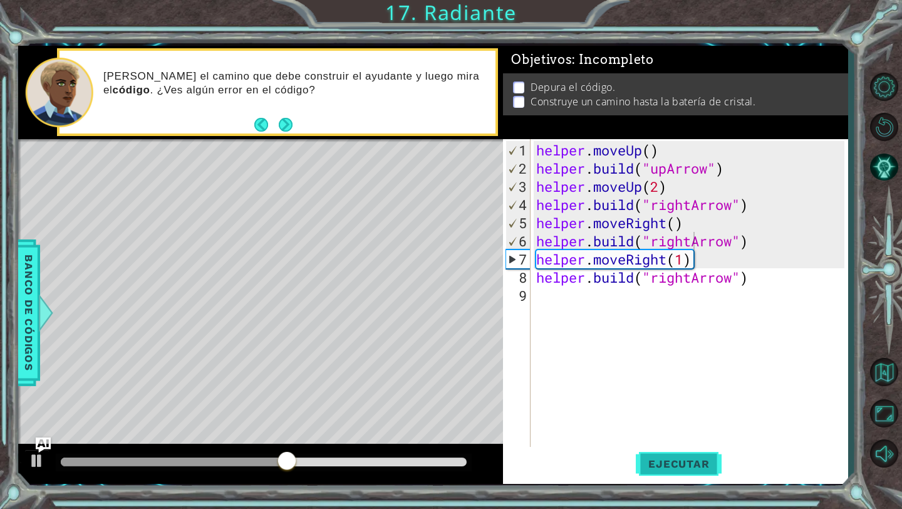
click at [668, 466] on span "Ejecutar" at bounding box center [679, 463] width 86 height 13
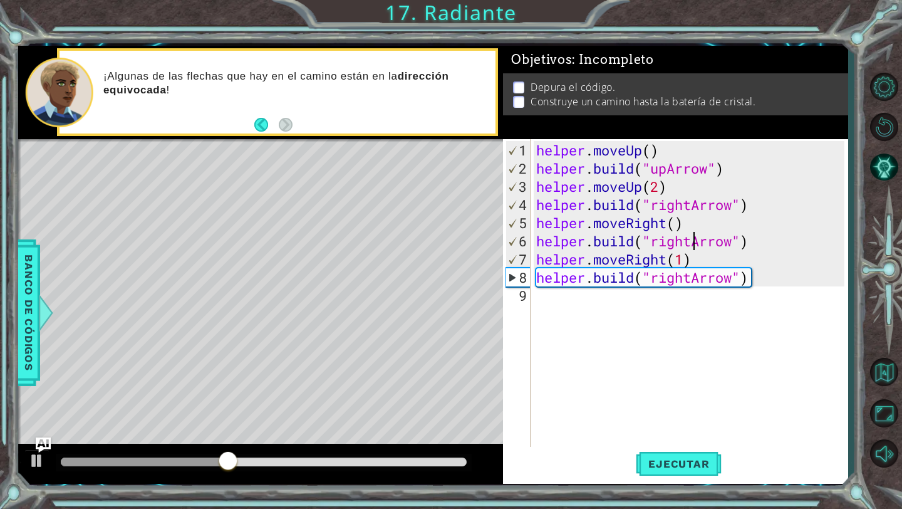
click at [689, 284] on div "helper . moveUp ( ) helper . build ( "upArrow" ) helper . moveUp ( 2 ) helper .…" at bounding box center [692, 313] width 317 height 345
click at [694, 281] on div "helper . moveUp ( ) helper . build ( "upArrow" ) helper . moveUp ( 2 ) helper .…" at bounding box center [692, 313] width 317 height 345
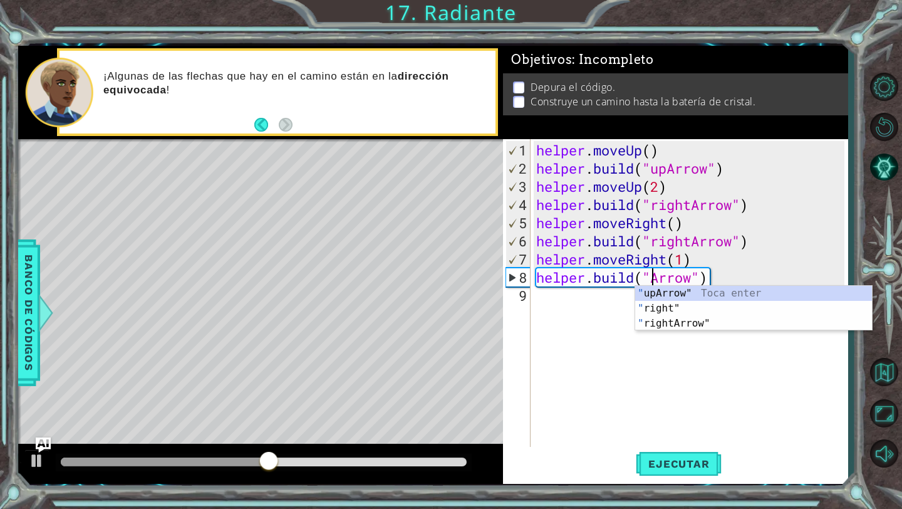
scroll to position [0, 6]
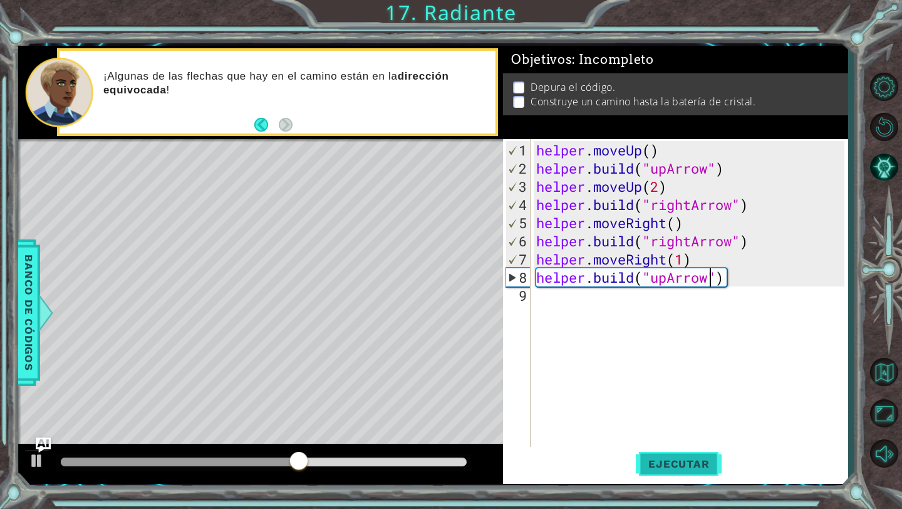
type textarea "helper.build("upArrow")"
click at [657, 467] on span "Ejecutar" at bounding box center [679, 463] width 86 height 13
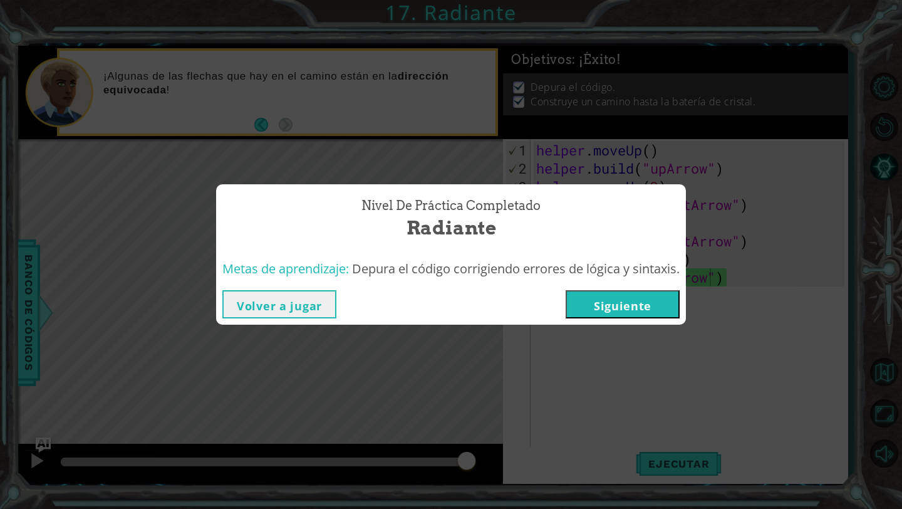
click at [587, 287] on div "Volver a jugar Siguiente" at bounding box center [451, 304] width 470 height 41
click at [588, 298] on button "Siguiente" at bounding box center [623, 304] width 114 height 28
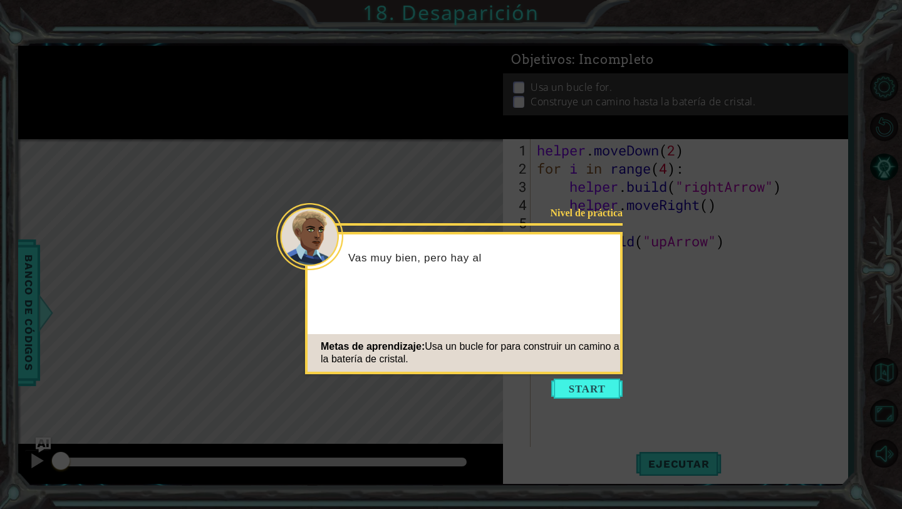
click at [603, 373] on div "Nivel de práctica Vas muy bien, pero hay al Metas de aprendizaje: Usa un bucle …" at bounding box center [464, 303] width 318 height 142
click at [603, 385] on button "Start" at bounding box center [586, 389] width 71 height 20
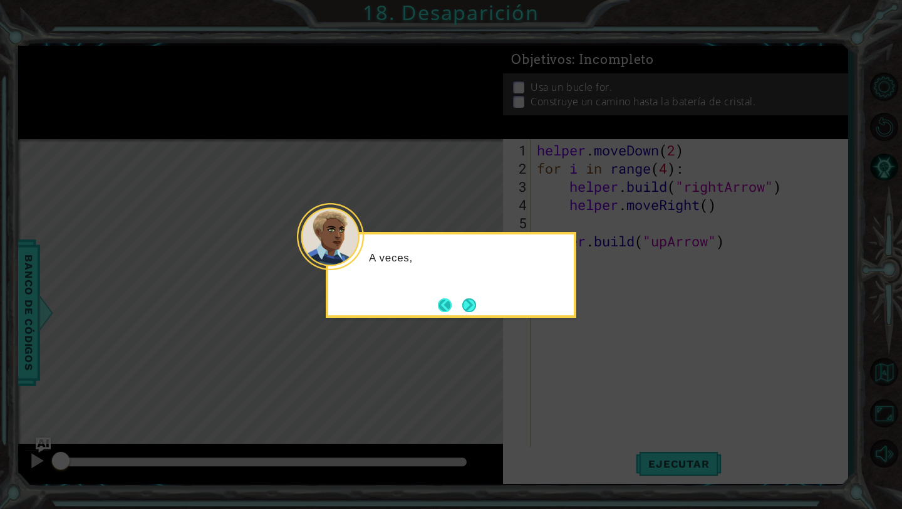
click at [454, 306] on button "Back" at bounding box center [450, 305] width 24 height 14
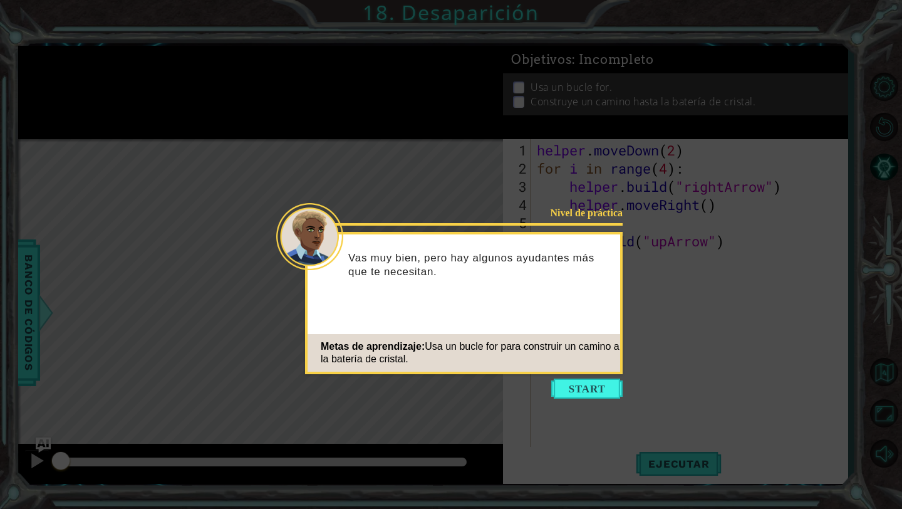
click at [575, 405] on icon at bounding box center [451, 254] width 902 height 509
click at [574, 394] on button "Start" at bounding box center [586, 389] width 71 height 20
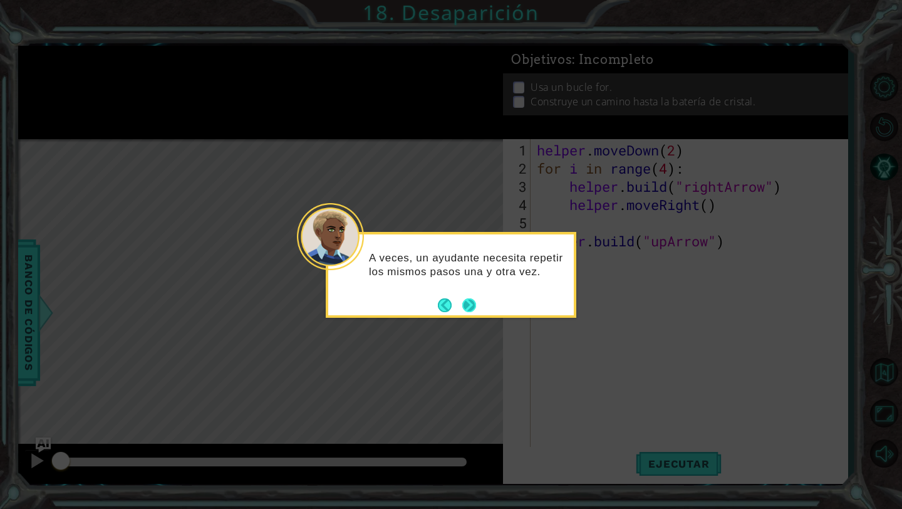
click at [475, 302] on button "Next" at bounding box center [469, 304] width 17 height 17
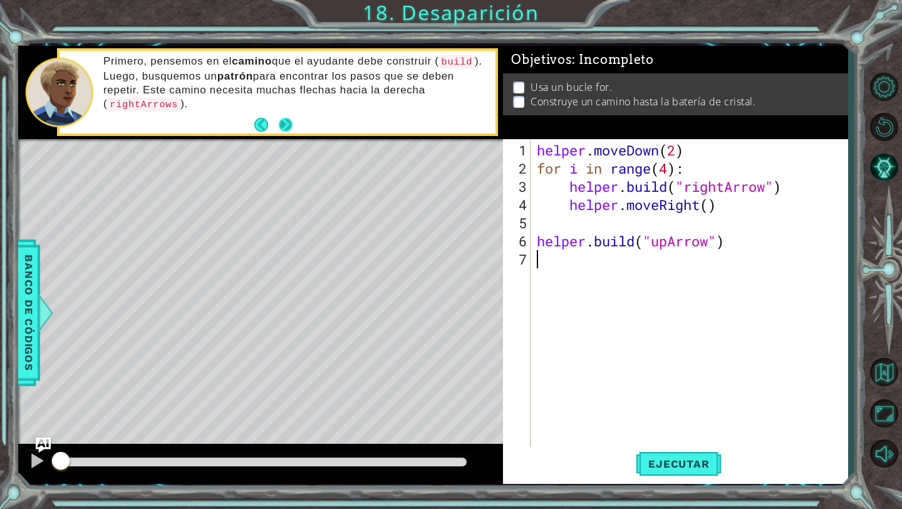
click at [286, 127] on button "Next" at bounding box center [286, 125] width 14 height 14
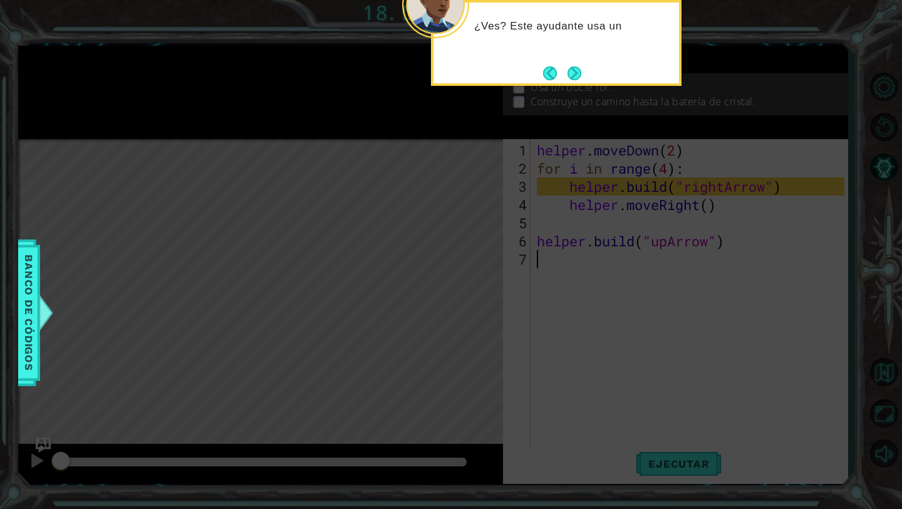
click at [586, 83] on div "¿Ves? Este ayudante usa un" at bounding box center [556, 43] width 251 height 86
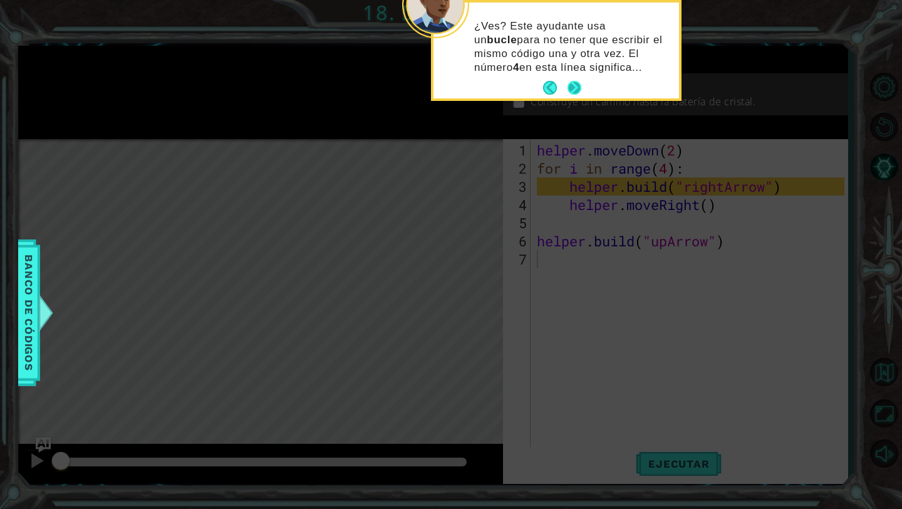
click at [575, 85] on button "Next" at bounding box center [575, 88] width 14 height 14
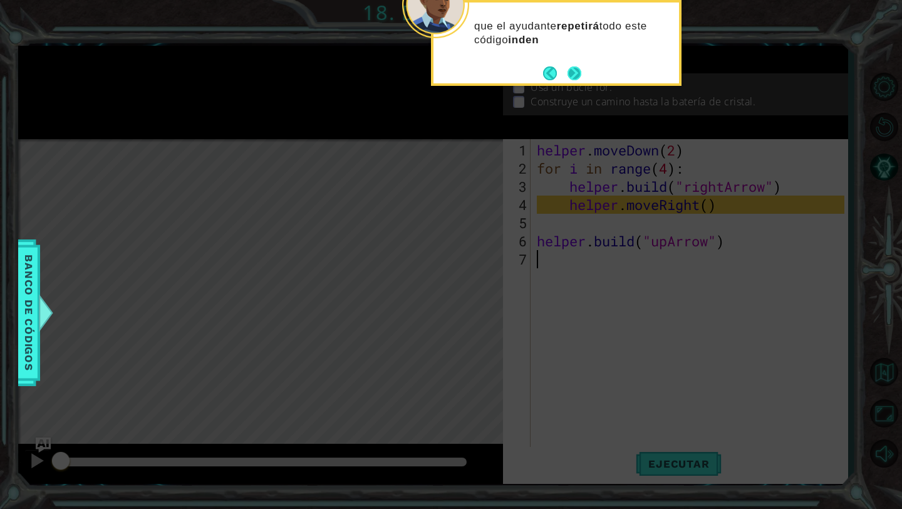
click at [573, 79] on button "Next" at bounding box center [575, 73] width 14 height 14
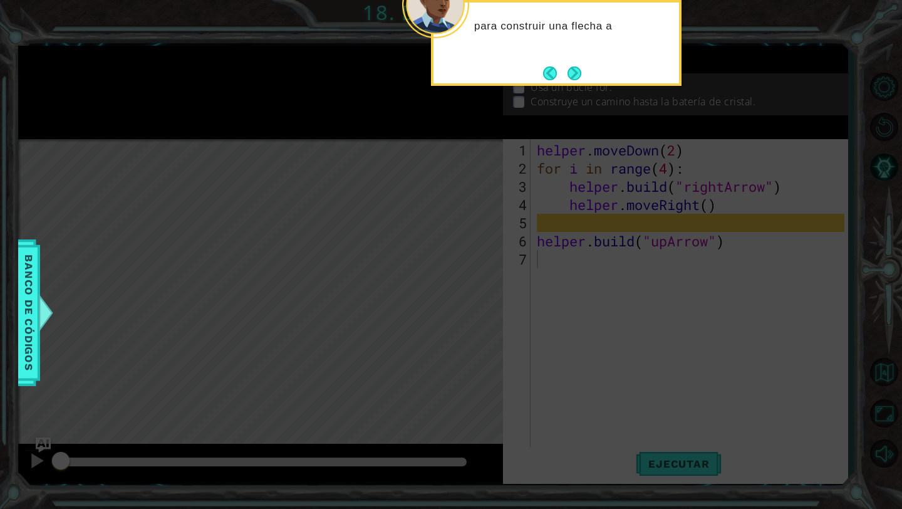
click at [573, 79] on button "Next" at bounding box center [575, 73] width 14 height 14
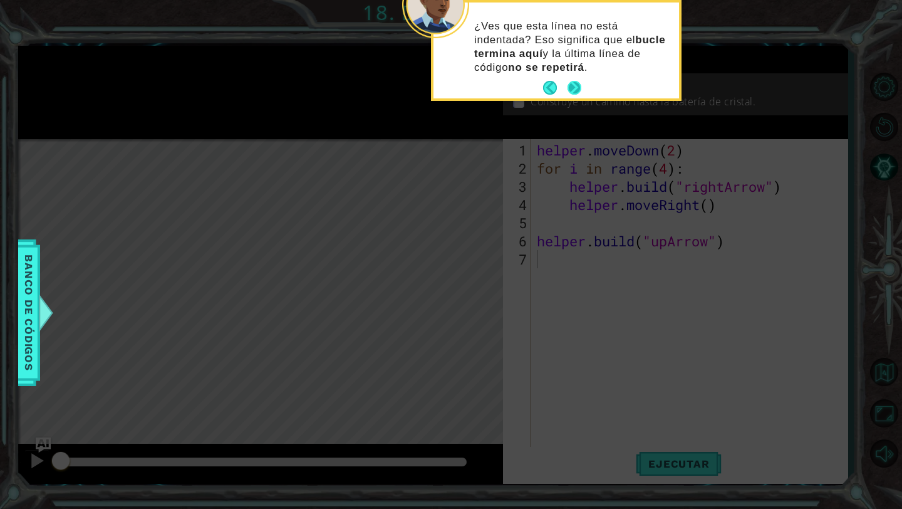
click at [572, 81] on button "Next" at bounding box center [575, 88] width 14 height 14
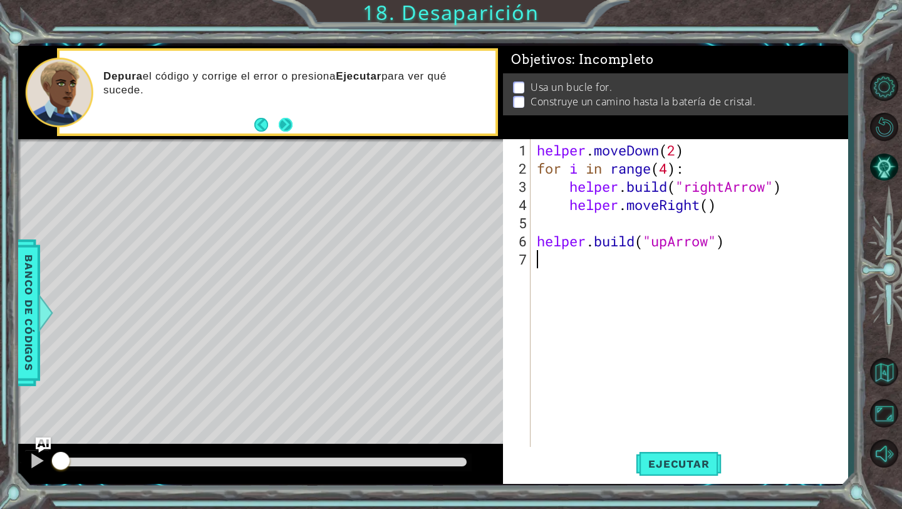
click at [285, 130] on button "Next" at bounding box center [286, 125] width 14 height 14
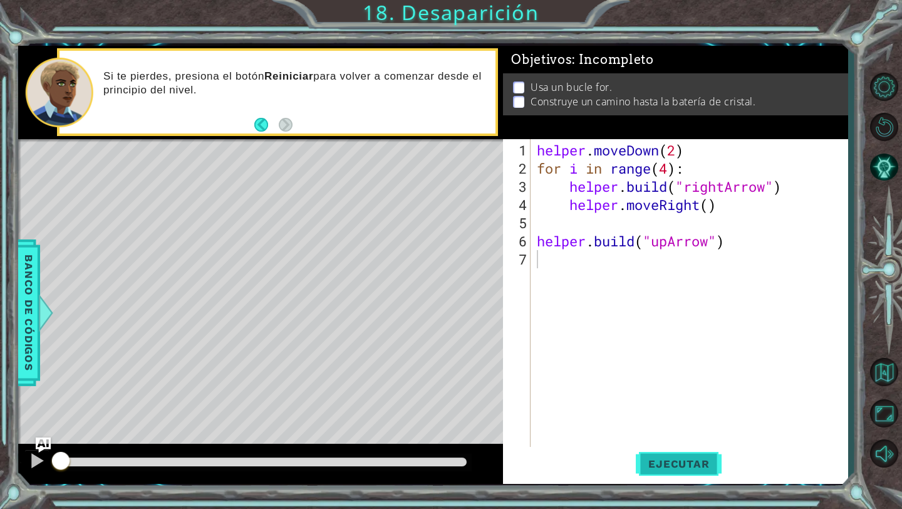
click at [653, 473] on button "Ejecutar" at bounding box center [679, 464] width 86 height 34
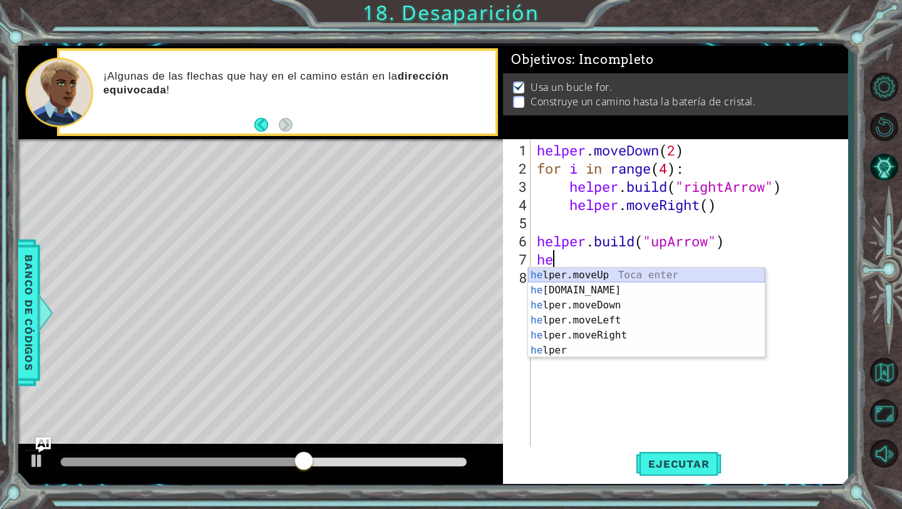
click at [627, 278] on div "he lper.moveUp Toca enter he lper.build Toca enter he lper.moveDown Toca enter …" at bounding box center [646, 328] width 237 height 120
type textarea "helper.moveUp(1)"
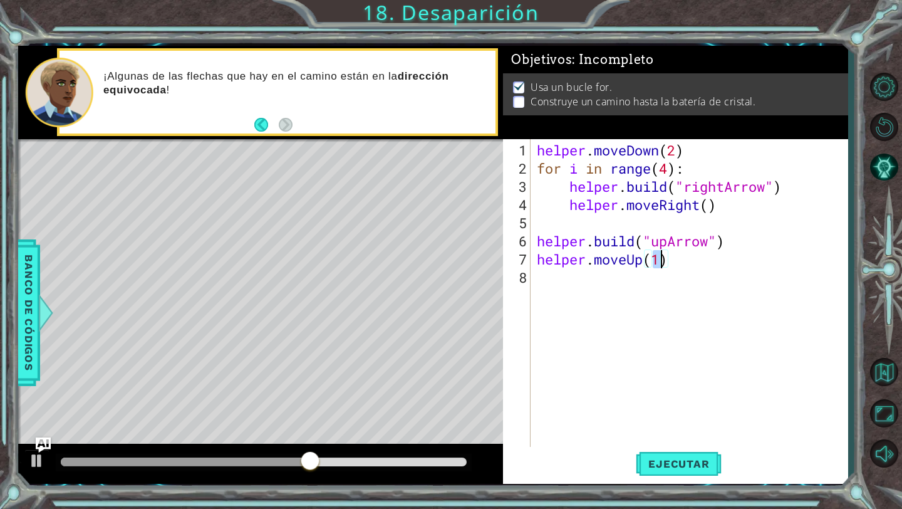
click at [615, 279] on div "helper . moveDown ( 2 ) for i in range ( 4 ) : helper . build ( "rightArrow" ) …" at bounding box center [693, 313] width 316 height 345
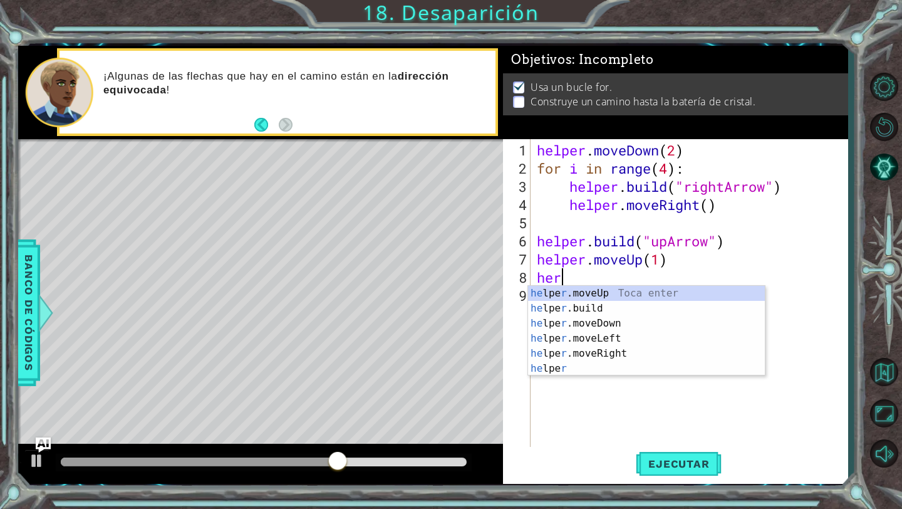
scroll to position [0, 1]
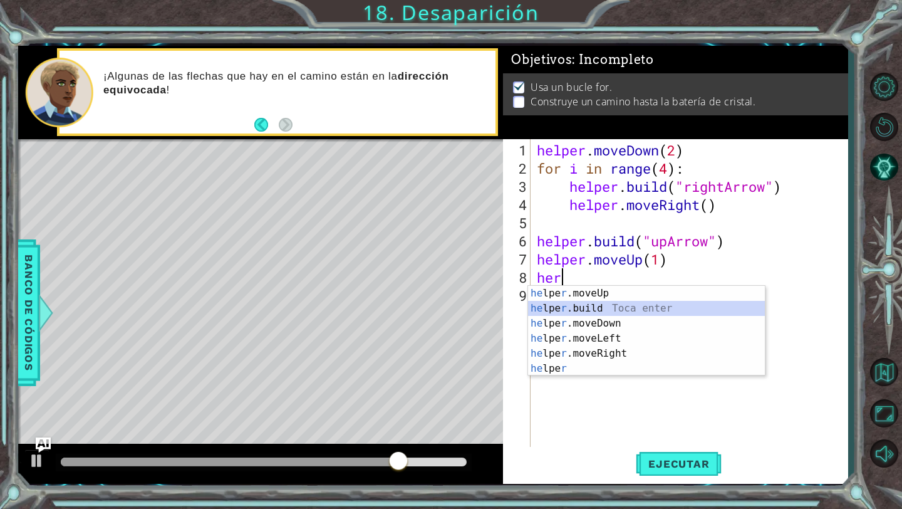
click at [614, 304] on div "he lpe r .moveUp Toca enter he lpe r .build Toca enter he lpe r .moveDown Toca …" at bounding box center [646, 346] width 237 height 120
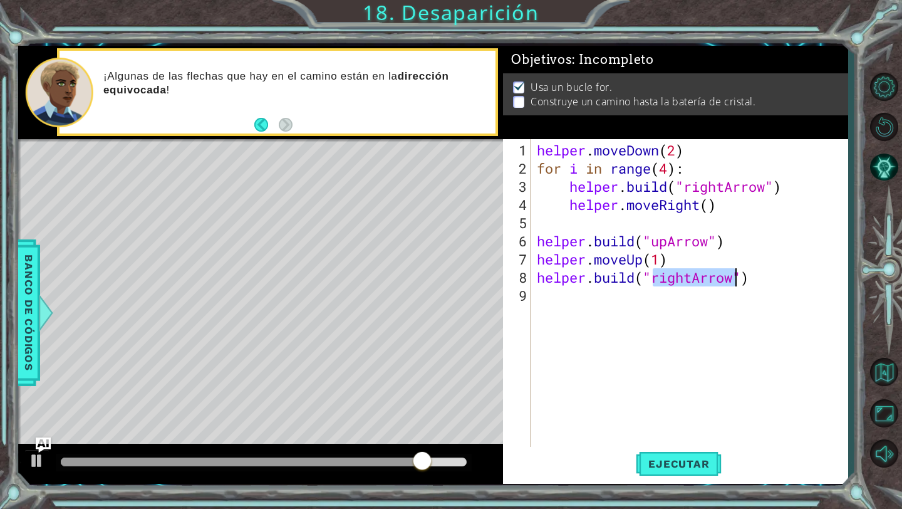
click at [691, 276] on div "helper . moveDown ( 2 ) for i in range ( 4 ) : helper . build ( "rightArrow" ) …" at bounding box center [693, 313] width 316 height 345
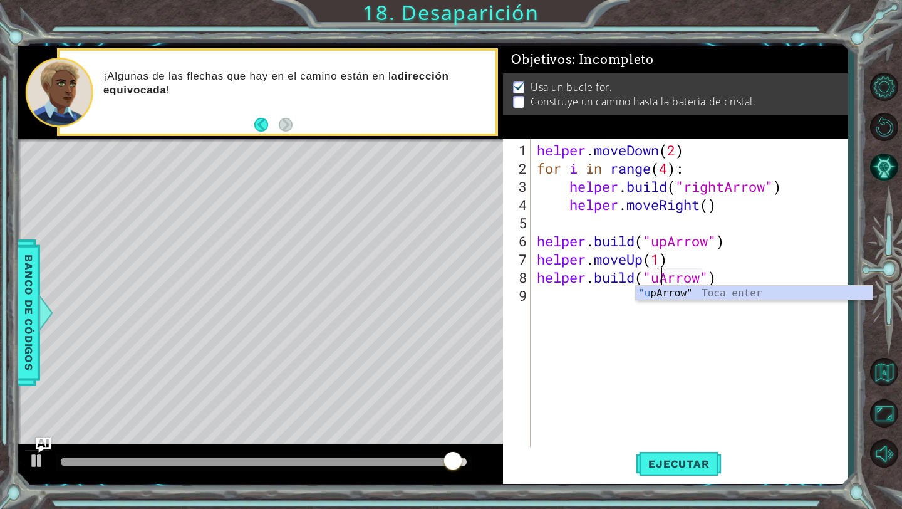
scroll to position [0, 6]
type textarea "helper.build("upArrow")"
click at [696, 466] on span "Ejecutar" at bounding box center [679, 463] width 86 height 13
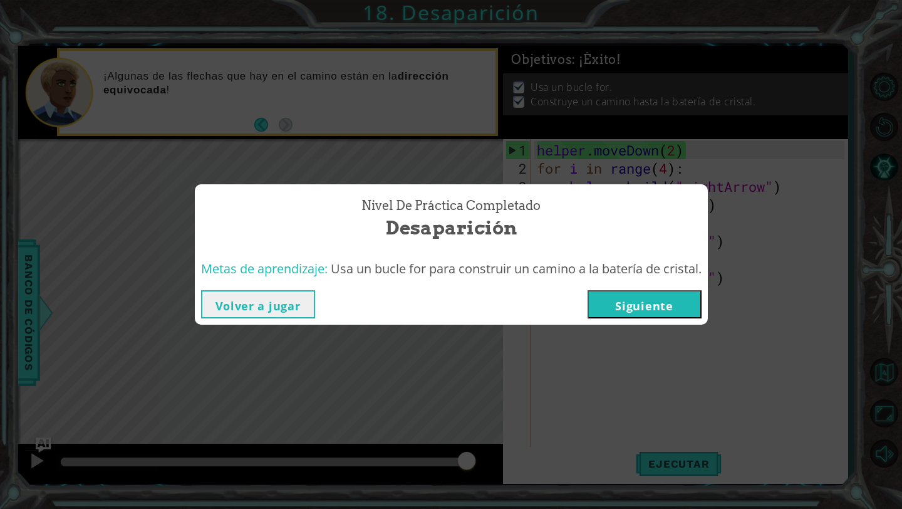
click at [657, 304] on button "Siguiente" at bounding box center [645, 304] width 114 height 28
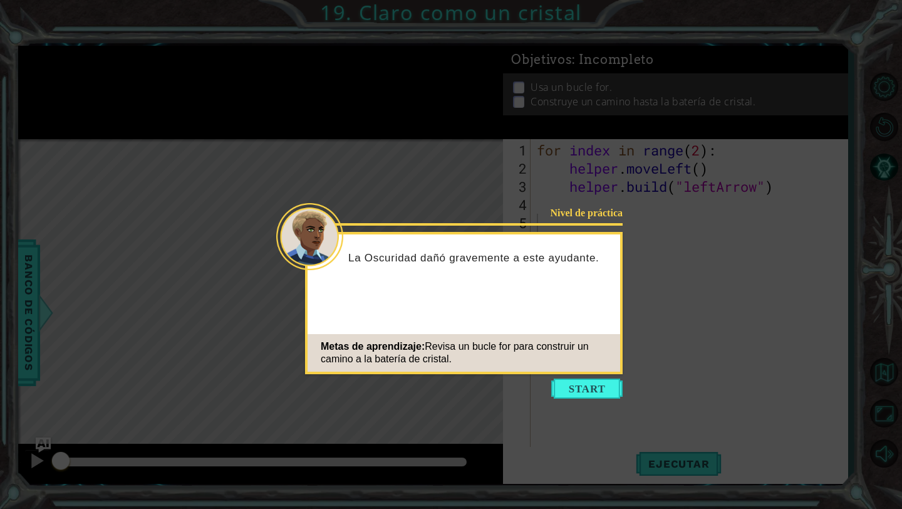
click at [590, 374] on icon at bounding box center [451, 254] width 902 height 509
click at [583, 389] on button "Start" at bounding box center [586, 389] width 71 height 20
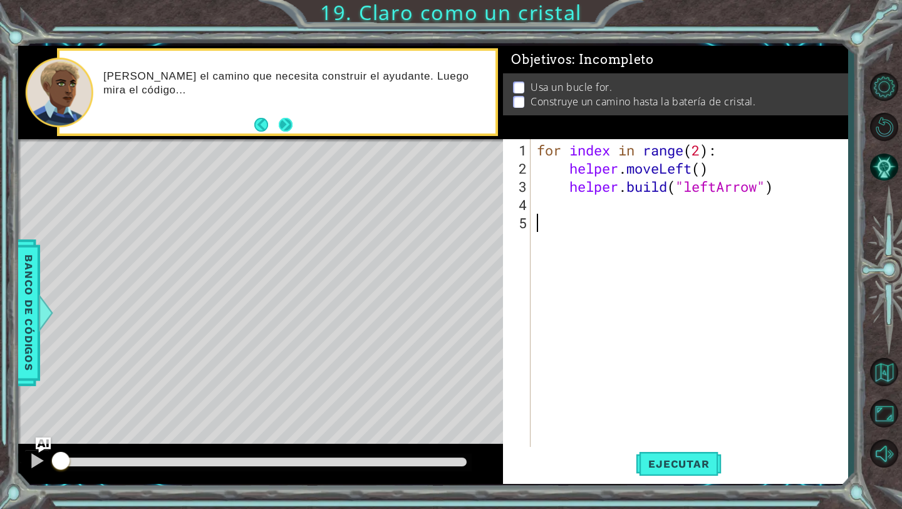
click at [293, 123] on button "Next" at bounding box center [286, 125] width 14 height 14
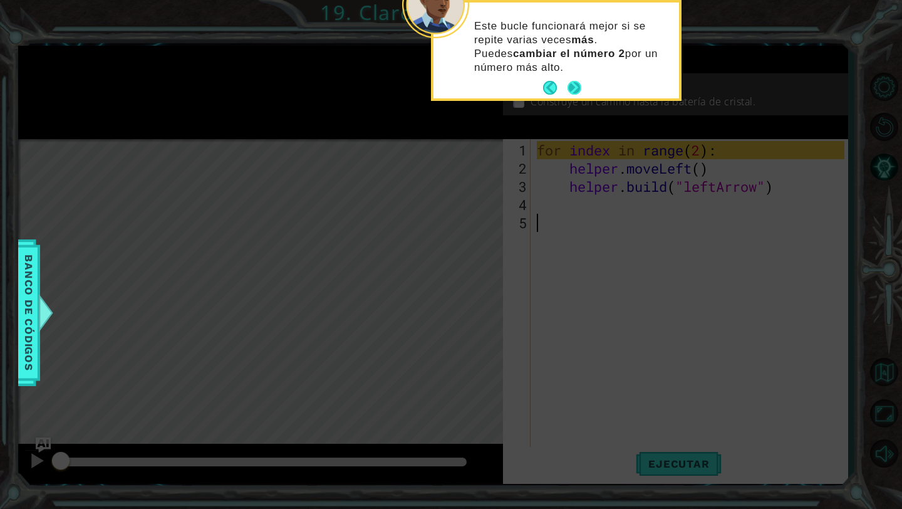
click at [574, 81] on button "Next" at bounding box center [575, 88] width 14 height 14
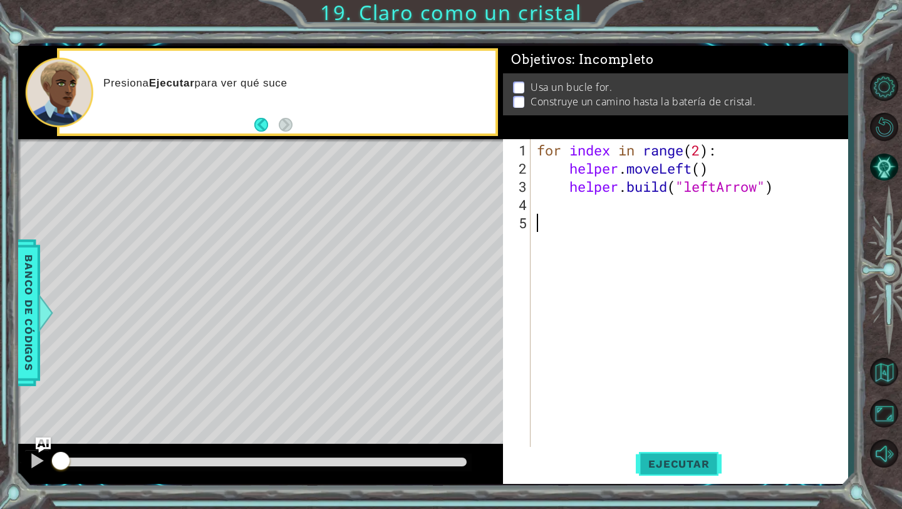
click at [683, 470] on button "Ejecutar" at bounding box center [679, 464] width 86 height 34
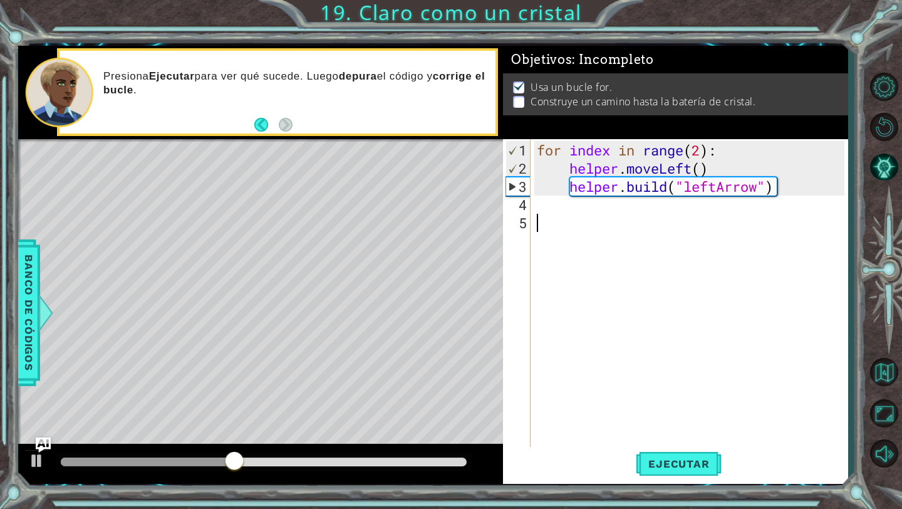
click at [624, 214] on div "for index in range ( 2 ) : helper . moveLeft ( ) helper . build ( "leftArrow" )" at bounding box center [693, 313] width 316 height 345
click at [763, 194] on div "for index in range ( 2 ) : helper . moveLeft ( ) helper . build ( "leftArrow" )" at bounding box center [693, 313] width 316 height 345
click at [763, 184] on div "for index in range ( 2 ) : helper . moveLeft ( ) helper . build ( "leftArrow" )" at bounding box center [693, 313] width 316 height 345
type textarea "helper.build("leftArrow")"
click at [773, 185] on div "for index in range ( 2 ) : helper . moveLeft ( ) helper . build ( "leftArrow" )" at bounding box center [693, 313] width 316 height 345
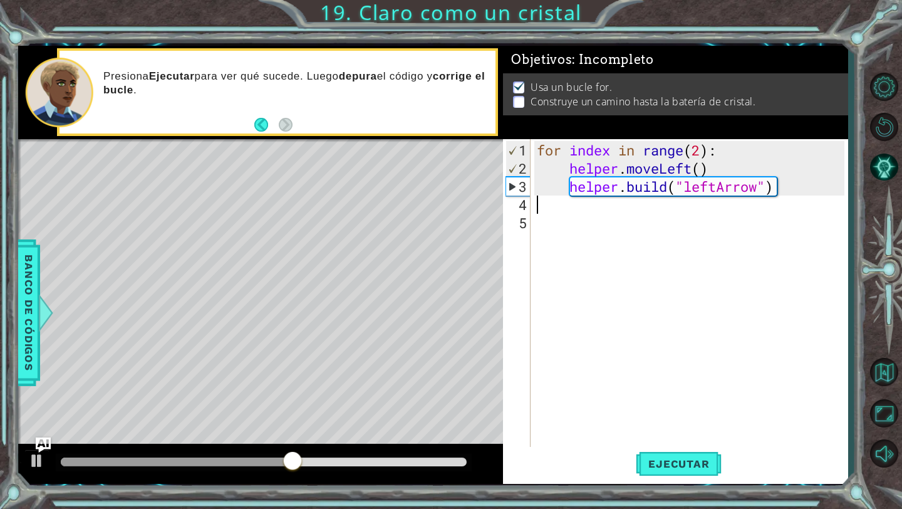
click at [760, 206] on div "for index in range ( 2 ) : helper . moveLeft ( ) helper . build ( "leftArrow" )" at bounding box center [693, 313] width 316 height 345
click at [735, 202] on div "for index in range ( 2 ) : helper . moveLeft ( ) helper . build ( "leftArrow" )" at bounding box center [693, 313] width 316 height 345
type textarea "f"
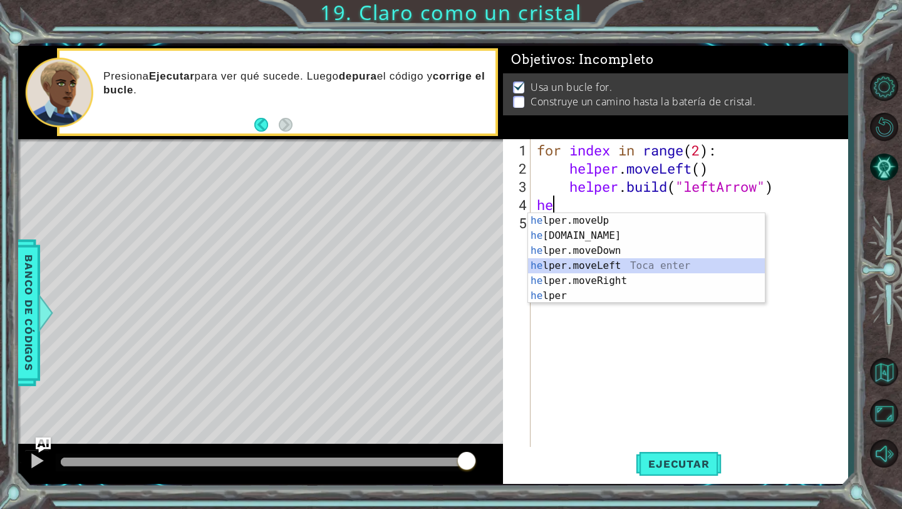
click at [603, 262] on div "he lper.moveUp Toca enter he lper.build Toca enter he lper.moveDown Toca enter …" at bounding box center [646, 273] width 237 height 120
type textarea "helper.moveLeft(1)"
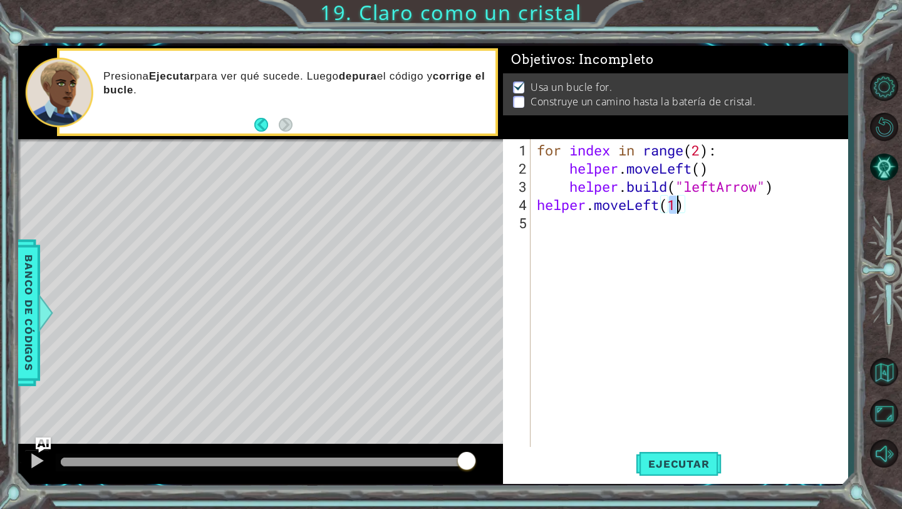
click at [608, 221] on div "for index in range ( 2 ) : helper . moveLeft ( ) helper . build ( "leftArrow" )…" at bounding box center [693, 313] width 316 height 345
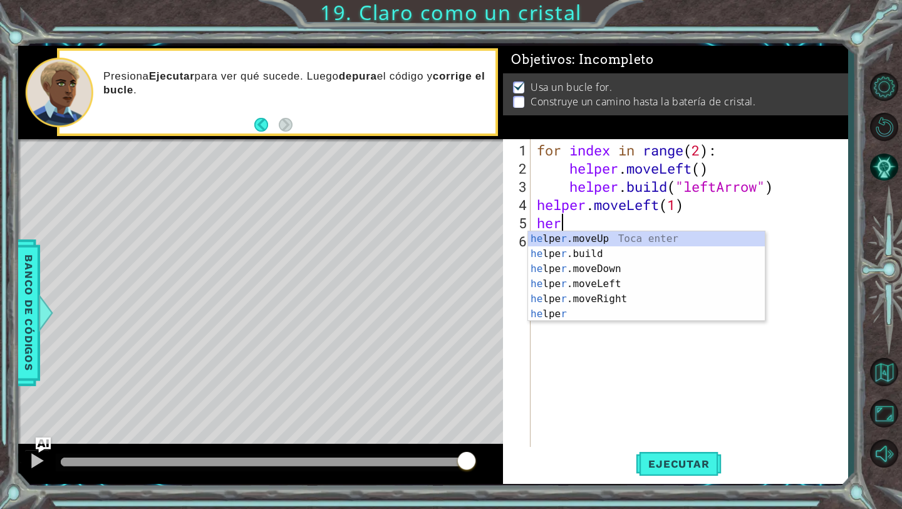
scroll to position [0, 1]
click at [626, 249] on div "he lpe r .moveUp Toca enter he lpe r .build Toca enter he lpe r .moveDown Toca …" at bounding box center [646, 291] width 237 height 120
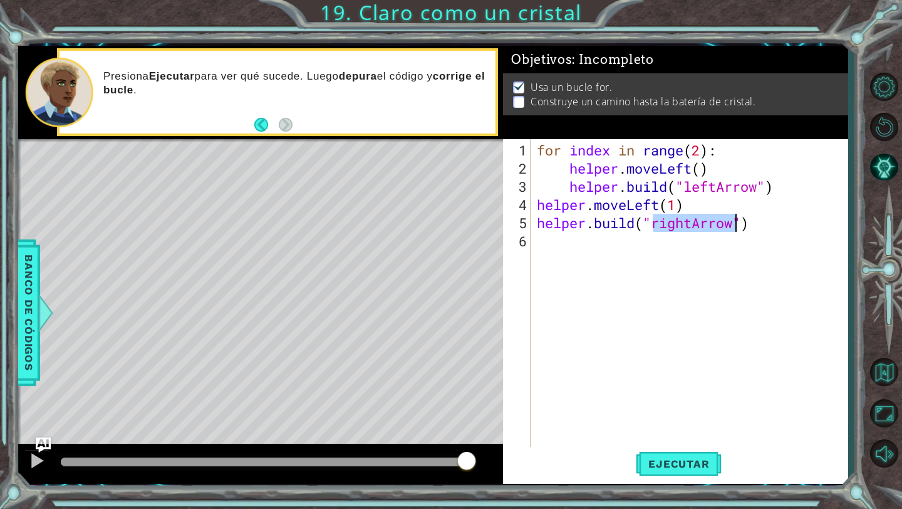
click at [692, 217] on div "for index in range ( 2 ) : helper . moveLeft ( ) helper . build ( "leftArrow" )…" at bounding box center [693, 313] width 316 height 345
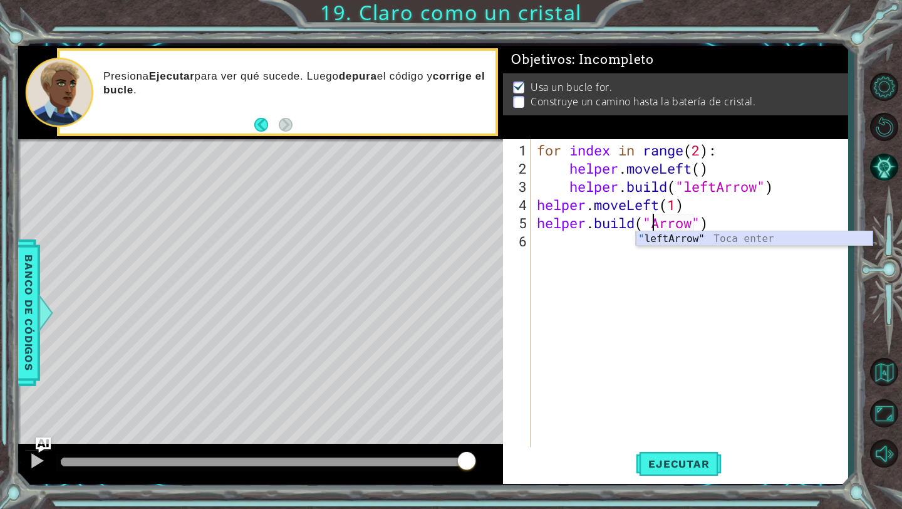
click at [704, 241] on div "" leftArrow" Toca enter" at bounding box center [754, 253] width 237 height 45
type textarea "helper.build("leftArrow")"
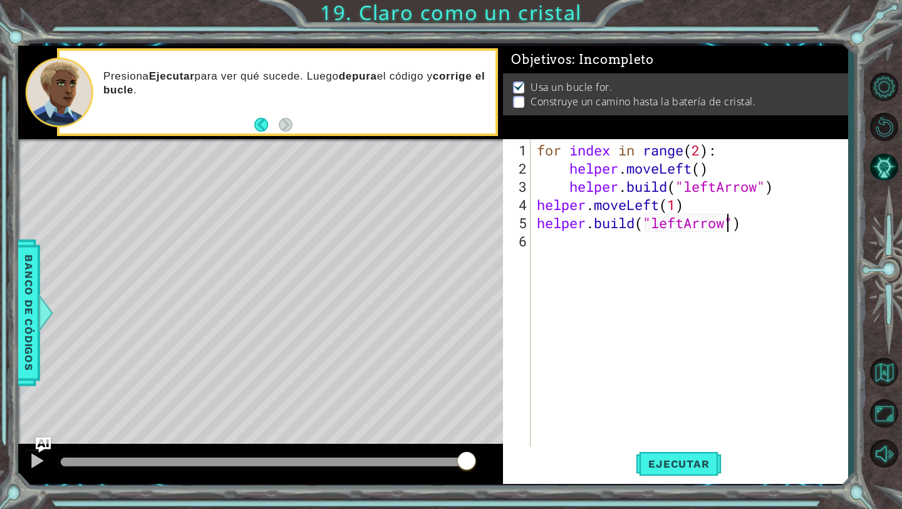
click at [572, 250] on div "for index in range ( 2 ) : helper . moveLeft ( ) helper . build ( "leftArrow" )…" at bounding box center [693, 313] width 316 height 345
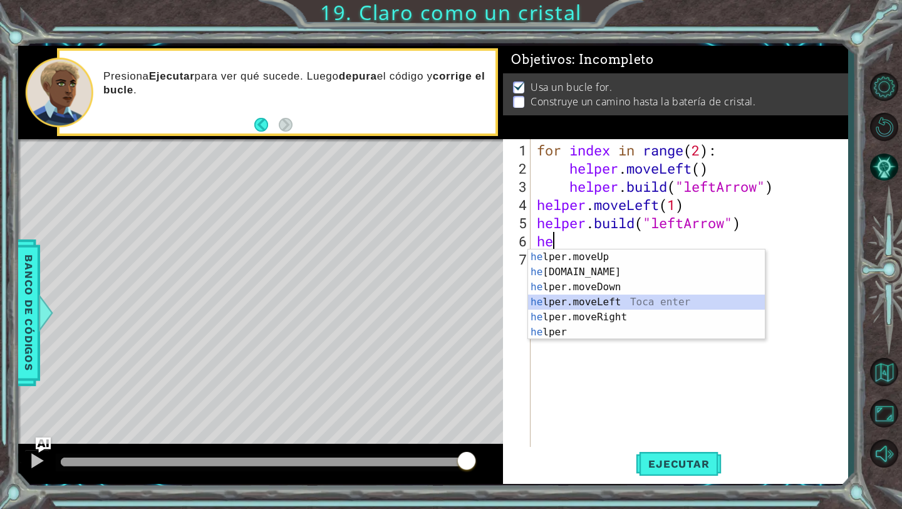
click at [567, 305] on div "he lper.moveUp Toca enter he lper.build Toca enter he lper.moveDown Toca enter …" at bounding box center [646, 309] width 237 height 120
type textarea "helper.moveLeft(1)"
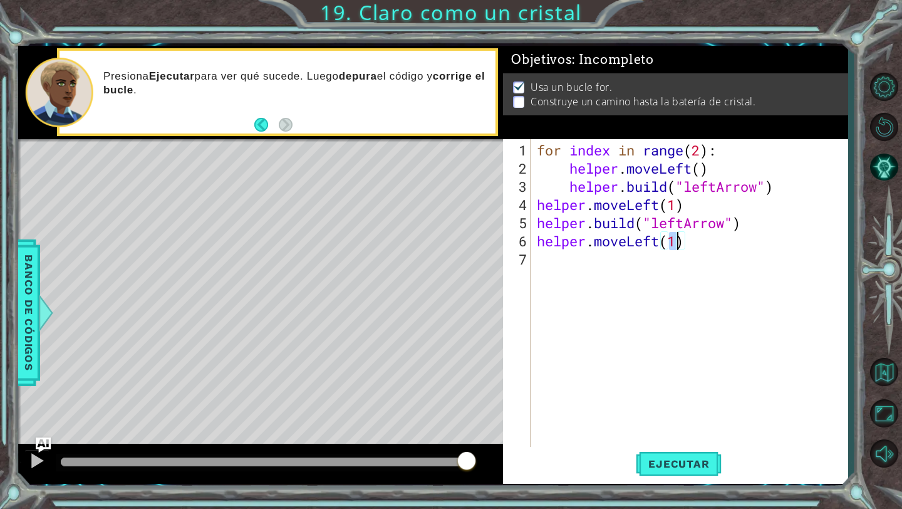
click at [612, 258] on div "for index in range ( 2 ) : helper . moveLeft ( ) helper . build ( "leftArrow" )…" at bounding box center [693, 313] width 316 height 345
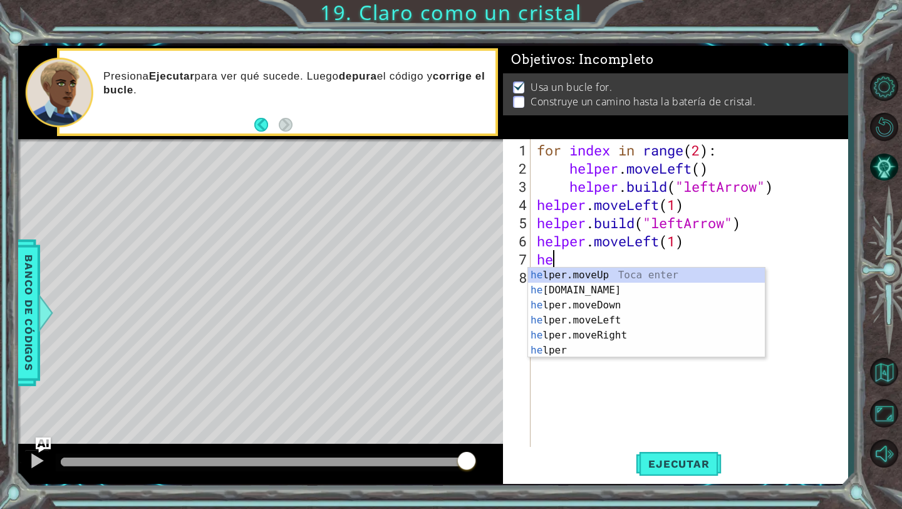
scroll to position [0, 1]
click at [629, 291] on div "he lpe r .moveUp Toca enter he lpe r .build Toca enter he lpe r .moveDown Toca …" at bounding box center [646, 328] width 237 height 120
type textarea "helper.build("rightArrow")"
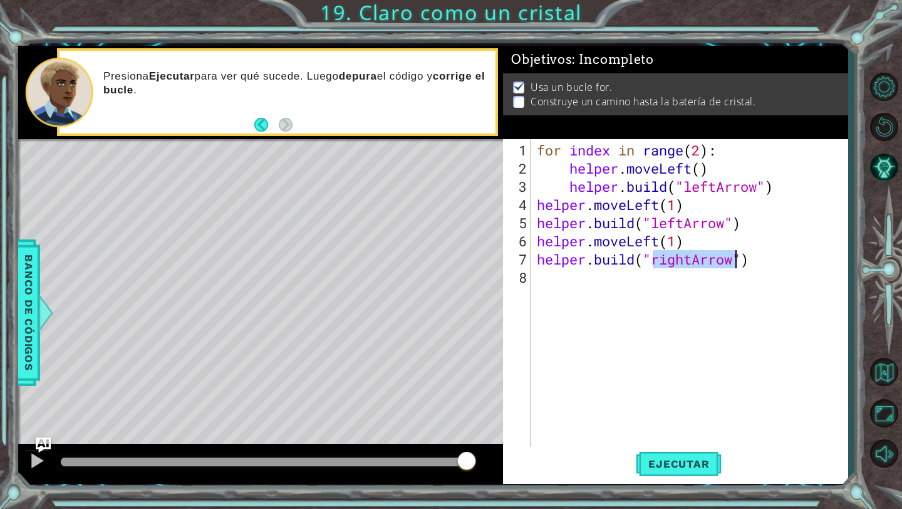
click at [669, 266] on div "for index in range ( 2 ) : helper . moveLeft ( ) helper . build ( "leftArrow" )…" at bounding box center [693, 313] width 316 height 345
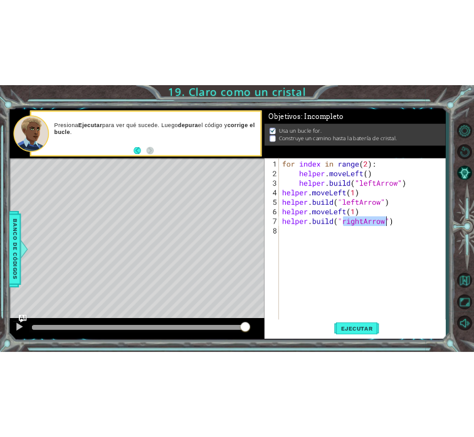
scroll to position [0, 0]
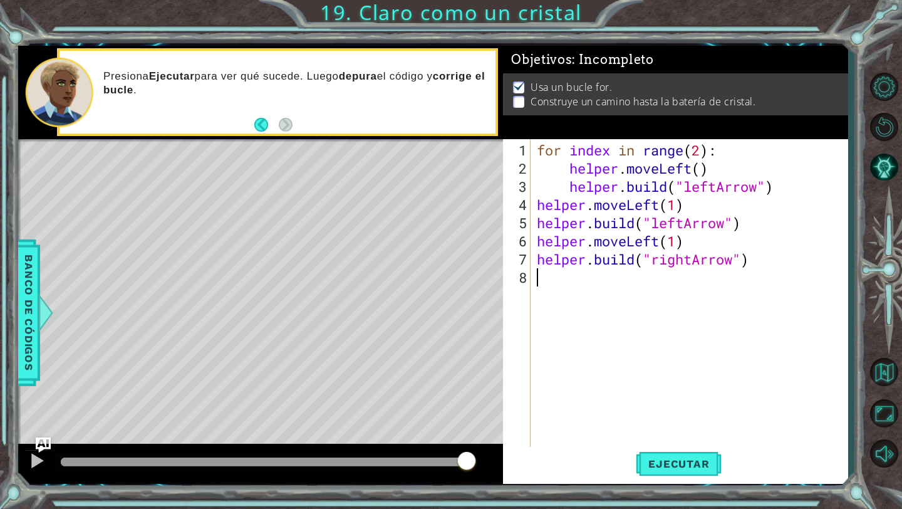
click at [696, 259] on div "for index in range ( 2 ) : helper . moveLeft ( ) helper . build ( "leftArrow" )…" at bounding box center [693, 313] width 316 height 345
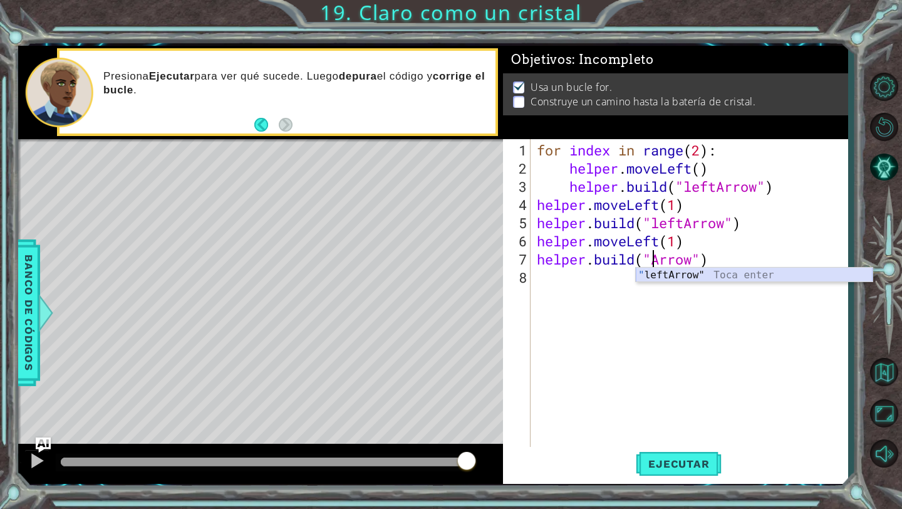
click at [689, 275] on div "" leftArrow" Toca enter" at bounding box center [754, 290] width 237 height 45
type textarea "helper.build("leftArrow")"
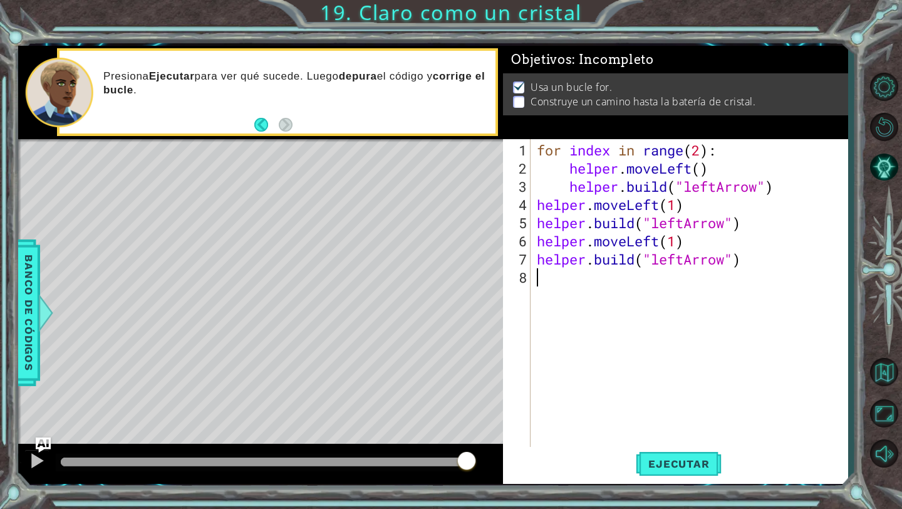
click at [586, 271] on div "for index in range ( 2 ) : helper . moveLeft ( ) helper . build ( "leftArrow" )…" at bounding box center [693, 313] width 316 height 345
click at [608, 283] on div "for index in range ( 2 ) : helper . moveLeft ( ) helper . build ( "leftArrow" )…" at bounding box center [693, 313] width 316 height 345
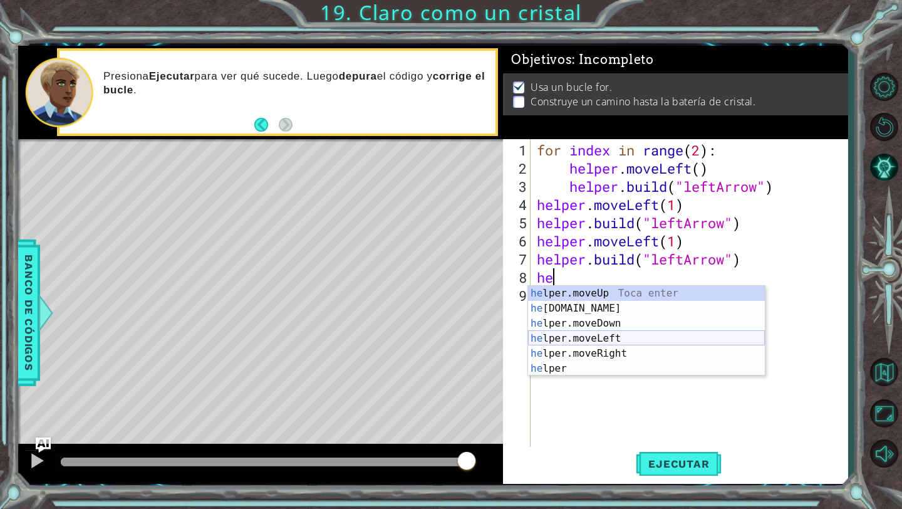
click at [624, 335] on div "he lper.moveUp Toca enter he lper.build Toca enter he lper.moveDown Toca enter …" at bounding box center [646, 346] width 237 height 120
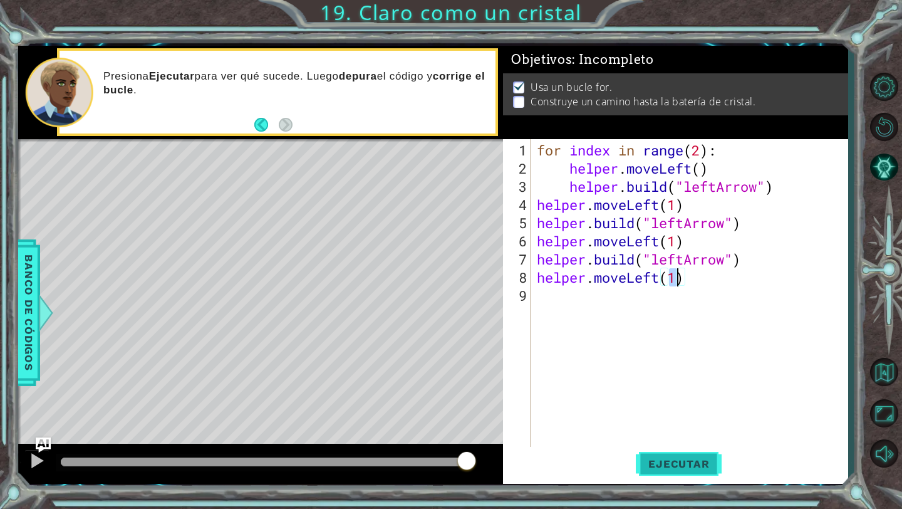
type textarea "helper.moveLeft(1)"
click at [672, 472] on button "Ejecutar" at bounding box center [679, 464] width 86 height 34
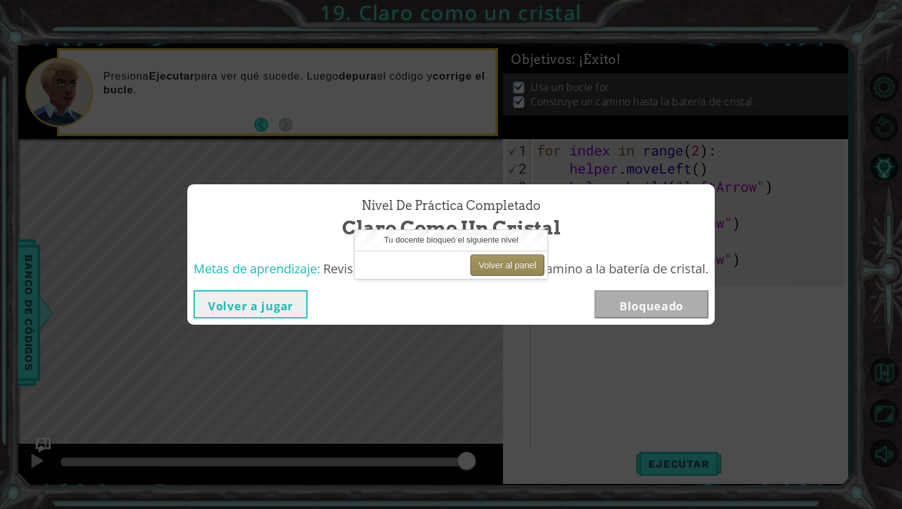
click at [499, 269] on button "Volver al panel" at bounding box center [508, 264] width 74 height 21
click at [508, 304] on div "Volver a jugar Bloqueado" at bounding box center [451, 304] width 515 height 28
click at [503, 261] on button "Volver al panel" at bounding box center [508, 264] width 74 height 21
click at [499, 273] on button "Volver al panel" at bounding box center [508, 264] width 74 height 21
click at [499, 272] on button "Volver al panel" at bounding box center [508, 264] width 74 height 21
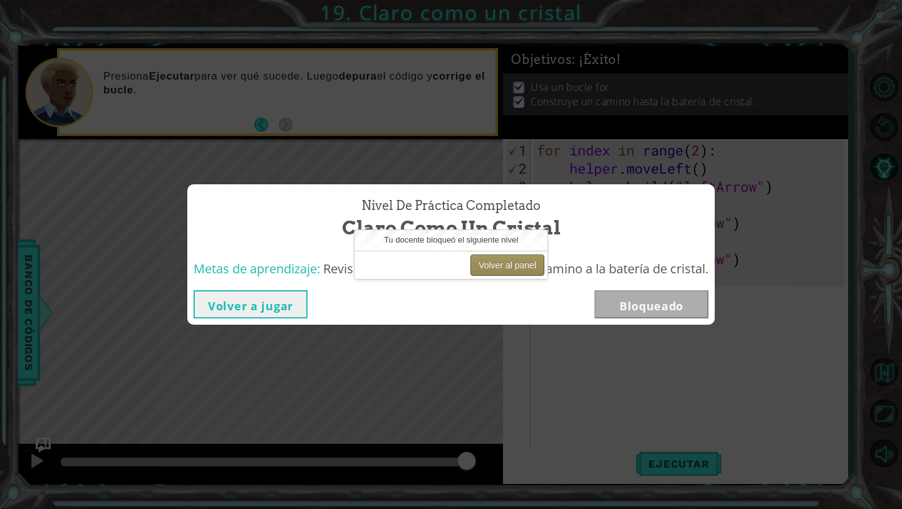
click at [499, 272] on button "Volver al panel" at bounding box center [508, 264] width 74 height 21
click at [342, 196] on div "Nivel de práctica Completado Claro como un cristal" at bounding box center [451, 219] width 515 height 57
click at [329, 244] on div "Nivel de práctica Completado Claro como un cristal" at bounding box center [451, 219] width 515 height 57
click at [264, 303] on button "Volver a jugar" at bounding box center [251, 304] width 114 height 28
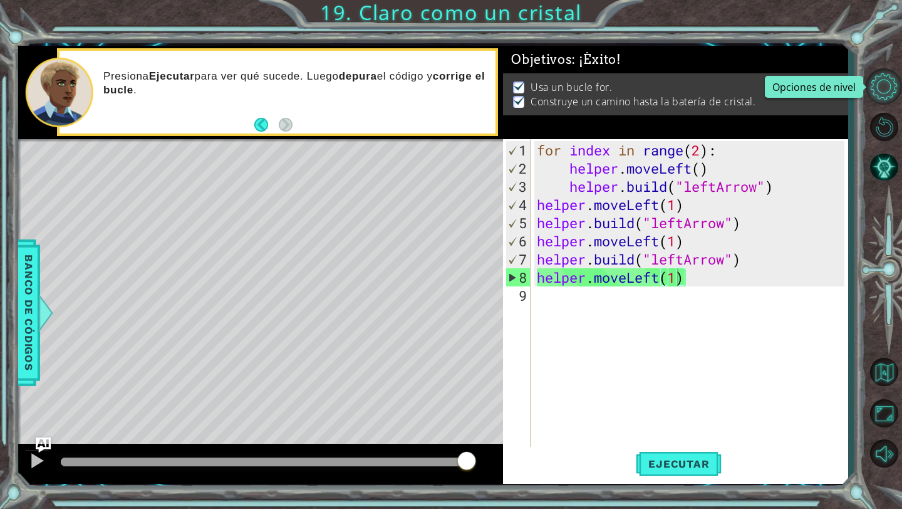
click at [888, 84] on button "Opciones de nivel" at bounding box center [884, 86] width 36 height 36
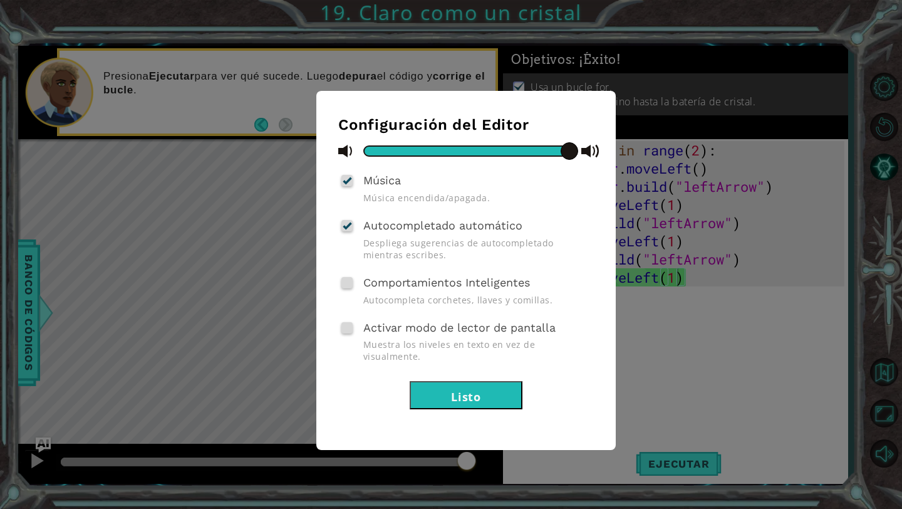
click at [518, 383] on button "Listo" at bounding box center [466, 395] width 113 height 28
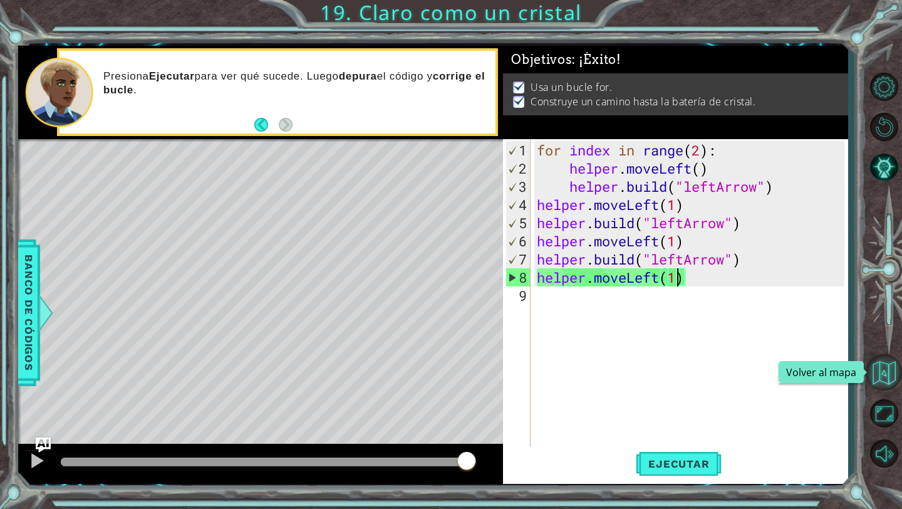
click at [877, 376] on button "Volver al mapa" at bounding box center [884, 372] width 36 height 36
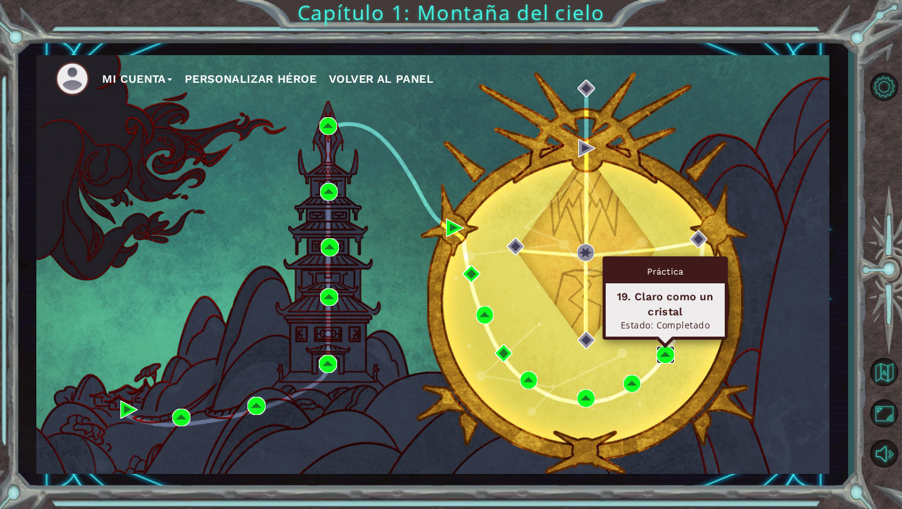
click at [666, 352] on img at bounding box center [666, 355] width 18 height 18
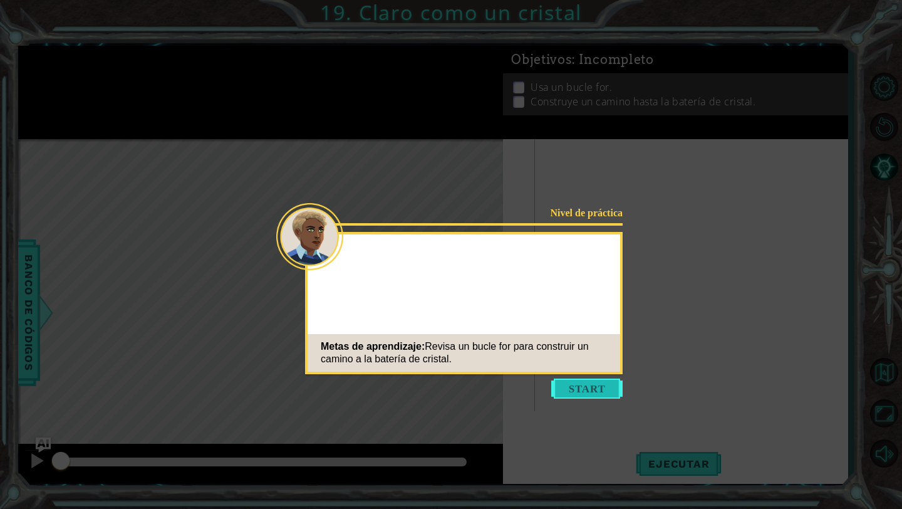
click at [580, 386] on button "Start" at bounding box center [586, 389] width 71 height 20
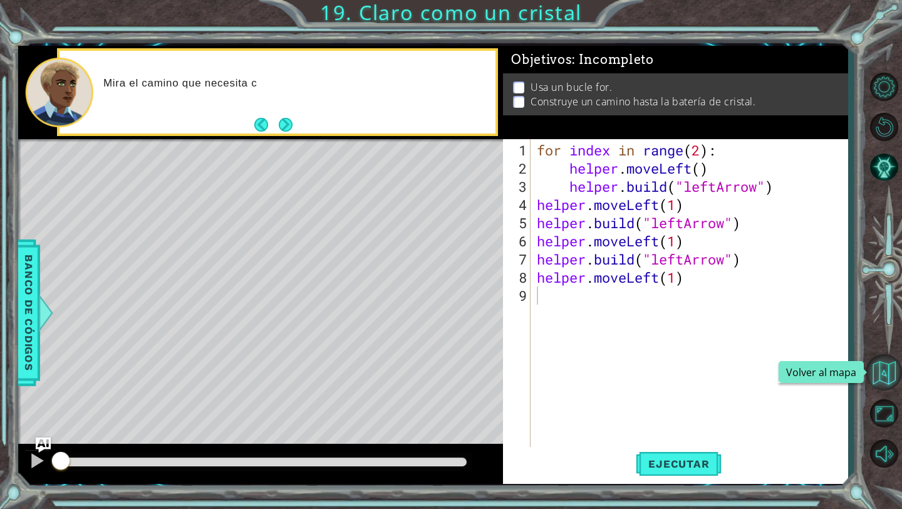
click at [885, 363] on button "Volver al mapa" at bounding box center [884, 372] width 36 height 36
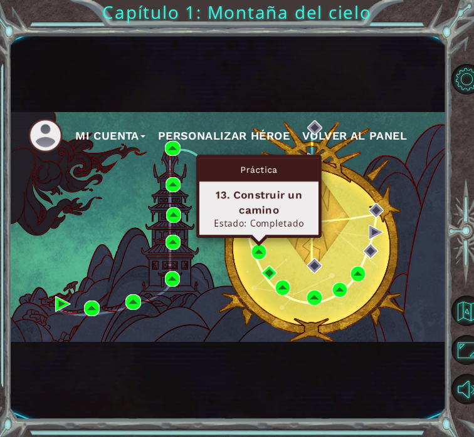
click at [315, 248] on div "Mi Cuenta Personalizar héroe Volver al panel" at bounding box center [227, 227] width 436 height 230
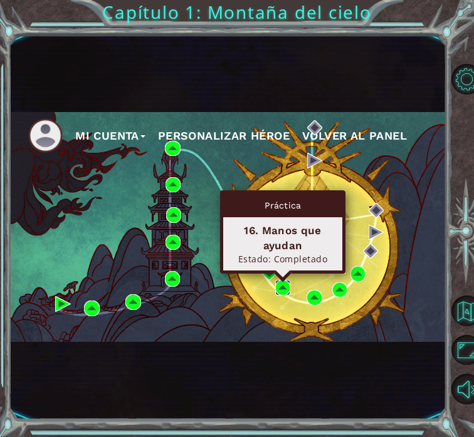
click at [285, 290] on img at bounding box center [282, 287] width 15 height 15
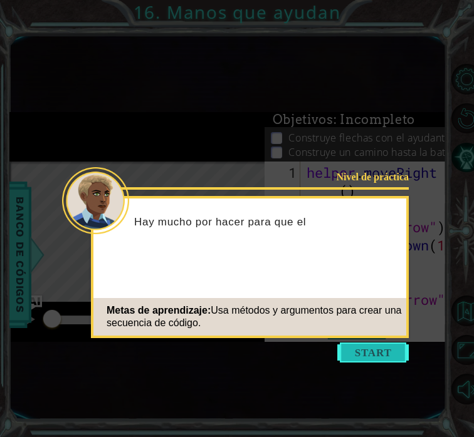
click at [375, 353] on button "Start" at bounding box center [372, 353] width 71 height 20
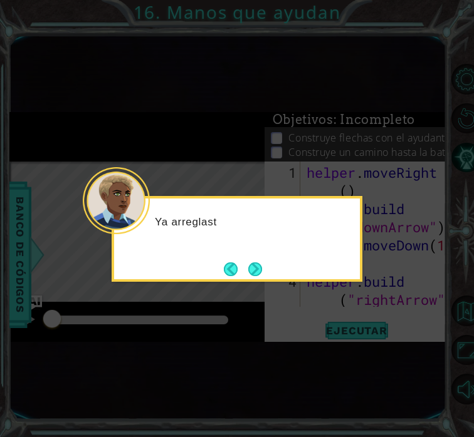
click at [320, 246] on div "Ya arreglast" at bounding box center [237, 229] width 246 height 50
drag, startPoint x: 274, startPoint y: 267, endPoint x: 256, endPoint y: 267, distance: 18.2
click at [274, 267] on div "Ya arreglaste una de las b" at bounding box center [237, 239] width 251 height 86
click at [256, 267] on button "Next" at bounding box center [255, 269] width 18 height 18
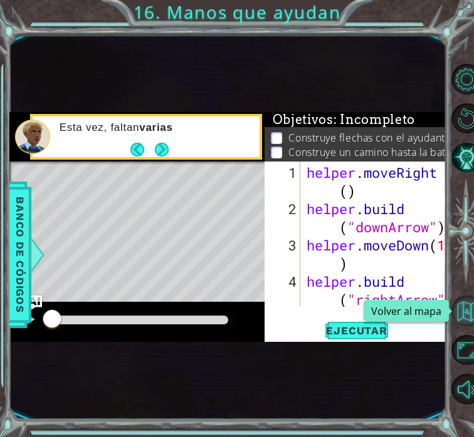
click at [459, 325] on button "Volver al mapa" at bounding box center [466, 311] width 31 height 31
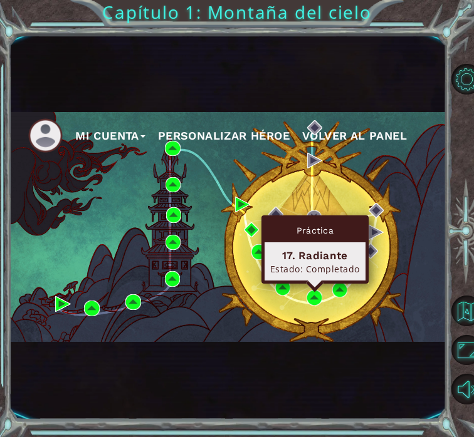
click at [304, 300] on div "Mi Cuenta Personalizar héroe Volver al panel" at bounding box center [227, 227] width 436 height 230
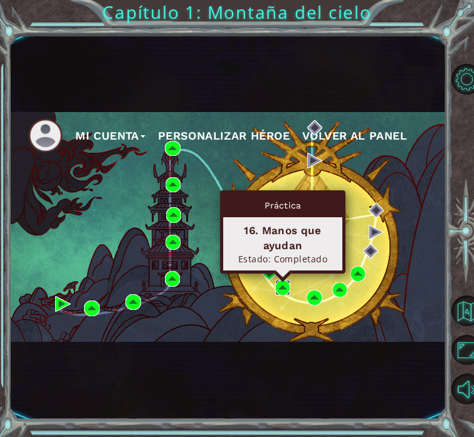
click at [282, 290] on img at bounding box center [282, 287] width 15 height 15
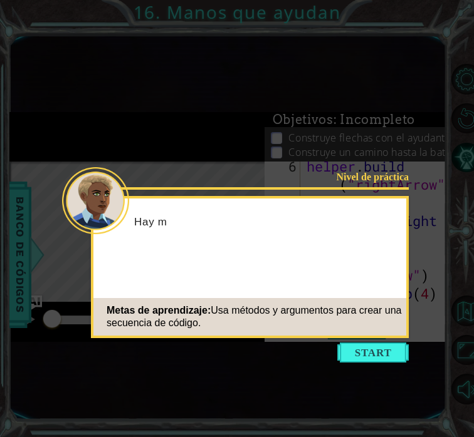
scroll to position [218, 0]
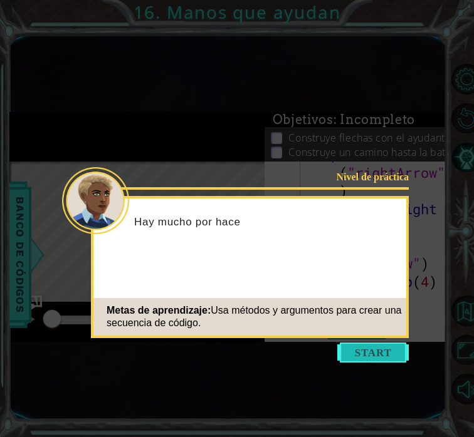
click at [362, 362] on button "Start" at bounding box center [372, 353] width 71 height 20
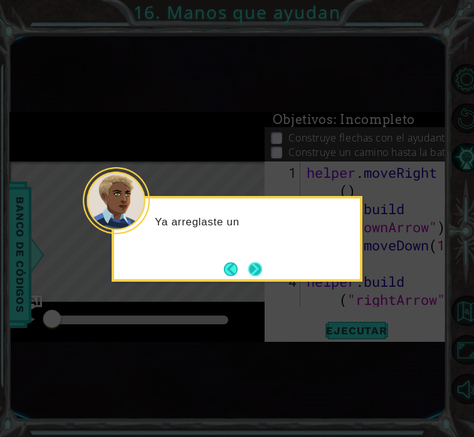
click at [256, 270] on button "Next" at bounding box center [255, 270] width 14 height 14
